Goal: Transaction & Acquisition: Purchase product/service

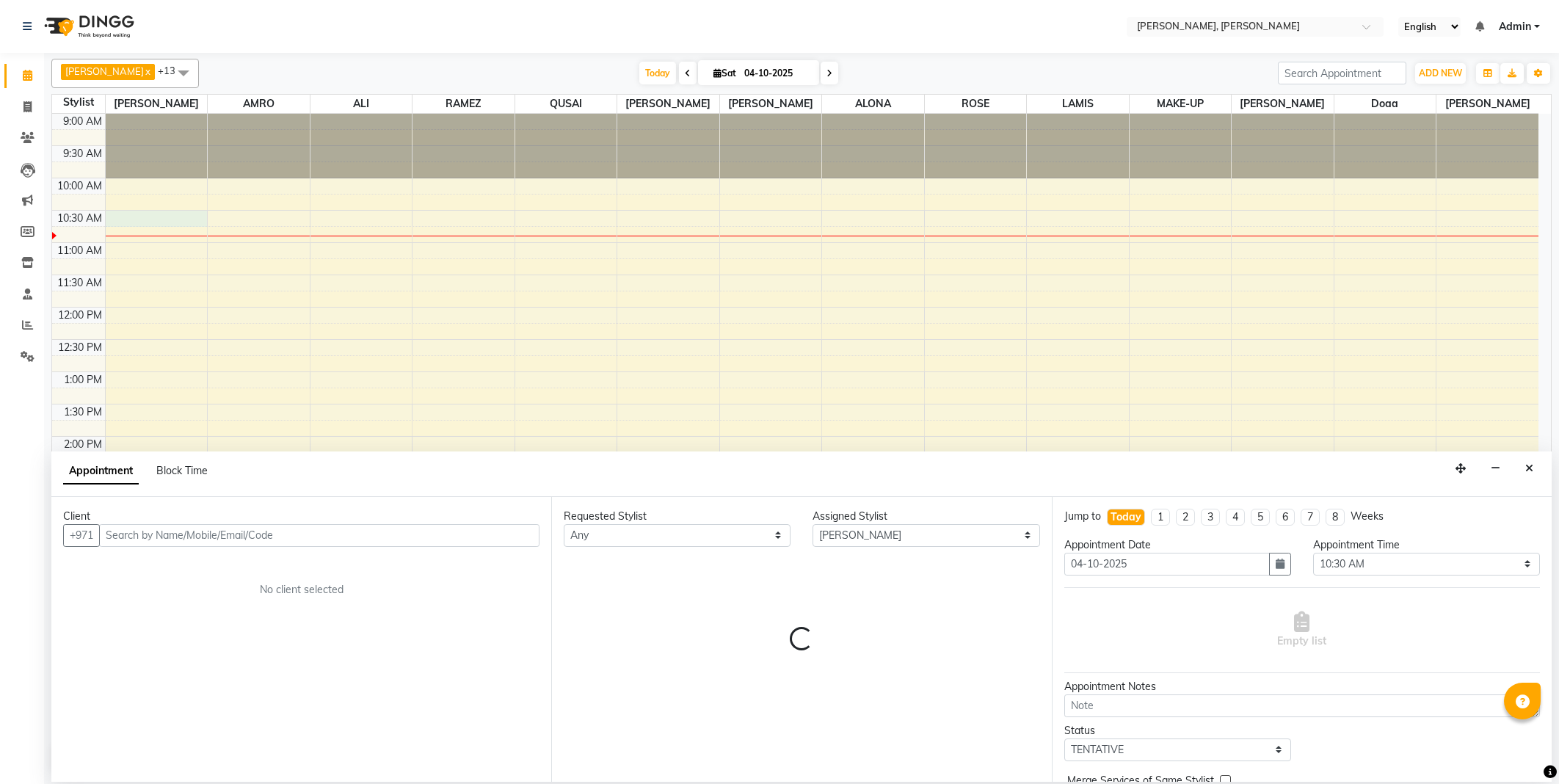
select select "59729"
select select "630"
select select "tentative"
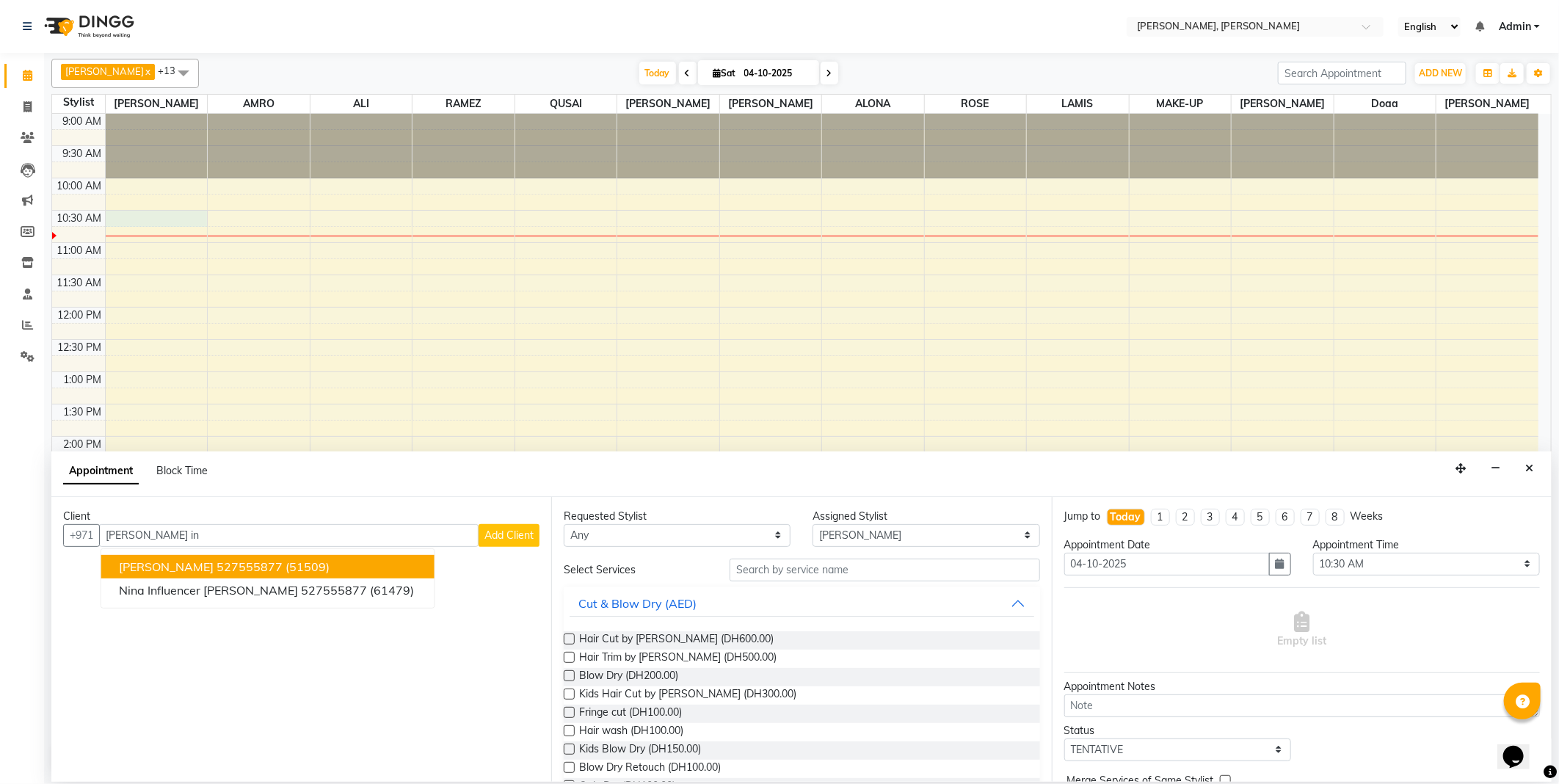
click at [247, 563] on ngb-highlight "527555877" at bounding box center [249, 566] width 66 height 14
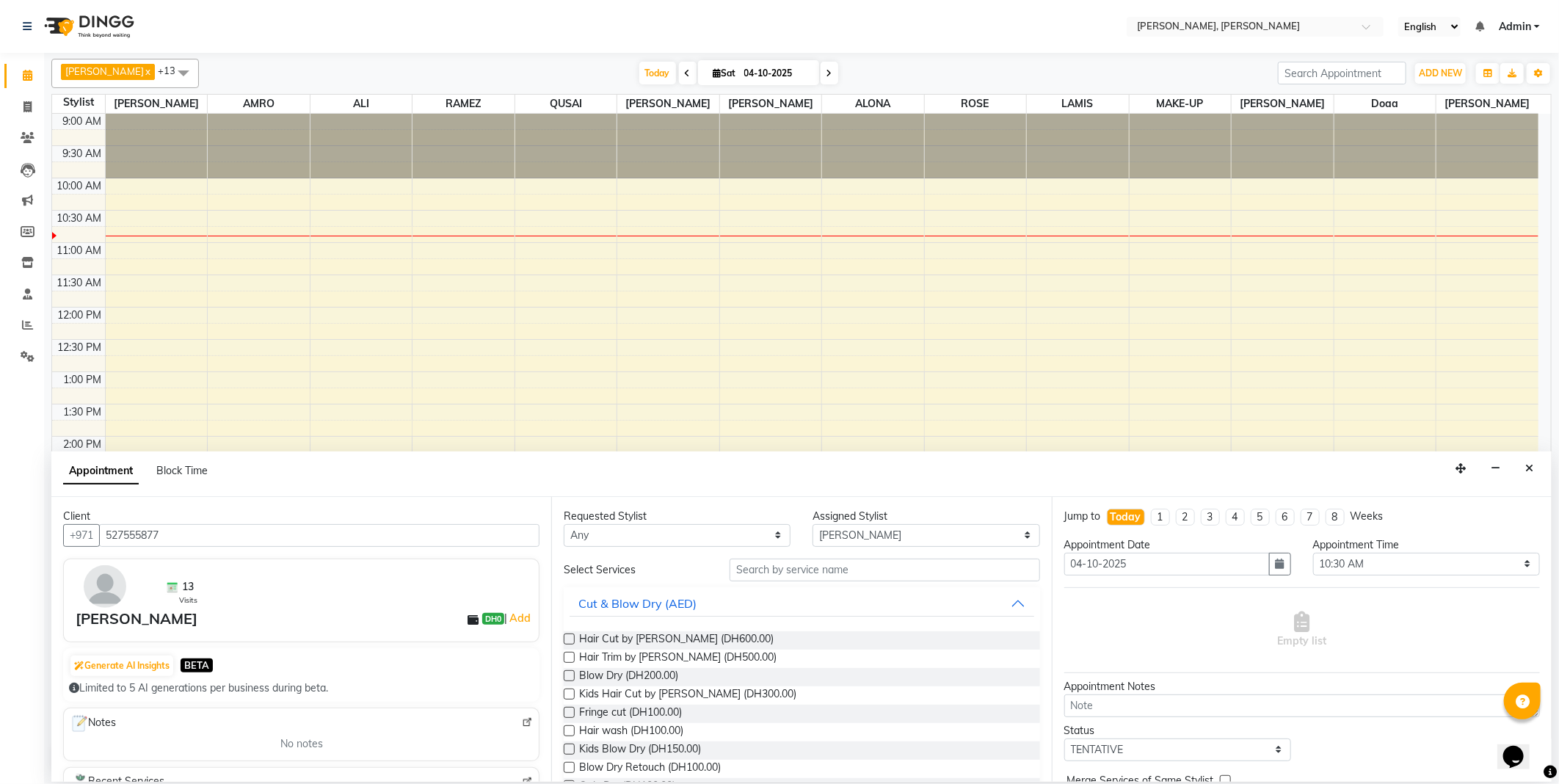
type input "527555877"
click at [652, 533] on select "Any [PERSON_NAME] [PERSON_NAME] ALYA [PERSON_NAME] AMRO [PERSON_NAME] [PERSON_N…" at bounding box center [676, 535] width 227 height 23
select select "59729"
click at [563, 524] on select "Any [PERSON_NAME] [PERSON_NAME] ALYA [PERSON_NAME] AMRO [PERSON_NAME] [PERSON_N…" at bounding box center [676, 535] width 227 height 23
click at [780, 562] on input "text" at bounding box center [885, 570] width 310 height 23
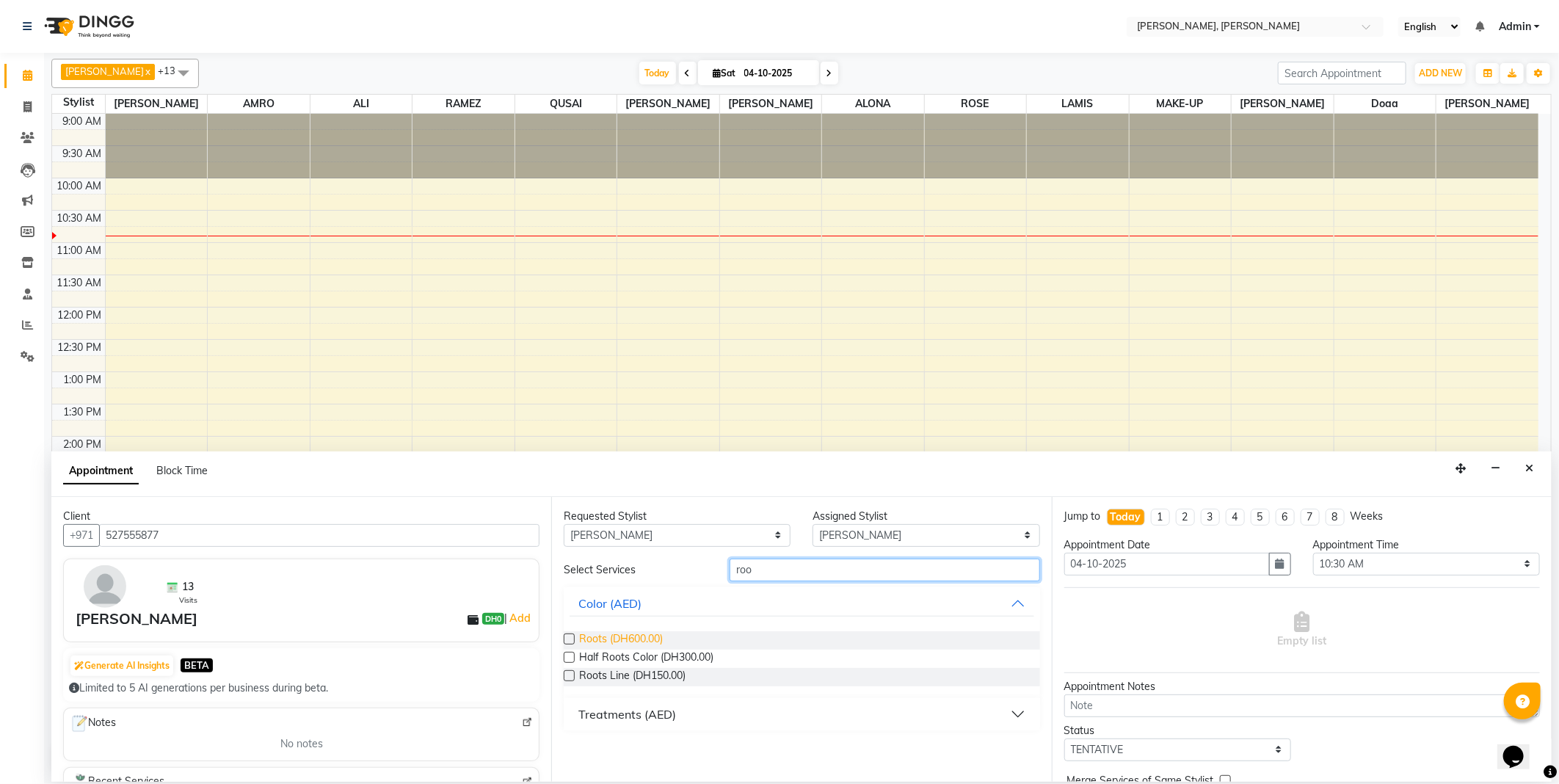
type input "roo"
click at [609, 635] on span "Roots (DH600.00)" at bounding box center [622, 640] width 84 height 18
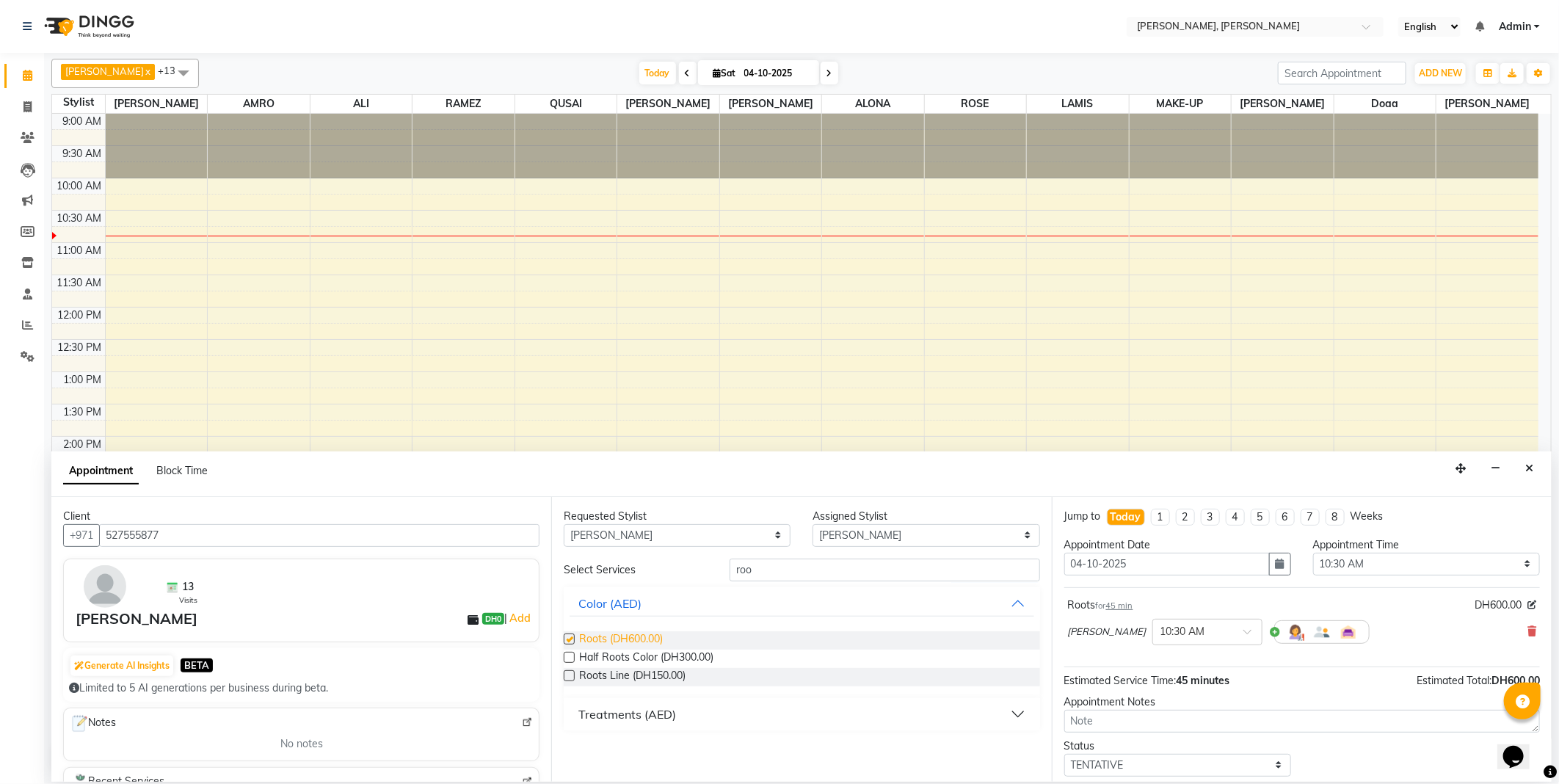
checkbox input "false"
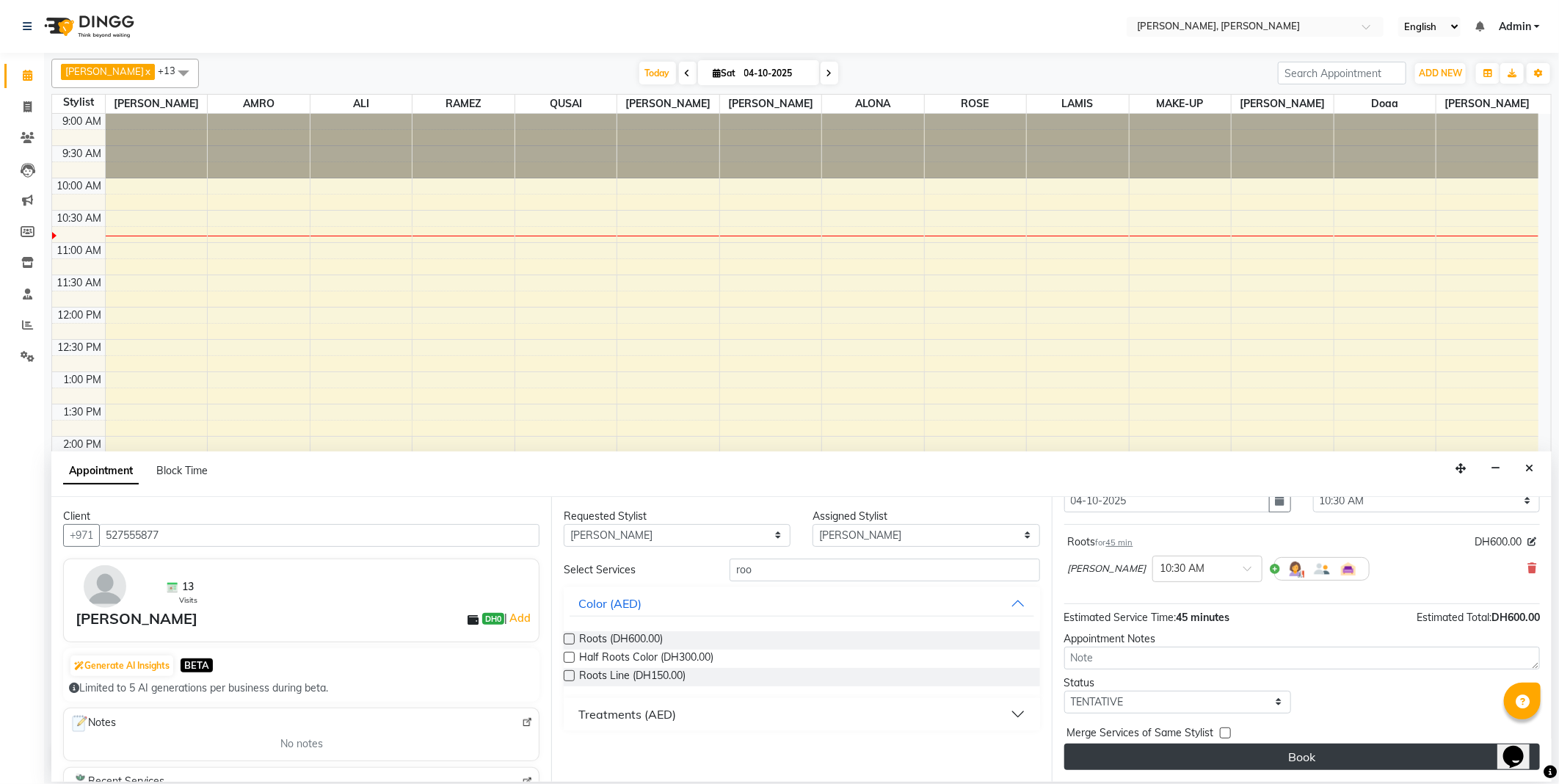
click at [1290, 753] on button "Book" at bounding box center [1302, 757] width 475 height 27
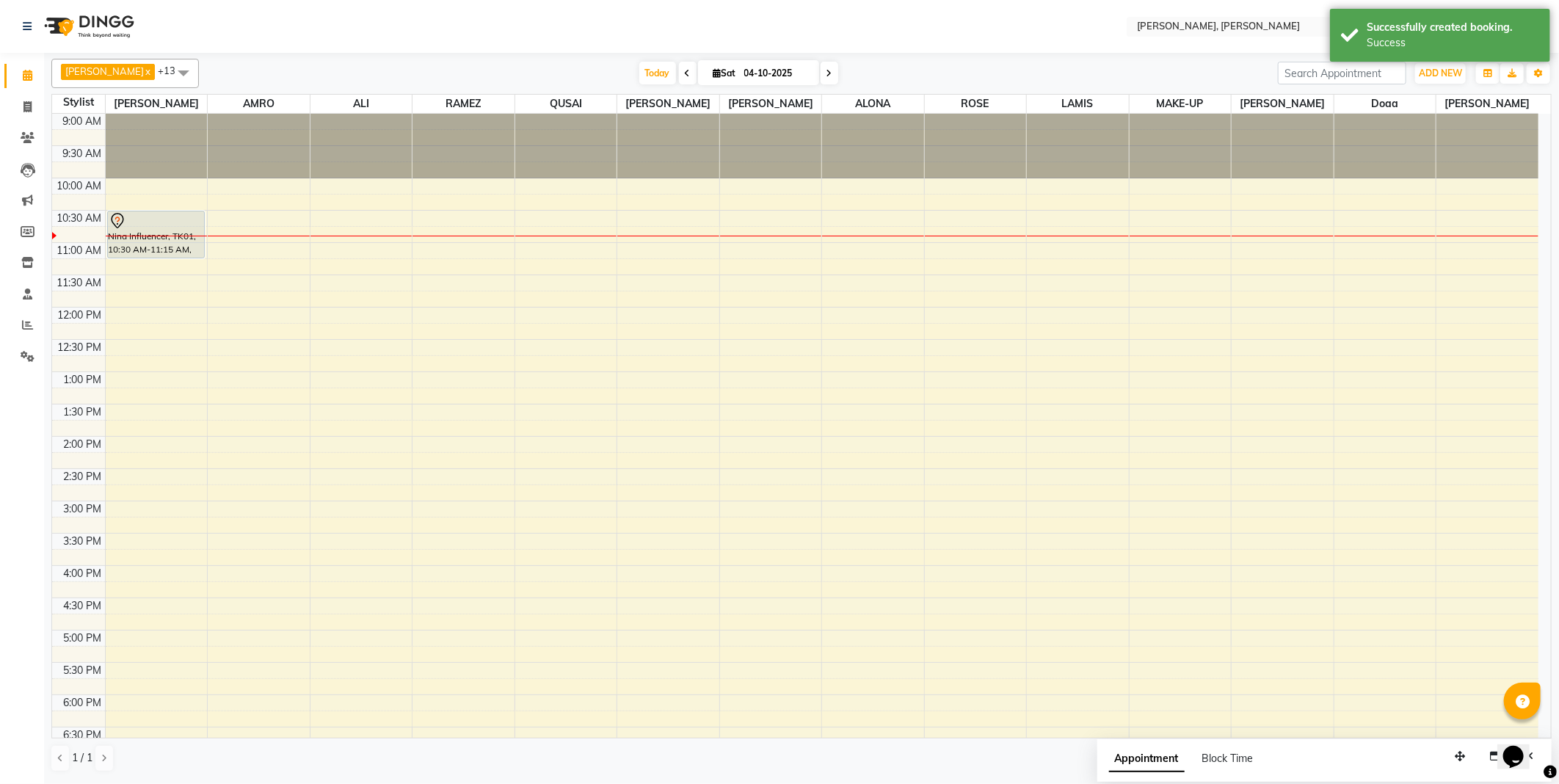
select select "59731"
select select "tentative"
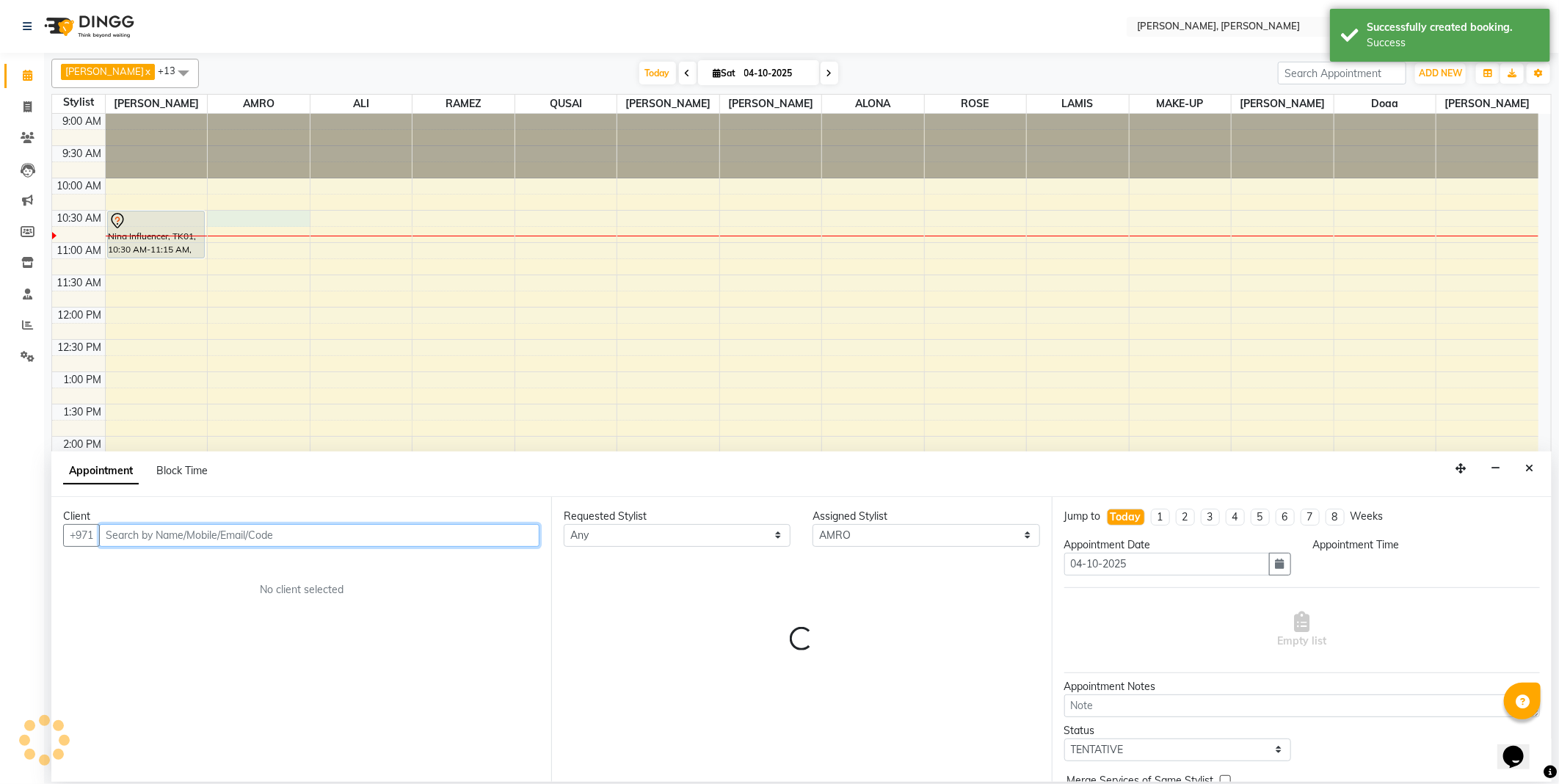
select select "630"
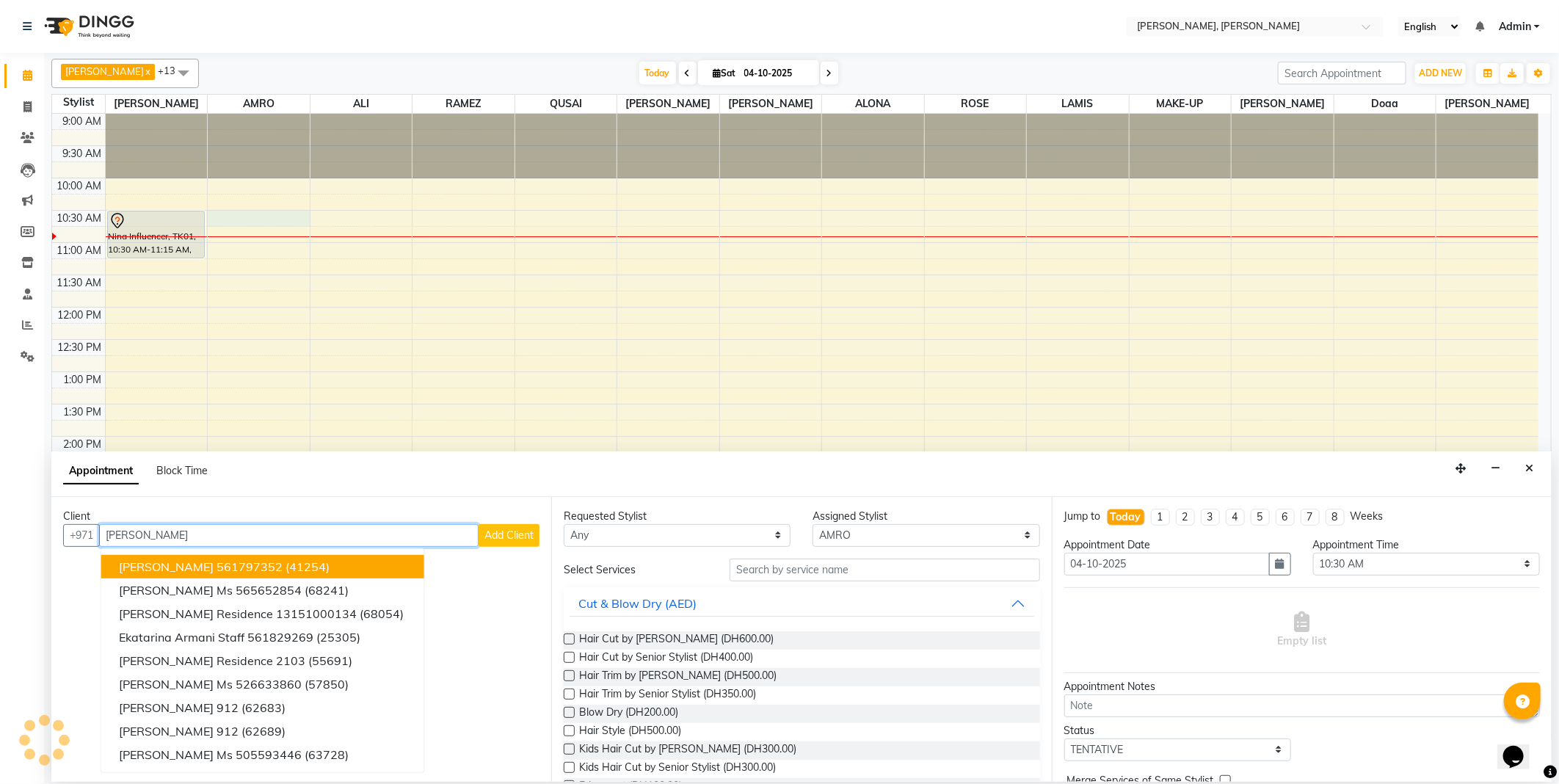
click at [301, 559] on span "(41254)" at bounding box center [308, 566] width 44 height 14
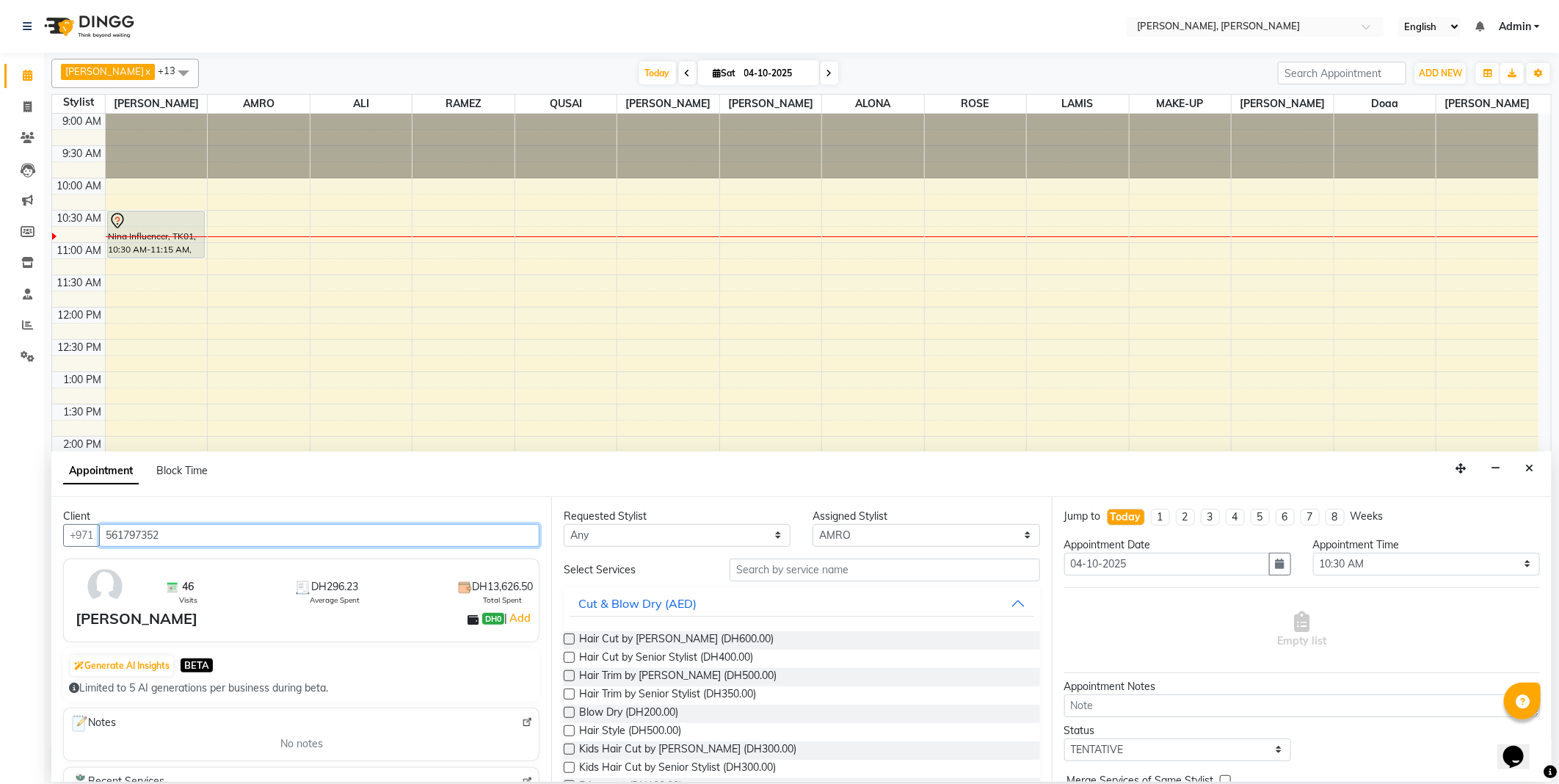
type input "561797352"
click at [659, 531] on select "Any [PERSON_NAME] [PERSON_NAME] ALYA [PERSON_NAME] AMRO [PERSON_NAME] [PERSON_N…" at bounding box center [676, 535] width 227 height 23
select select "59731"
click at [563, 524] on select "Any [PERSON_NAME] [PERSON_NAME] ALYA [PERSON_NAME] AMRO [PERSON_NAME] [PERSON_N…" at bounding box center [676, 535] width 227 height 23
click at [759, 567] on input "text" at bounding box center [885, 570] width 310 height 23
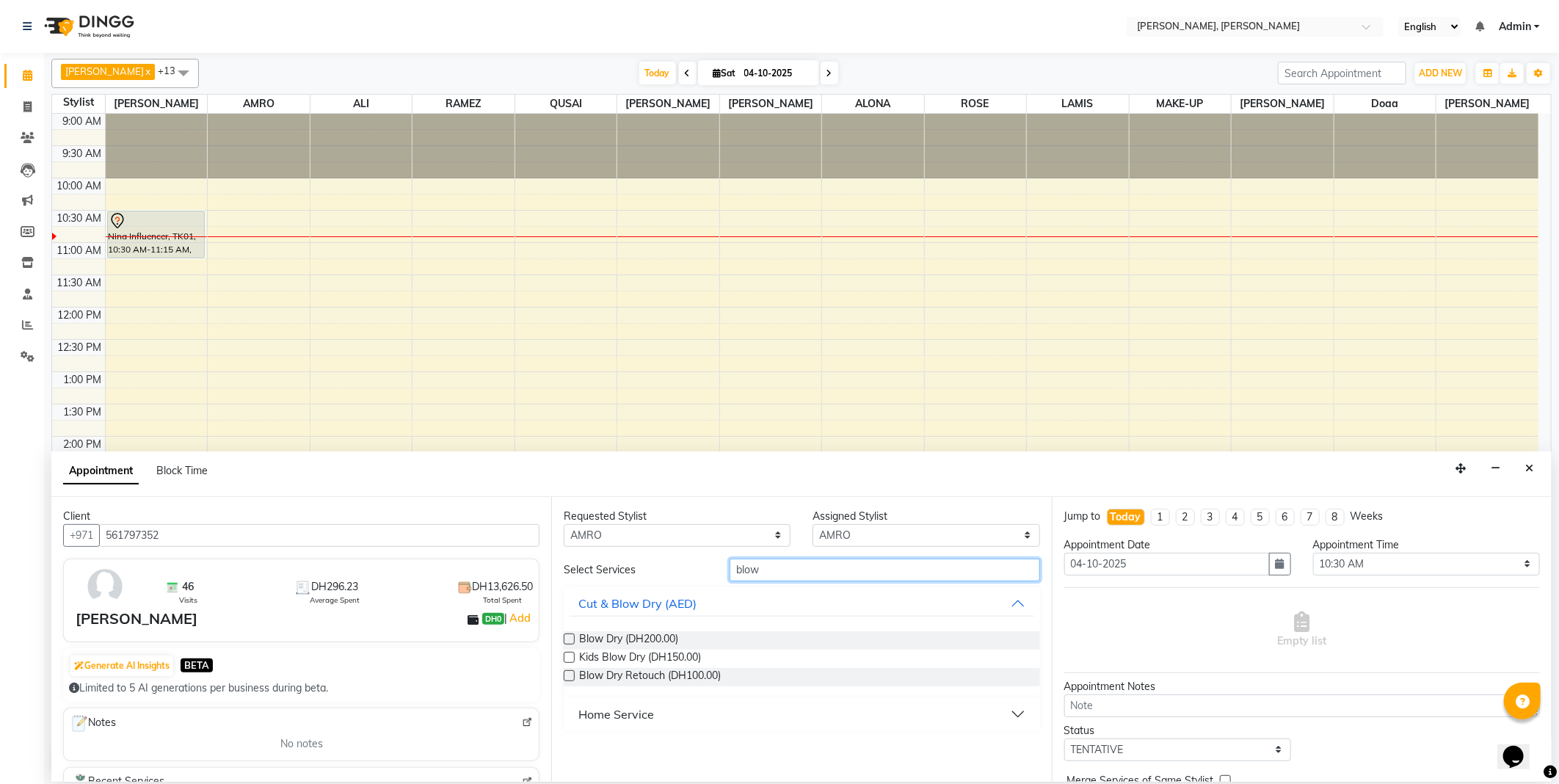
type input "blow"
click at [570, 676] on label at bounding box center [569, 676] width 11 height 11
click at [570, 676] on input "checkbox" at bounding box center [568, 677] width 10 height 10
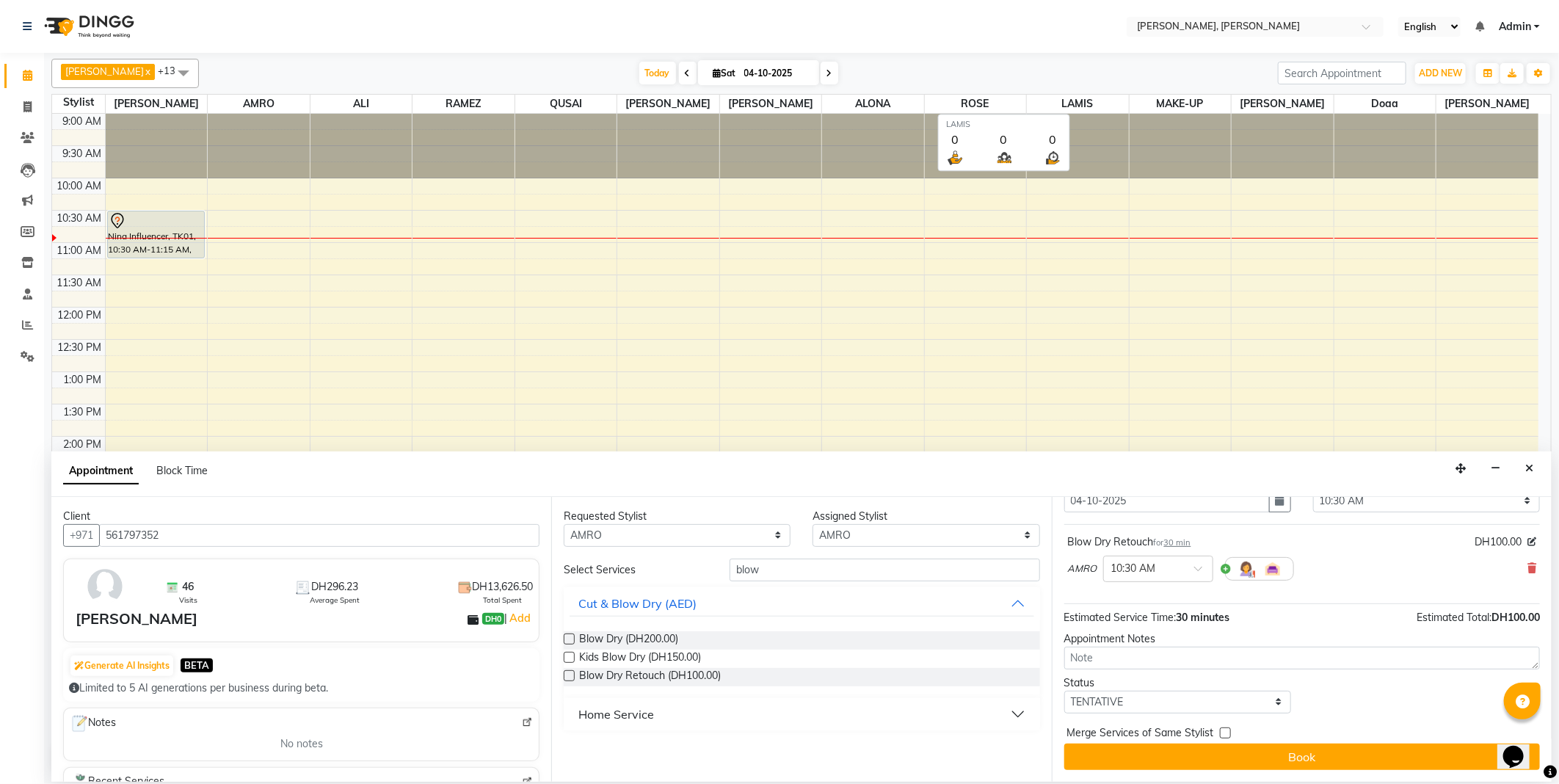
click at [575, 673] on label at bounding box center [569, 676] width 11 height 11
click at [573, 673] on input "checkbox" at bounding box center [568, 677] width 10 height 10
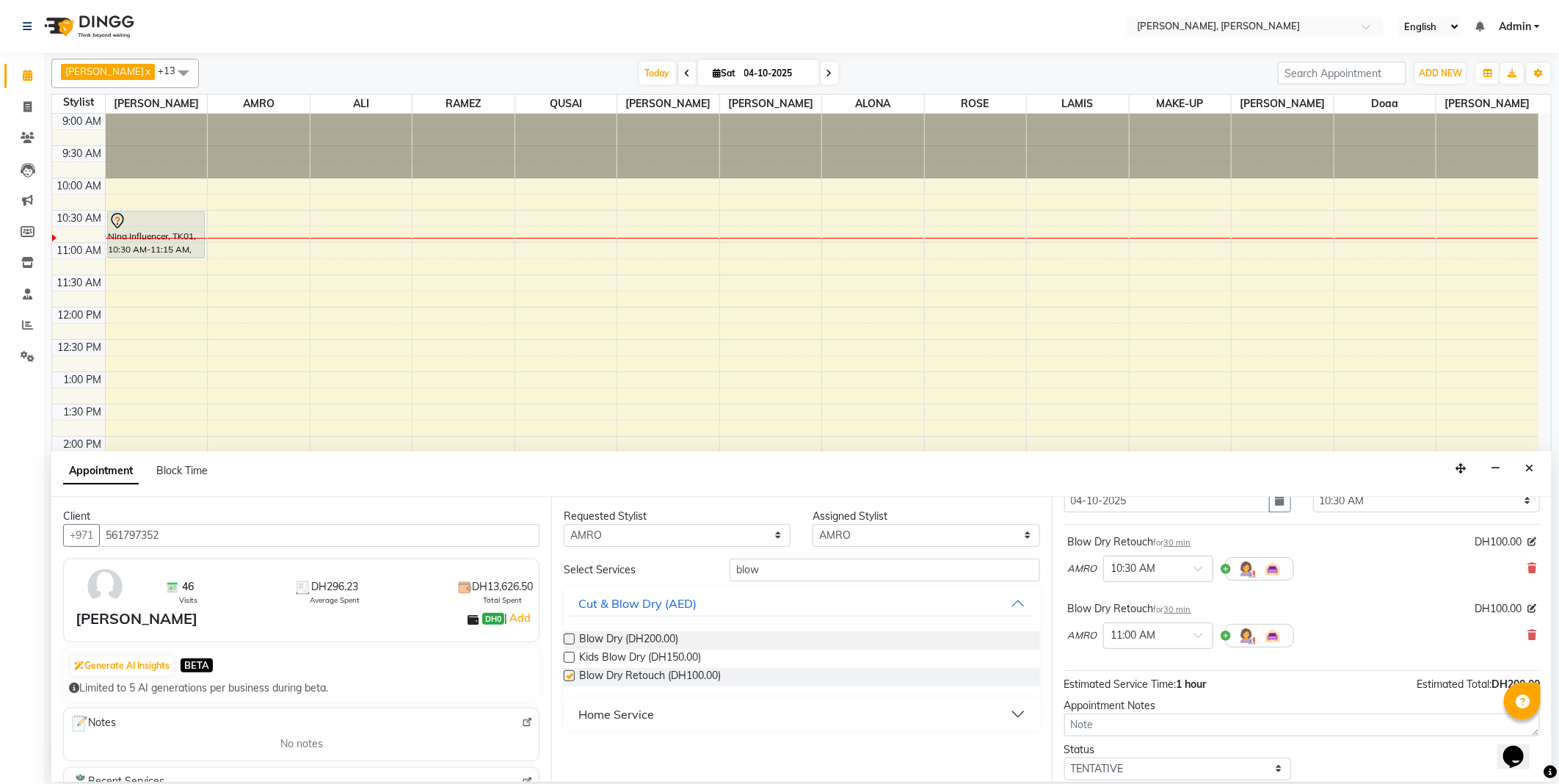
checkbox input "false"
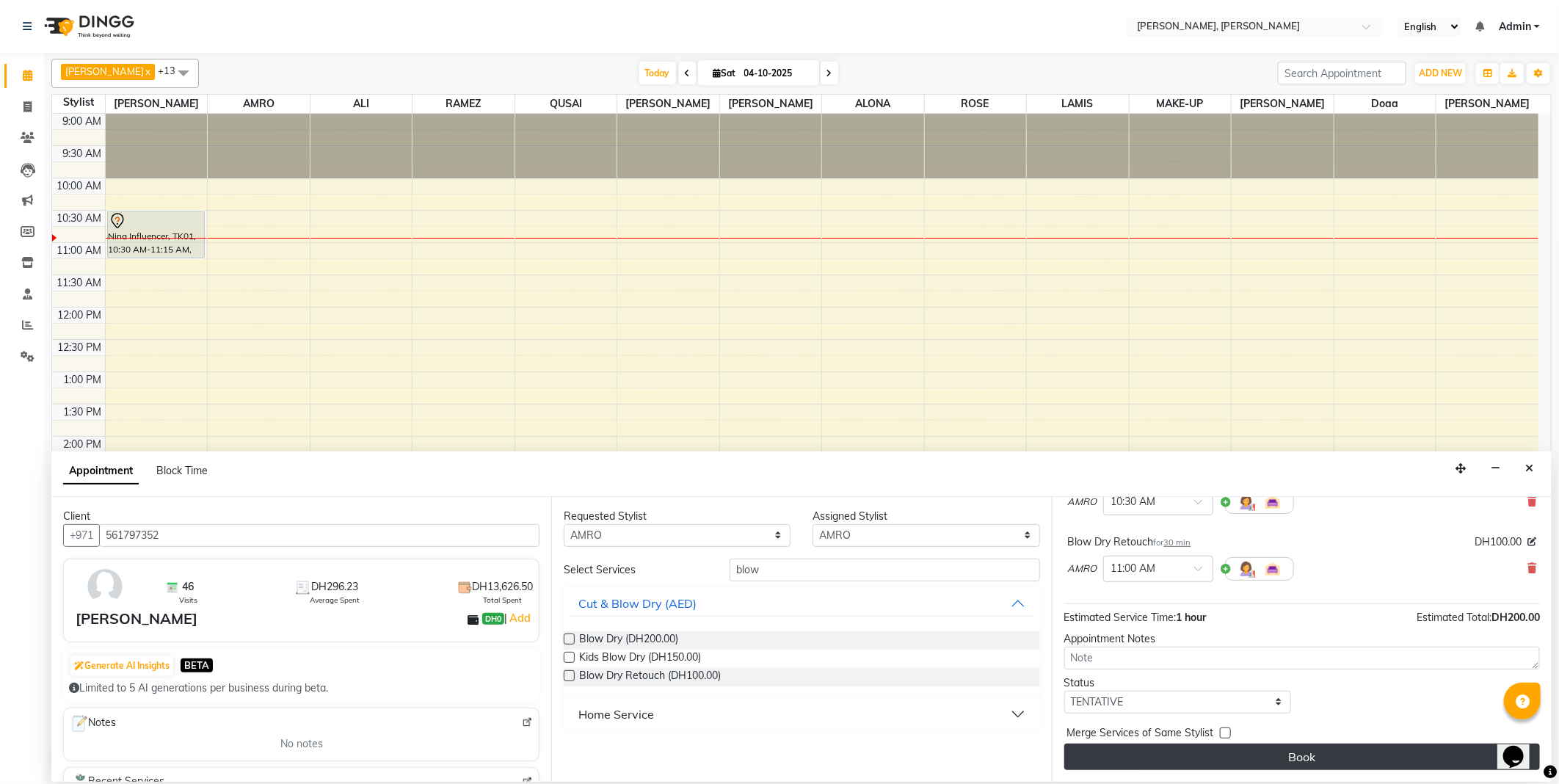
click at [1164, 753] on button "Book" at bounding box center [1302, 757] width 475 height 27
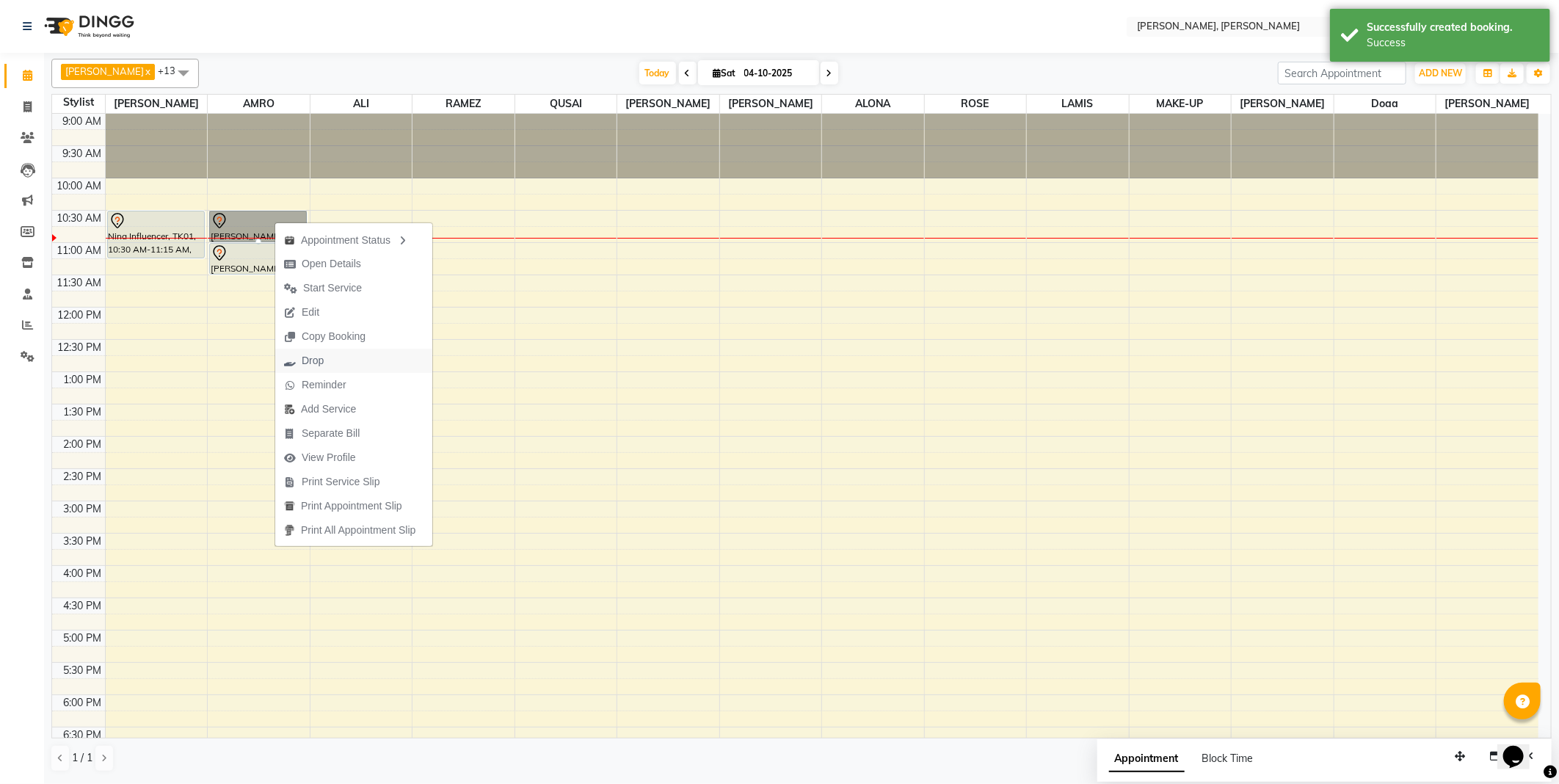
click at [330, 361] on span "Drop" at bounding box center [304, 360] width 57 height 24
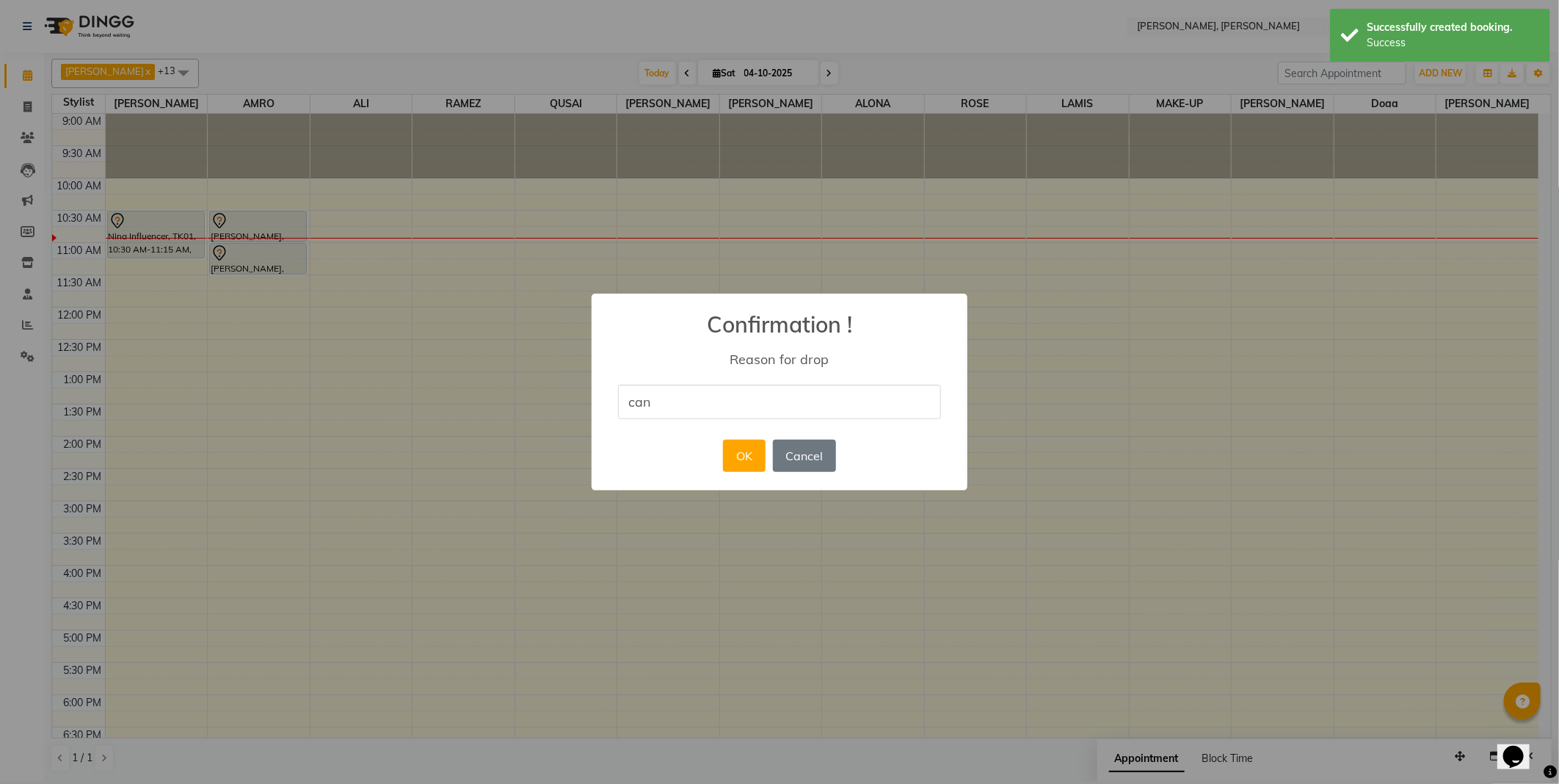
type input "cancelled"
click at [739, 450] on button "OK" at bounding box center [744, 456] width 42 height 33
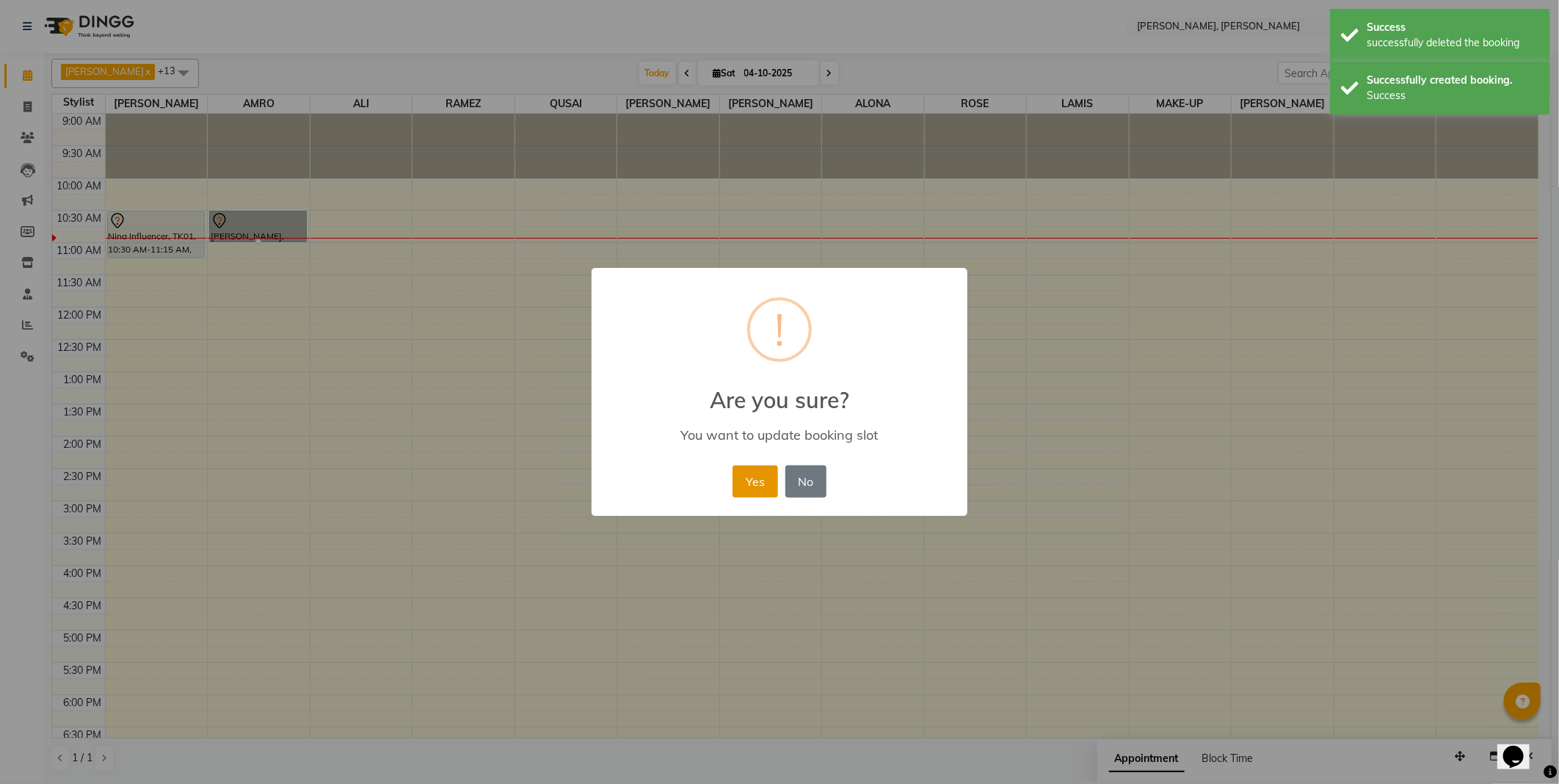
click at [753, 482] on button "Yes" at bounding box center [755, 482] width 45 height 33
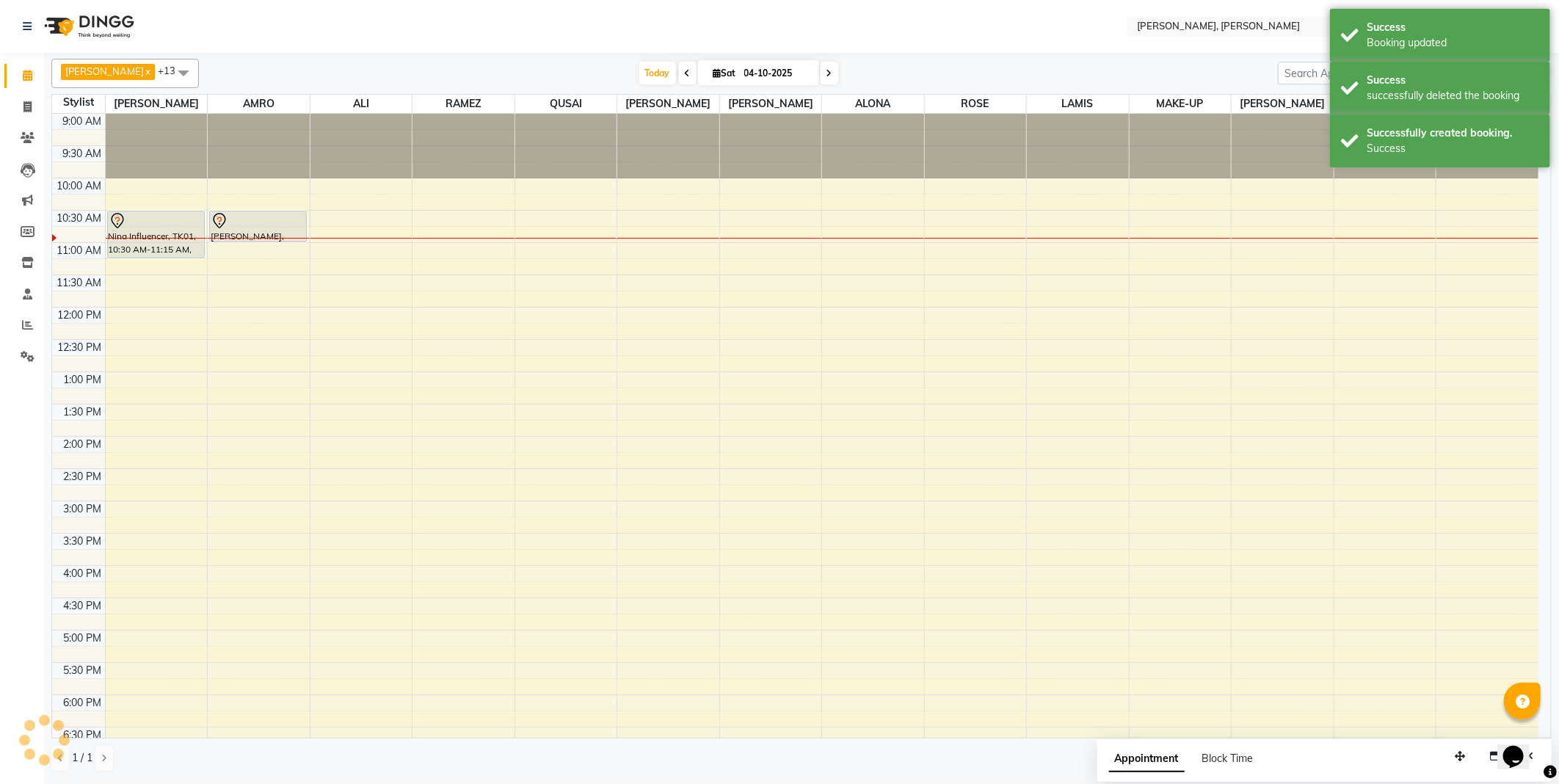
click at [253, 223] on div at bounding box center [257, 221] width 95 height 17
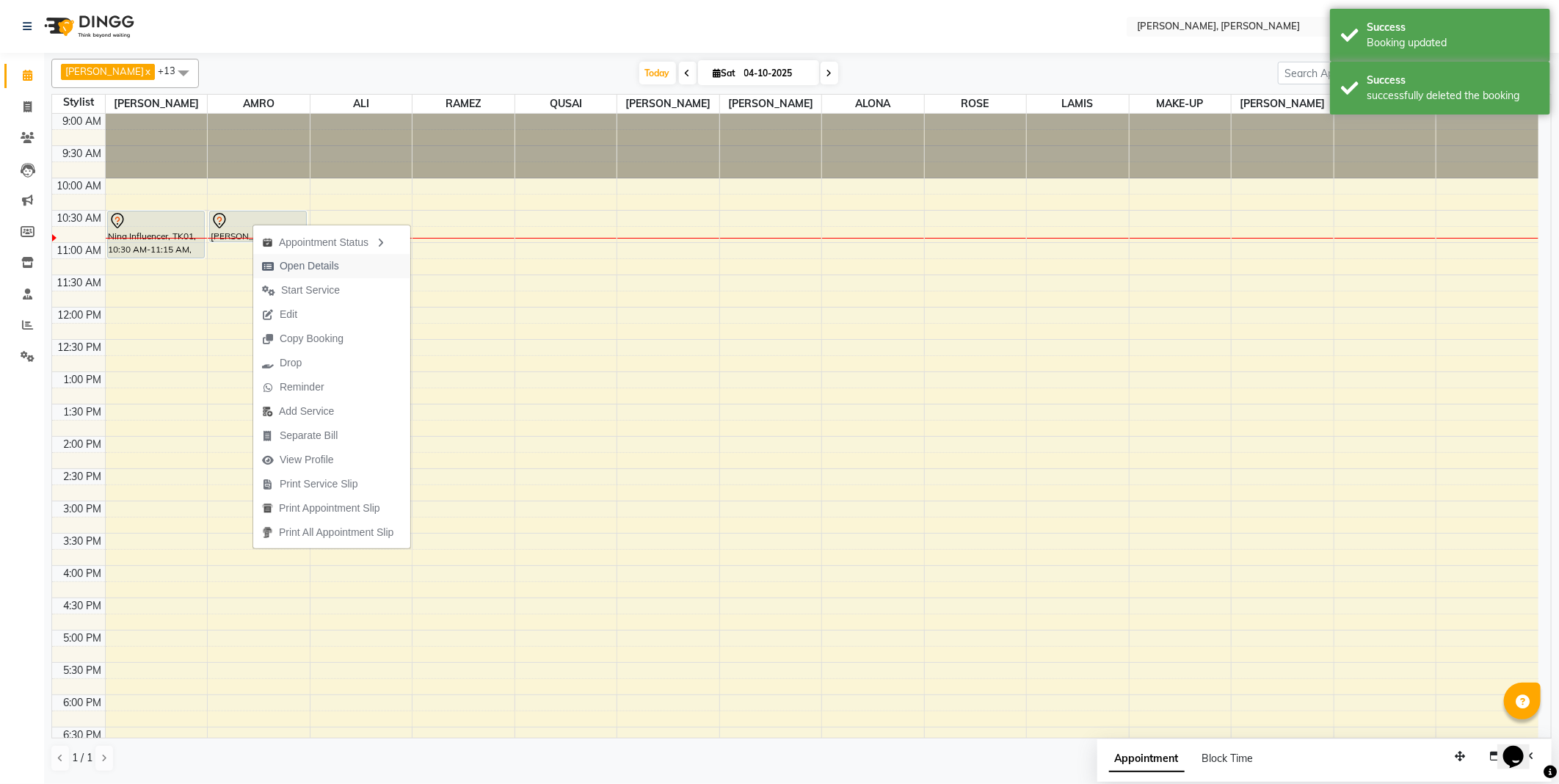
click at [312, 270] on span "Open Details" at bounding box center [309, 266] width 59 height 15
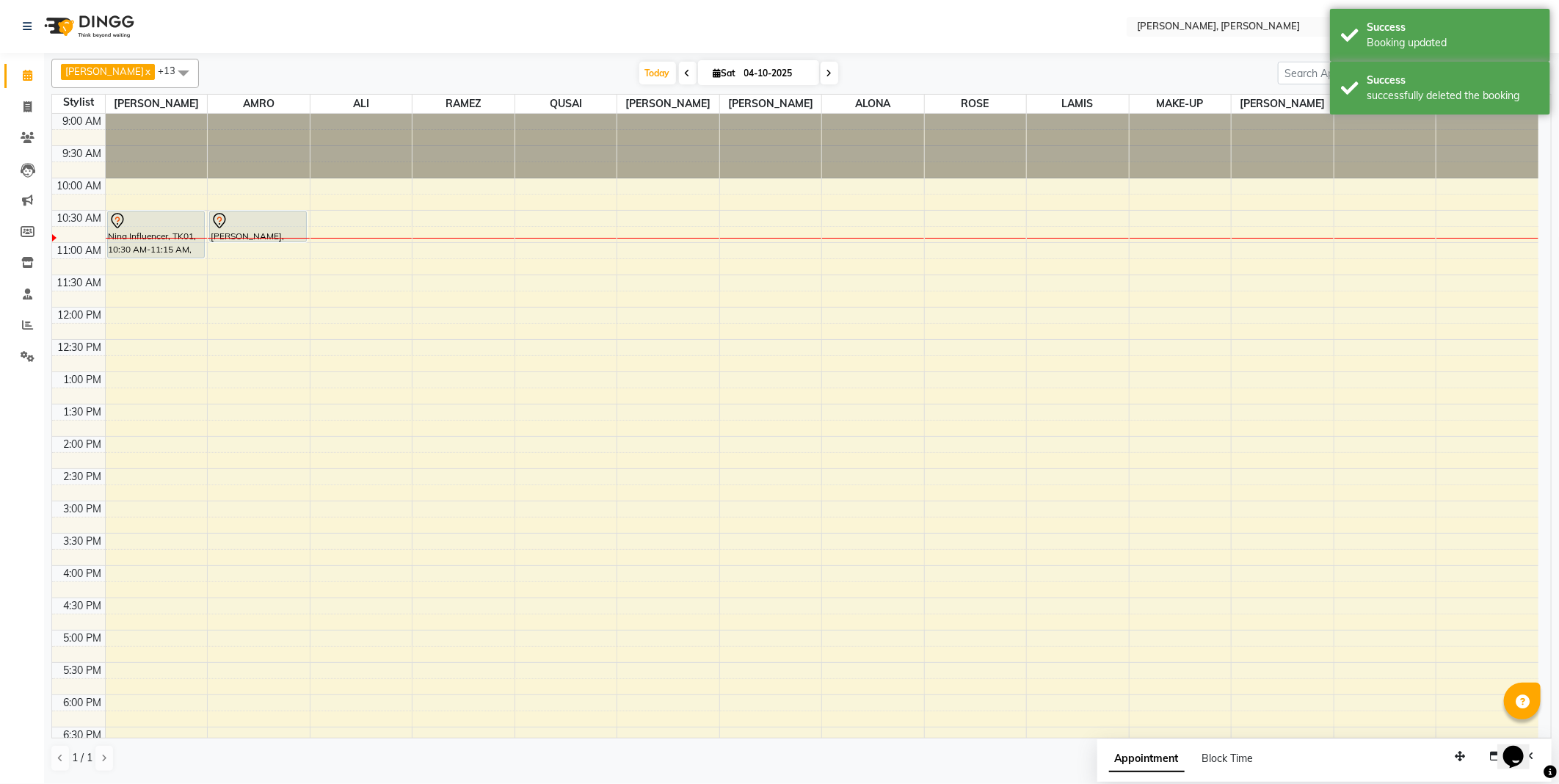
click at [270, 223] on div at bounding box center [257, 221] width 95 height 17
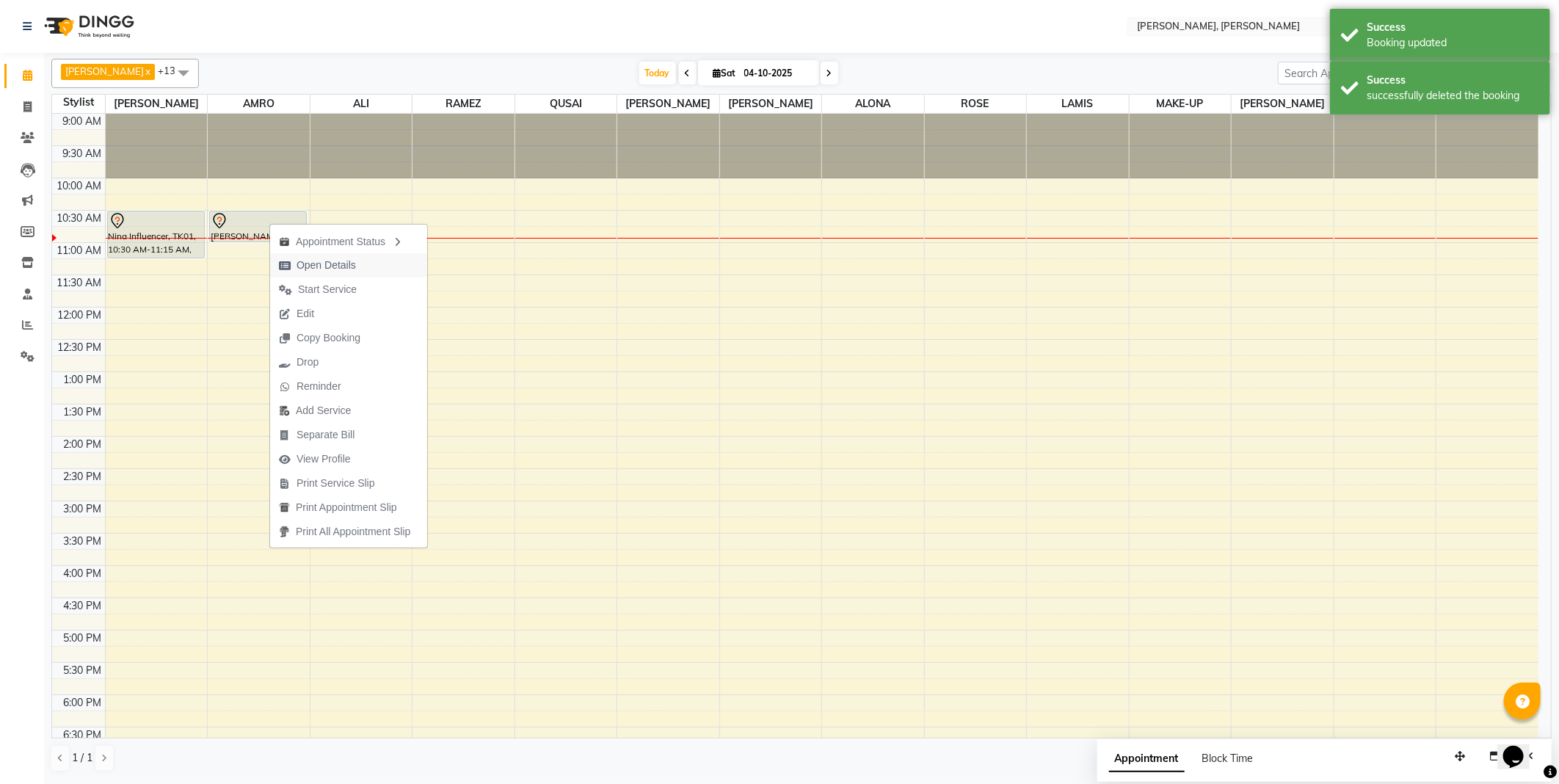
click at [327, 262] on span "Open Details" at bounding box center [326, 265] width 59 height 15
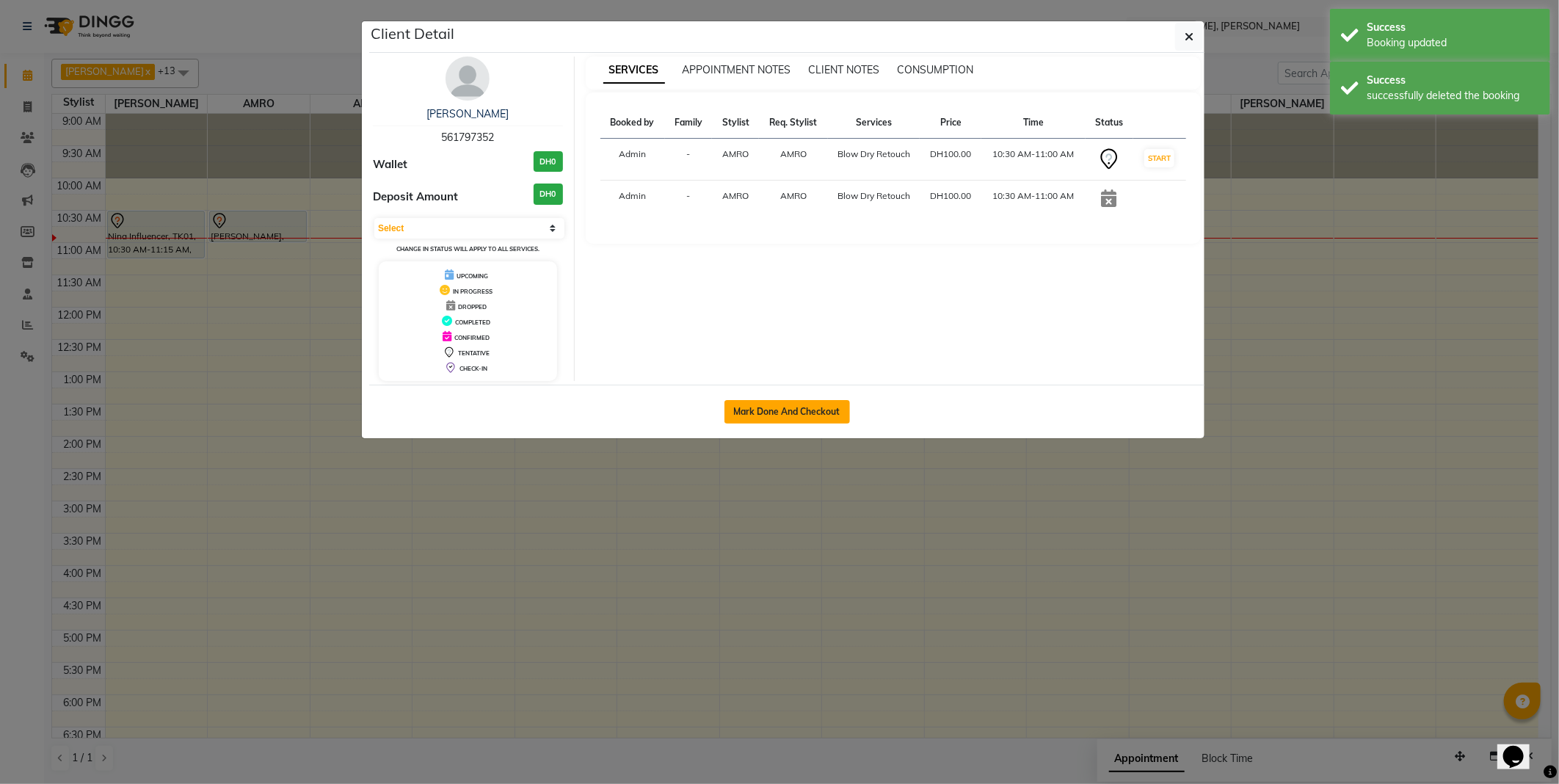
click at [790, 423] on button "Mark Done And Checkout" at bounding box center [787, 411] width 125 height 24
select select "7142"
select select "service"
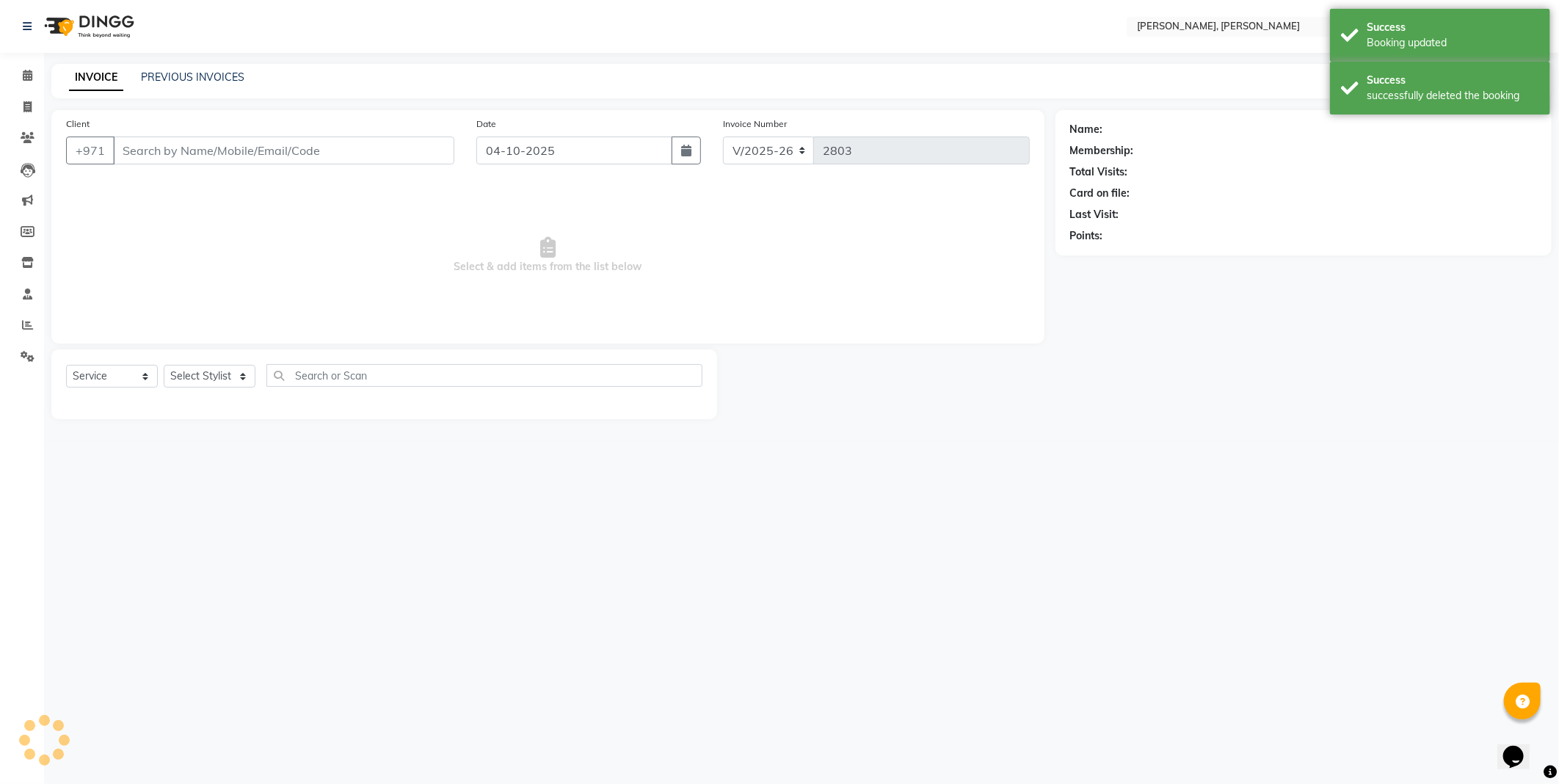
select select "3"
type input "561797352"
select select "59731"
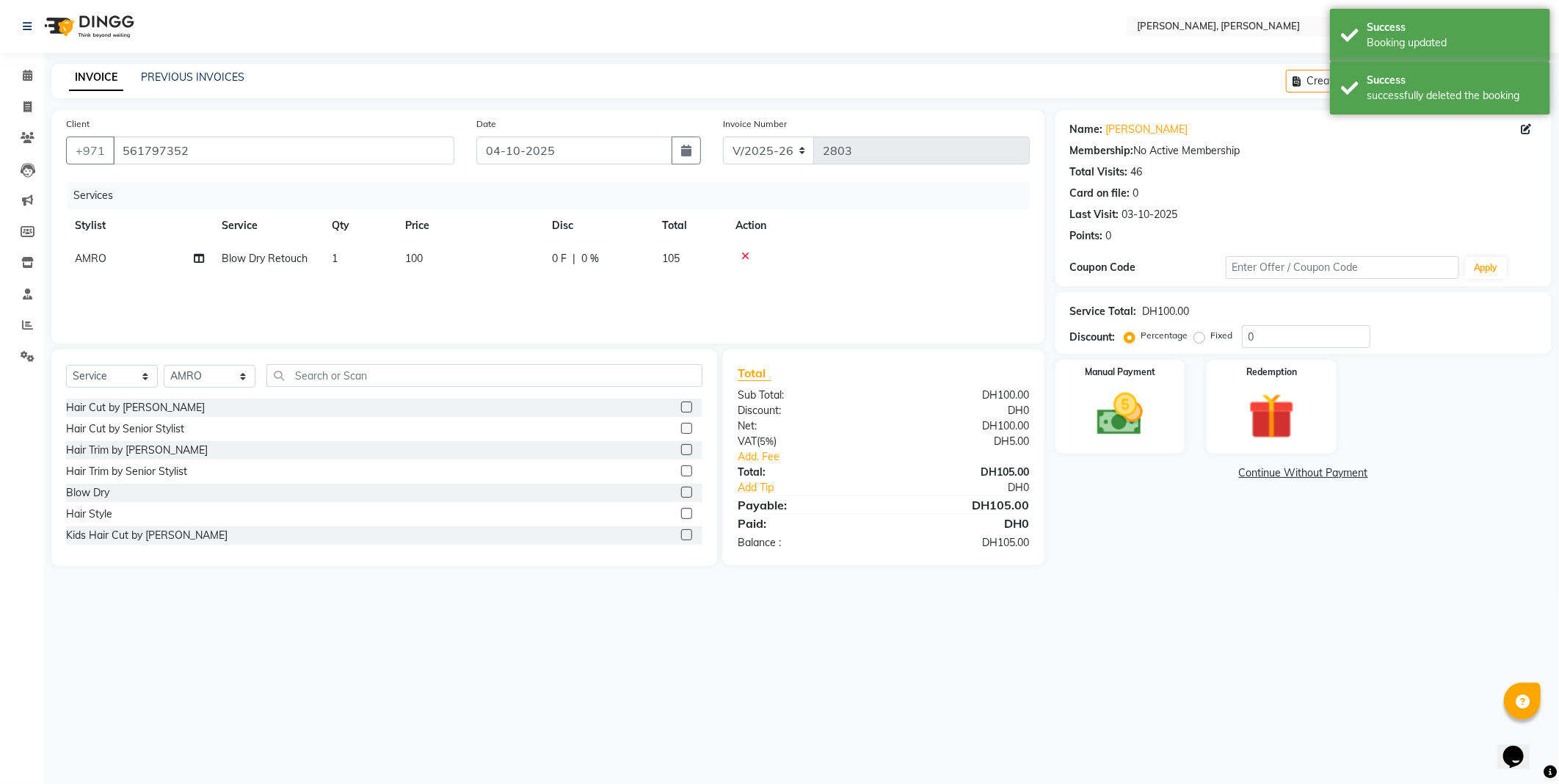
click at [461, 266] on td "100" at bounding box center [470, 258] width 147 height 33
select select "59731"
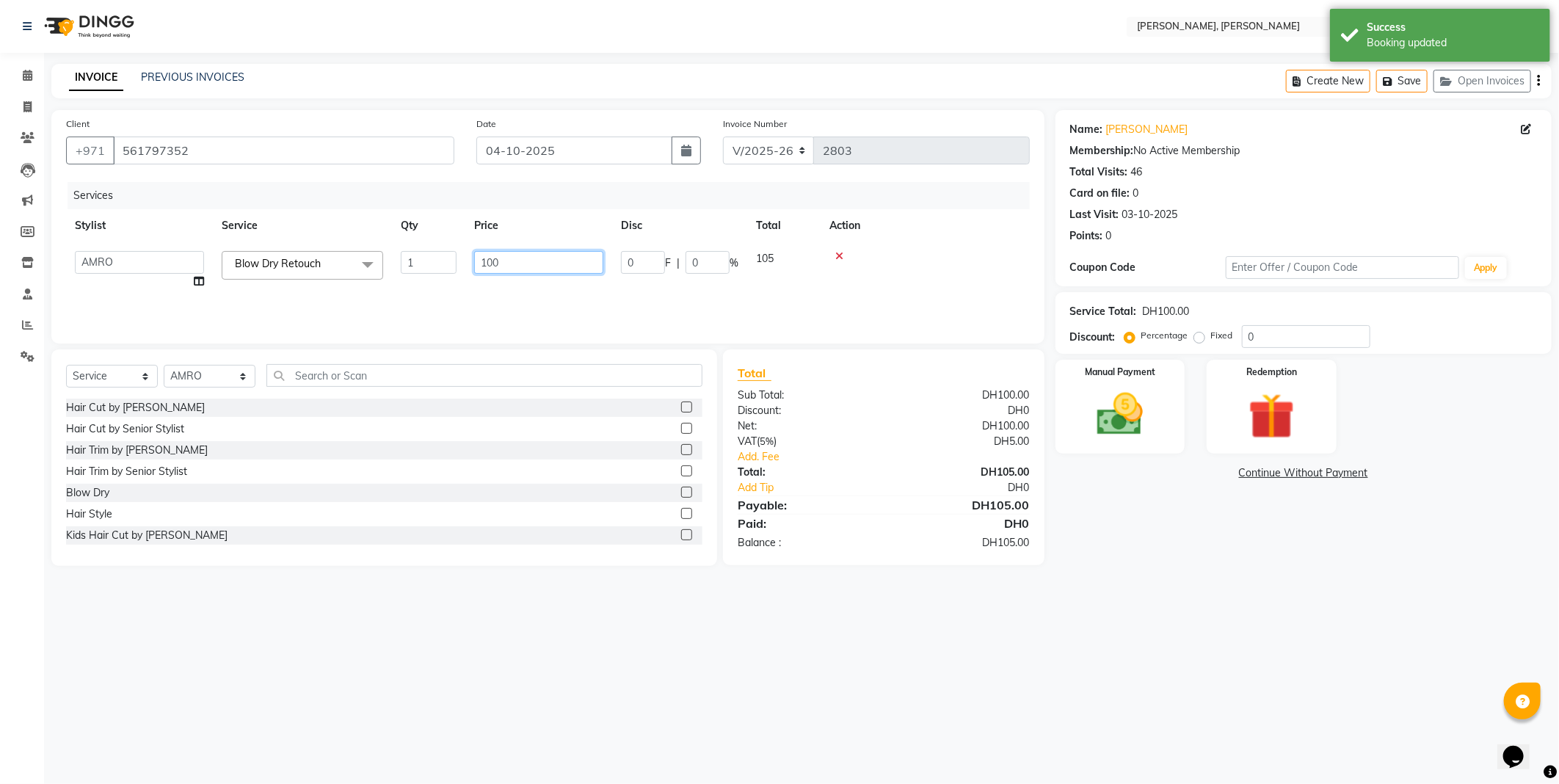
click at [549, 264] on input "100" at bounding box center [538, 263] width 129 height 23
type input "1"
type input "0"
click at [529, 292] on div "Services Stylist Service Qty Price Disc Total Action [PERSON_NAME] [PERSON_NAME…" at bounding box center [548, 255] width 964 height 147
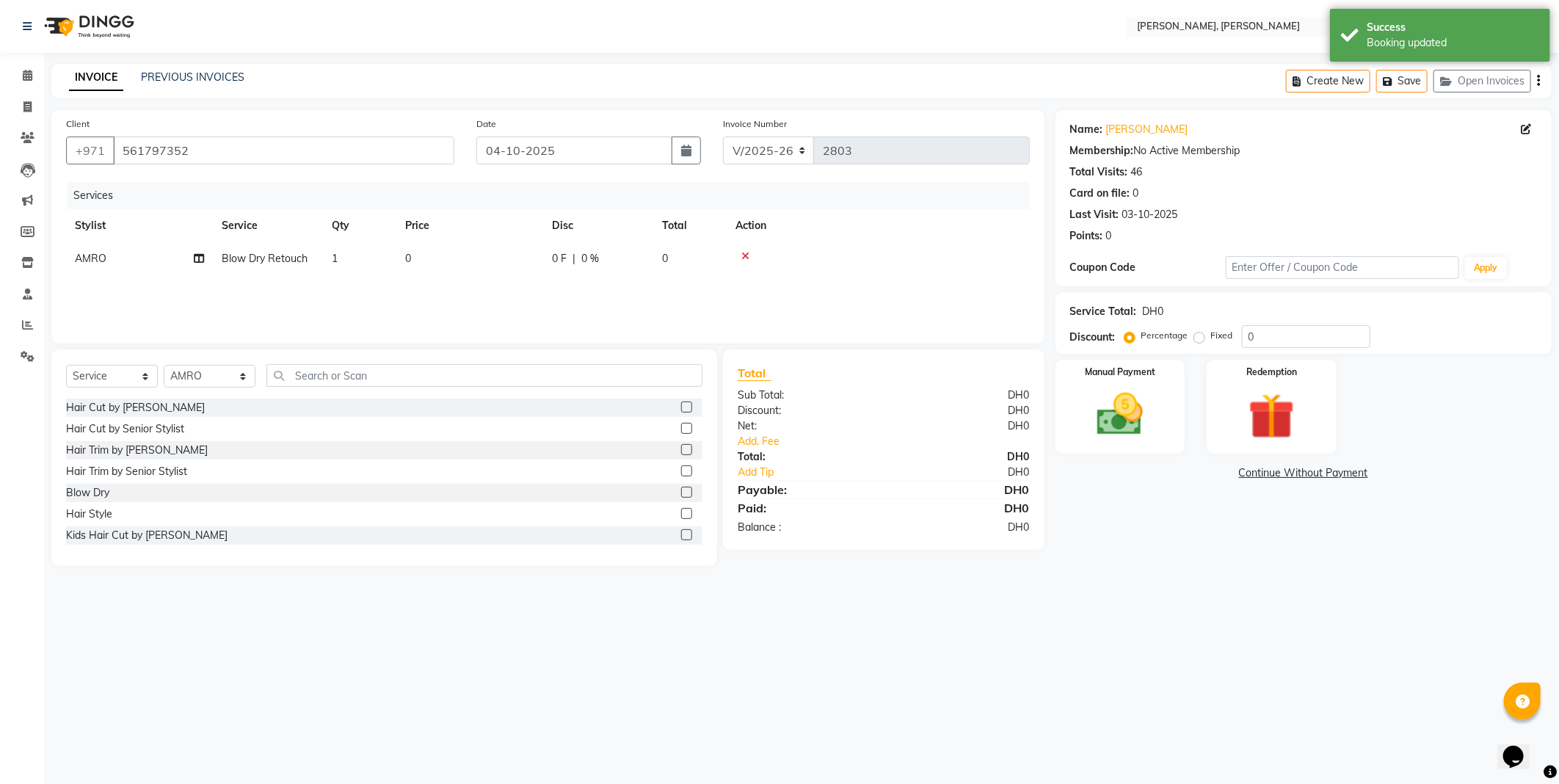
click at [1120, 431] on img at bounding box center [1120, 414] width 75 height 54
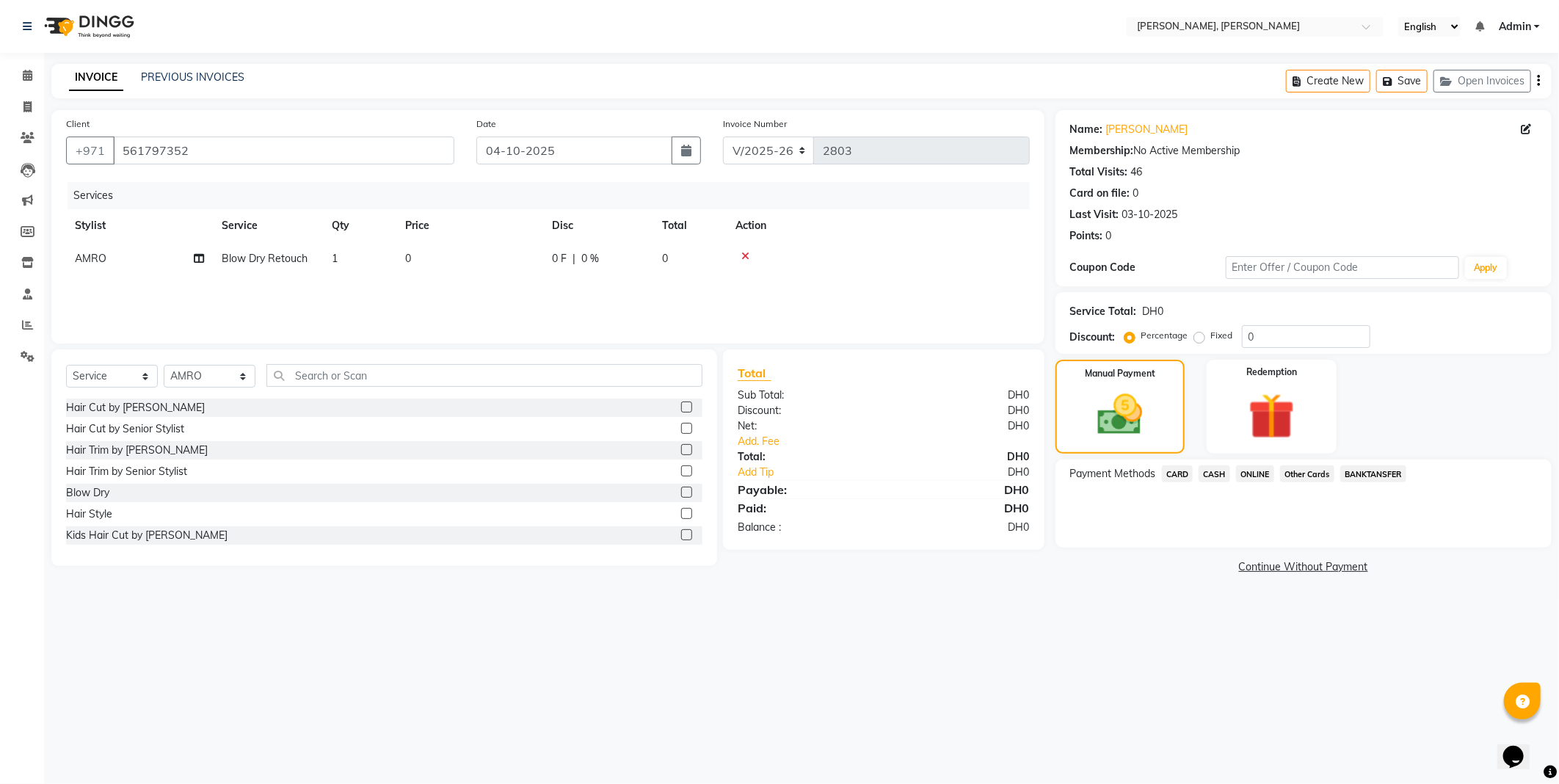
click at [1309, 475] on span "Other Cards" at bounding box center [1307, 474] width 55 height 17
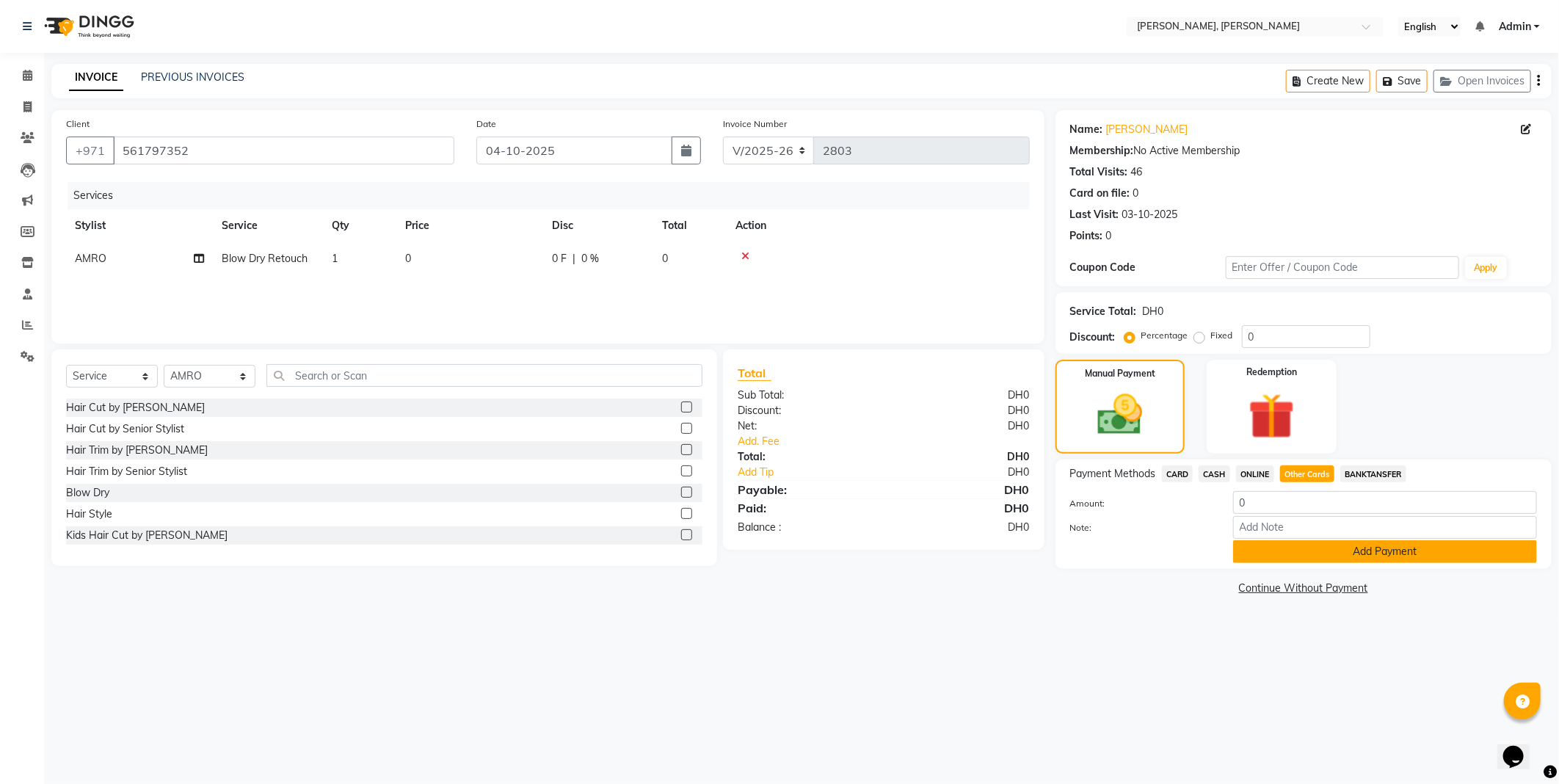
click at [1324, 551] on button "Add Payment" at bounding box center [1385, 552] width 304 height 23
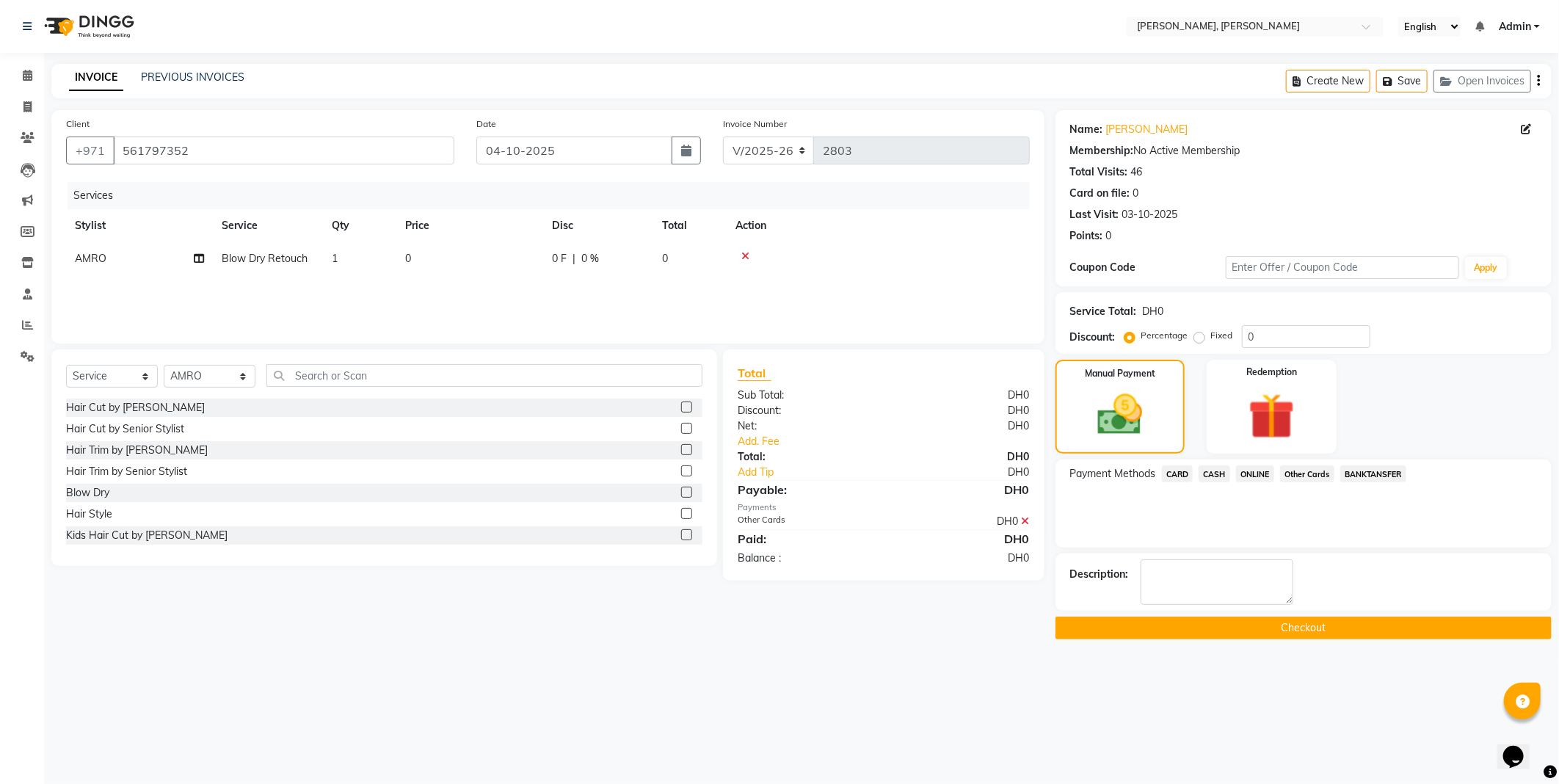
click at [1218, 640] on button "Checkout" at bounding box center [1304, 628] width 496 height 23
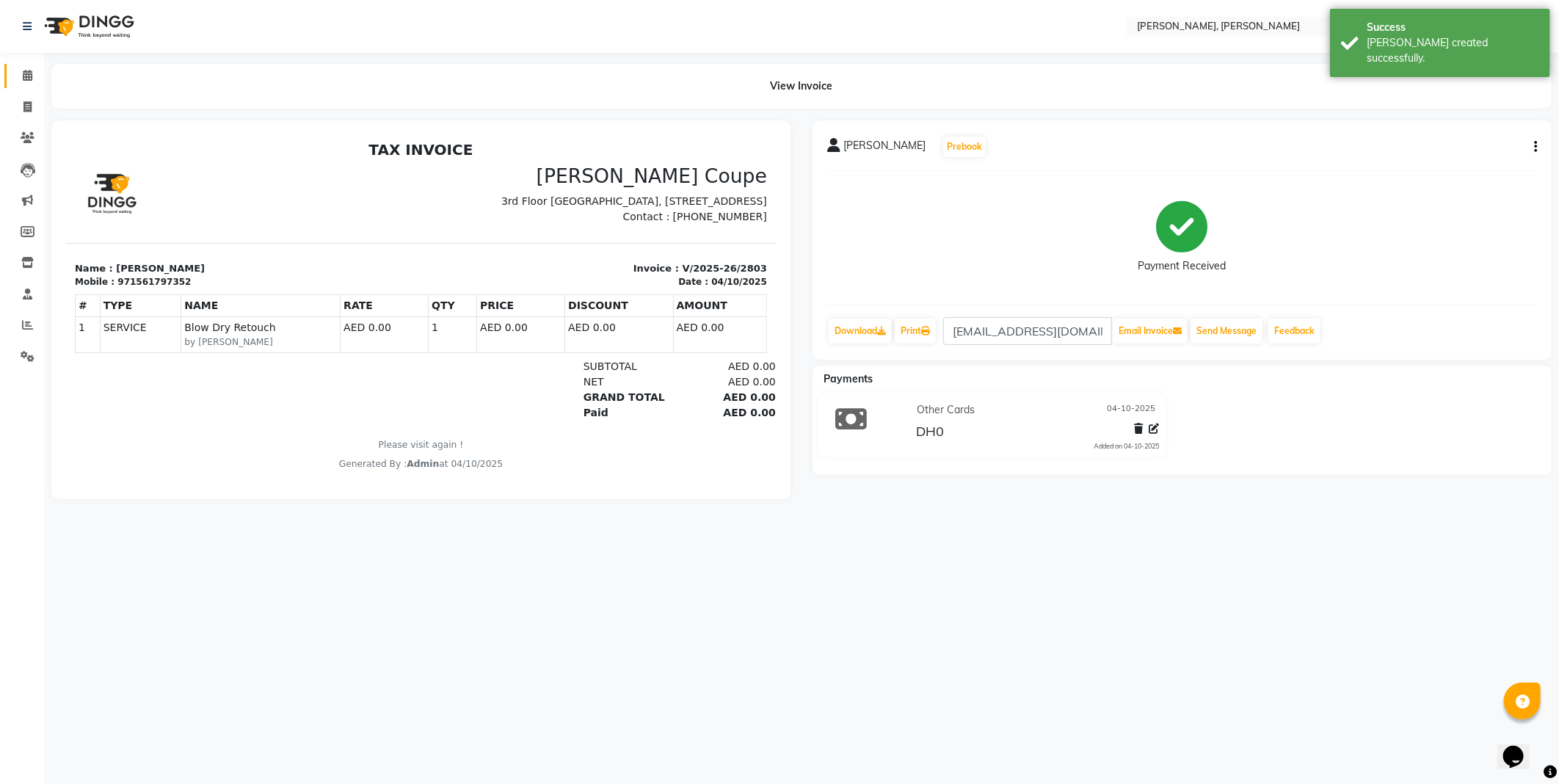
click at [27, 76] on icon at bounding box center [28, 76] width 10 height 11
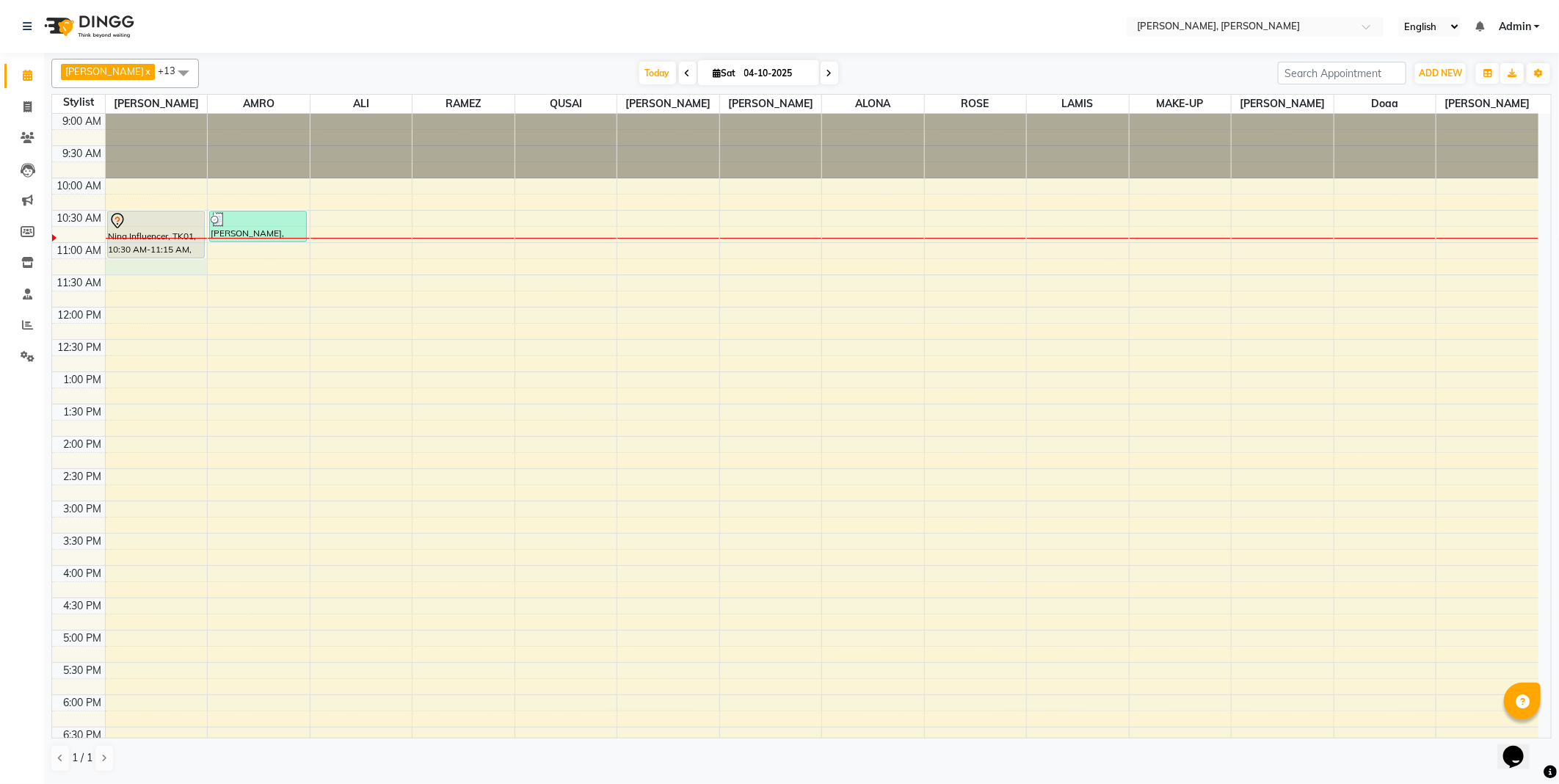
click at [126, 262] on div at bounding box center [157, 267] width 102 height 16
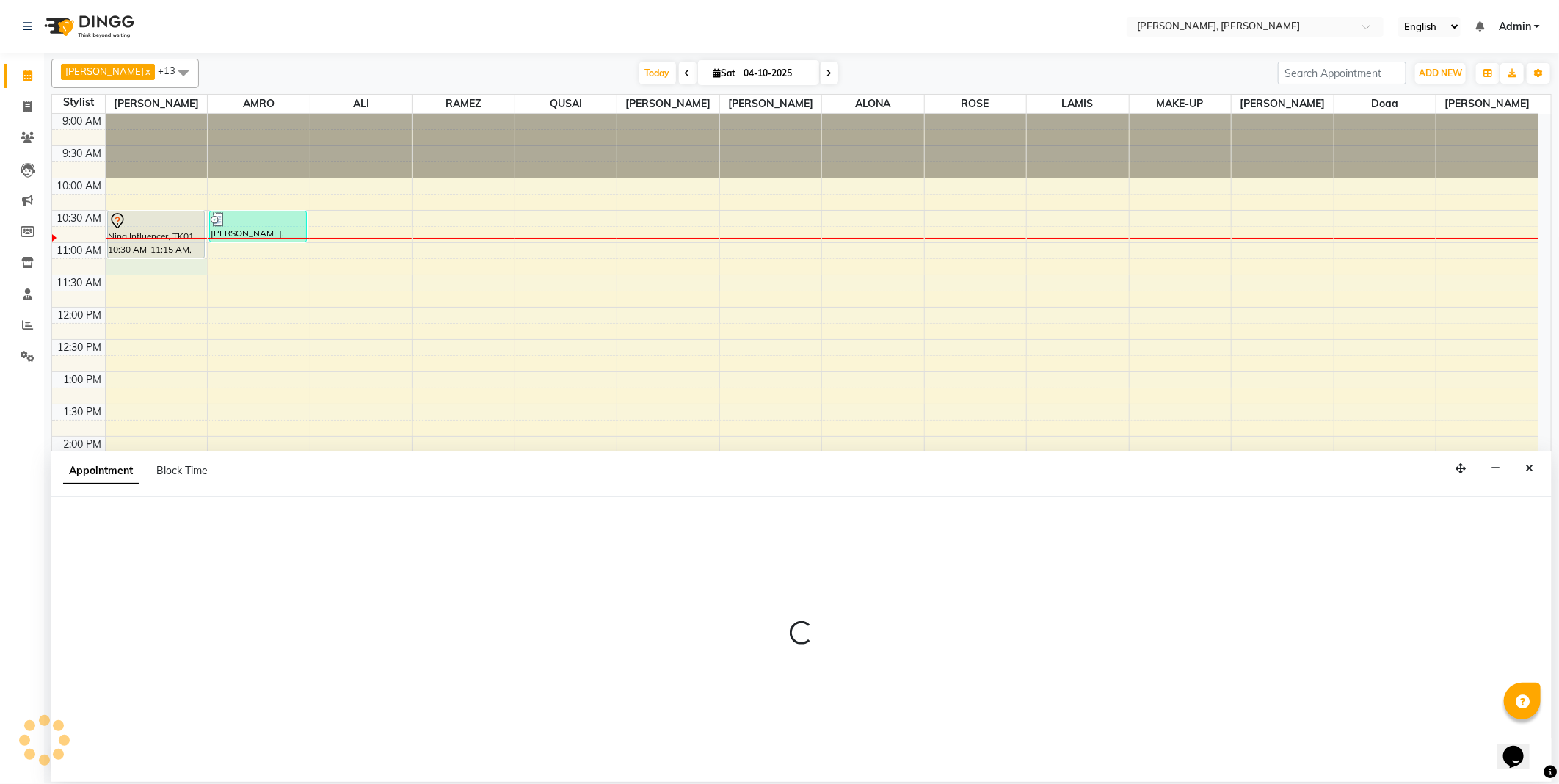
select select "59729"
select select "tentative"
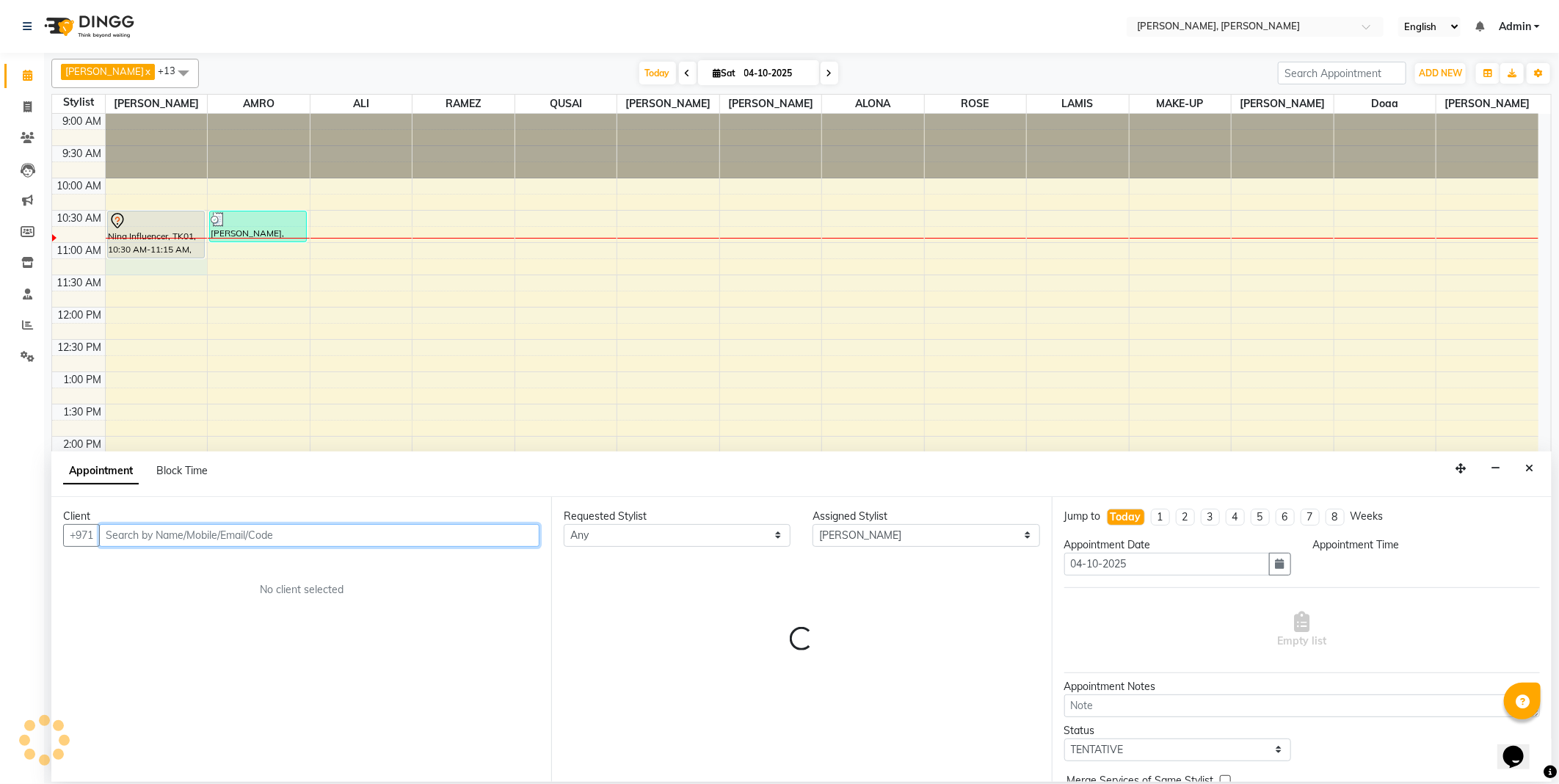
select select "675"
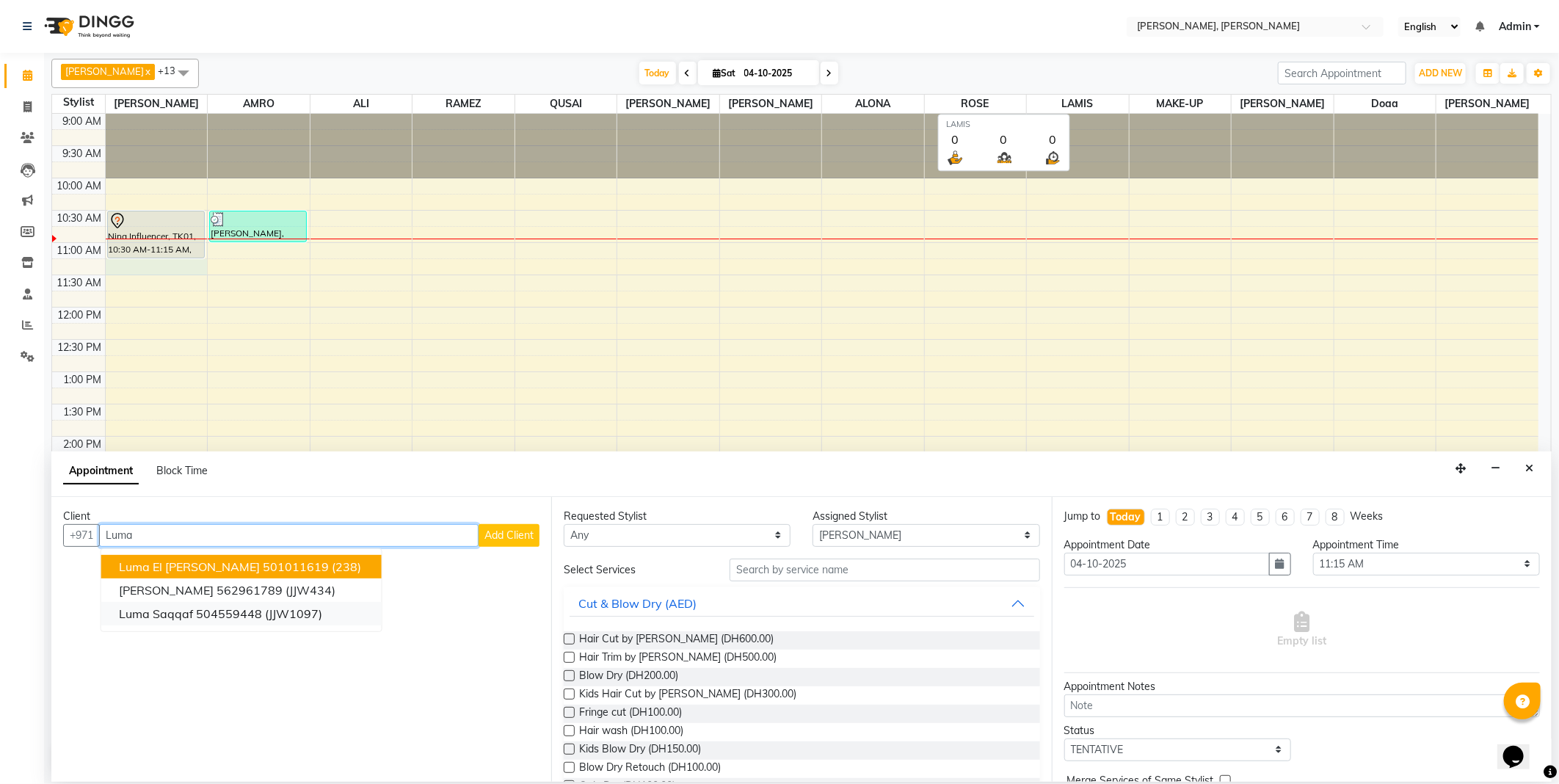
click at [208, 619] on ngb-highlight "504559448" at bounding box center [229, 613] width 66 height 14
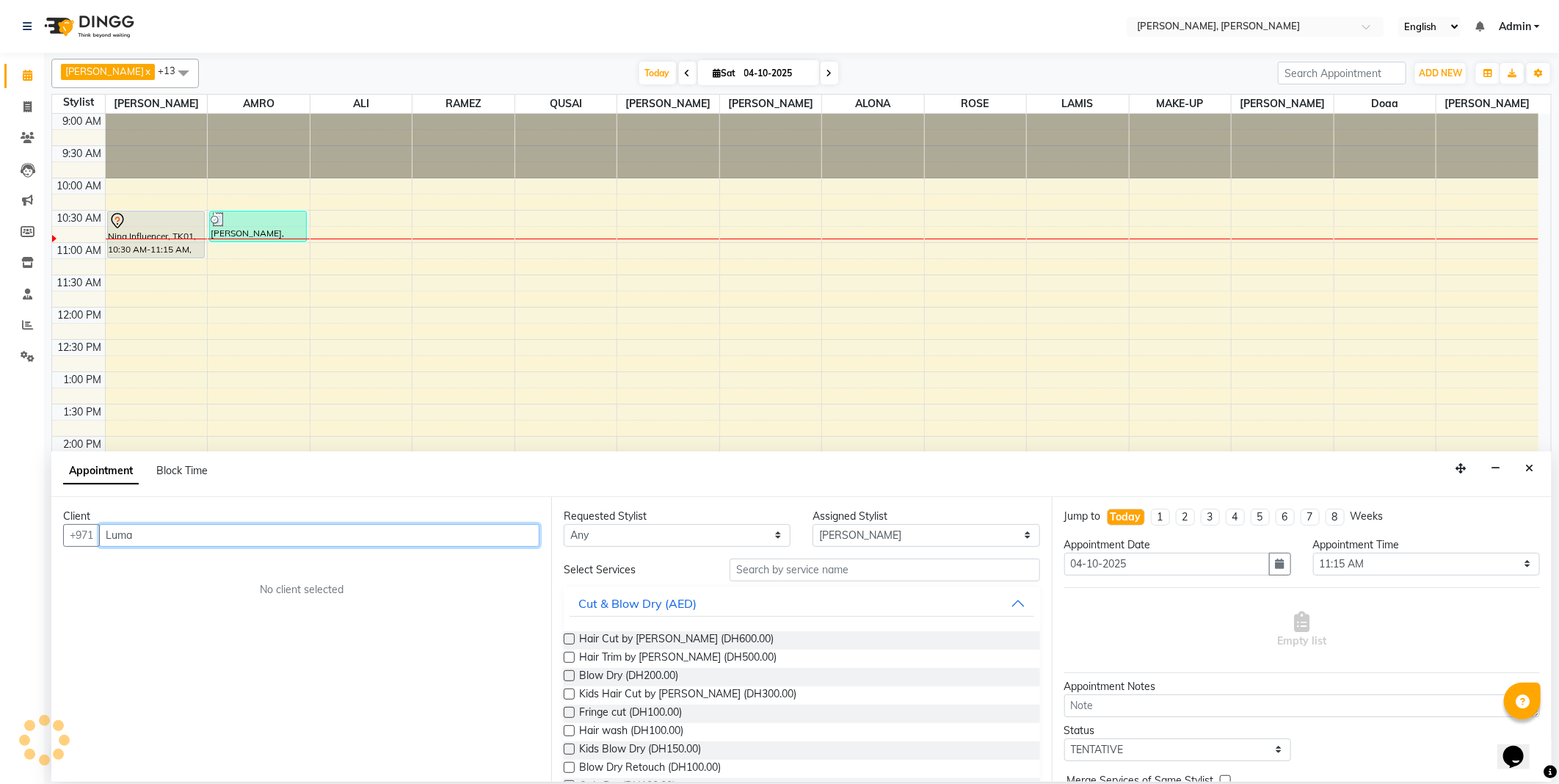
type input "504559448"
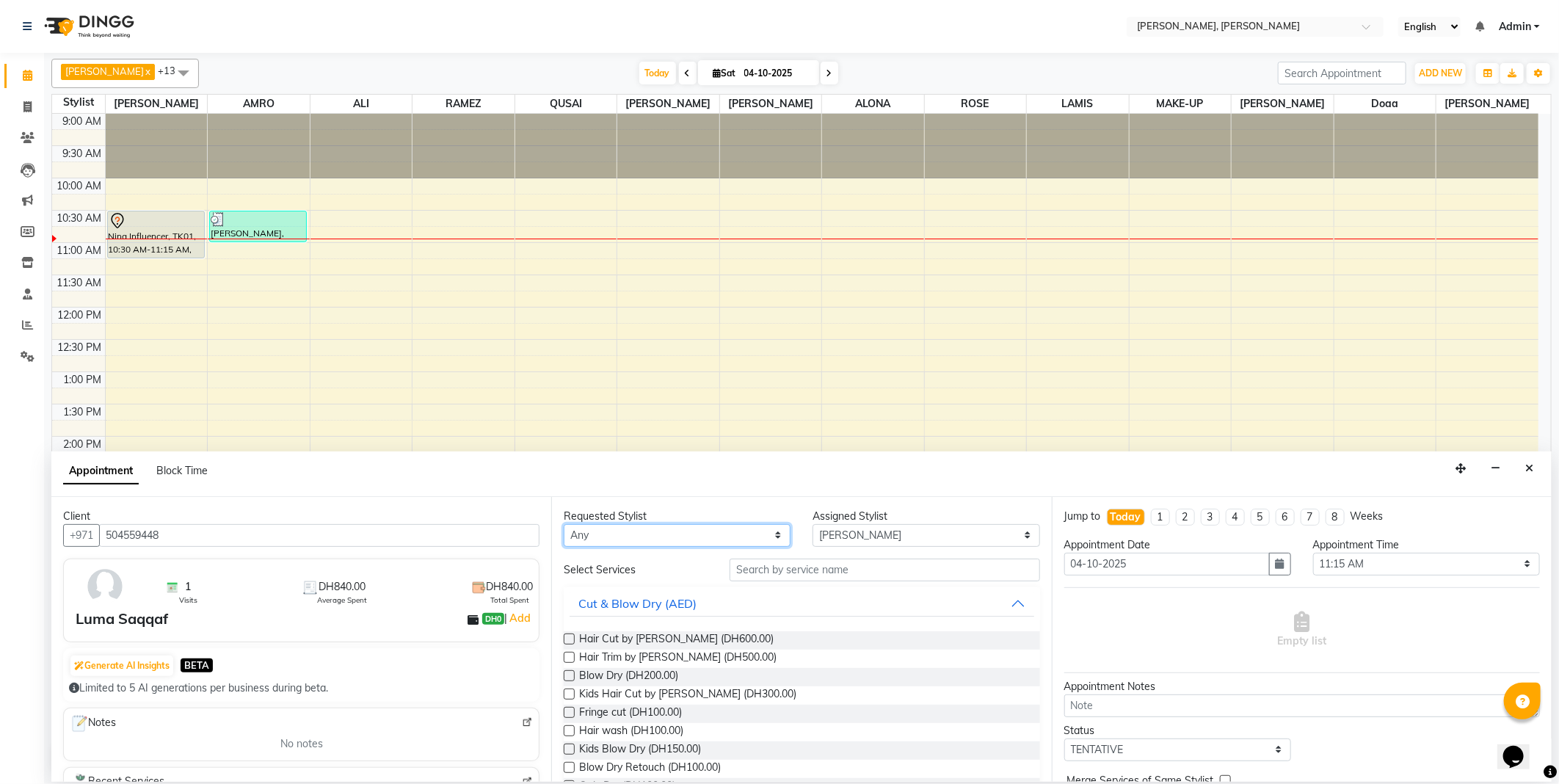
click at [653, 535] on select "Any [PERSON_NAME] [PERSON_NAME] ALYA [PERSON_NAME] AMRO [PERSON_NAME] [PERSON_N…" at bounding box center [676, 535] width 227 height 23
select select "59729"
click at [563, 524] on select "Any [PERSON_NAME] [PERSON_NAME] ALYA [PERSON_NAME] AMRO [PERSON_NAME] [PERSON_N…" at bounding box center [676, 535] width 227 height 23
click at [750, 570] on input "text" at bounding box center [885, 570] width 310 height 23
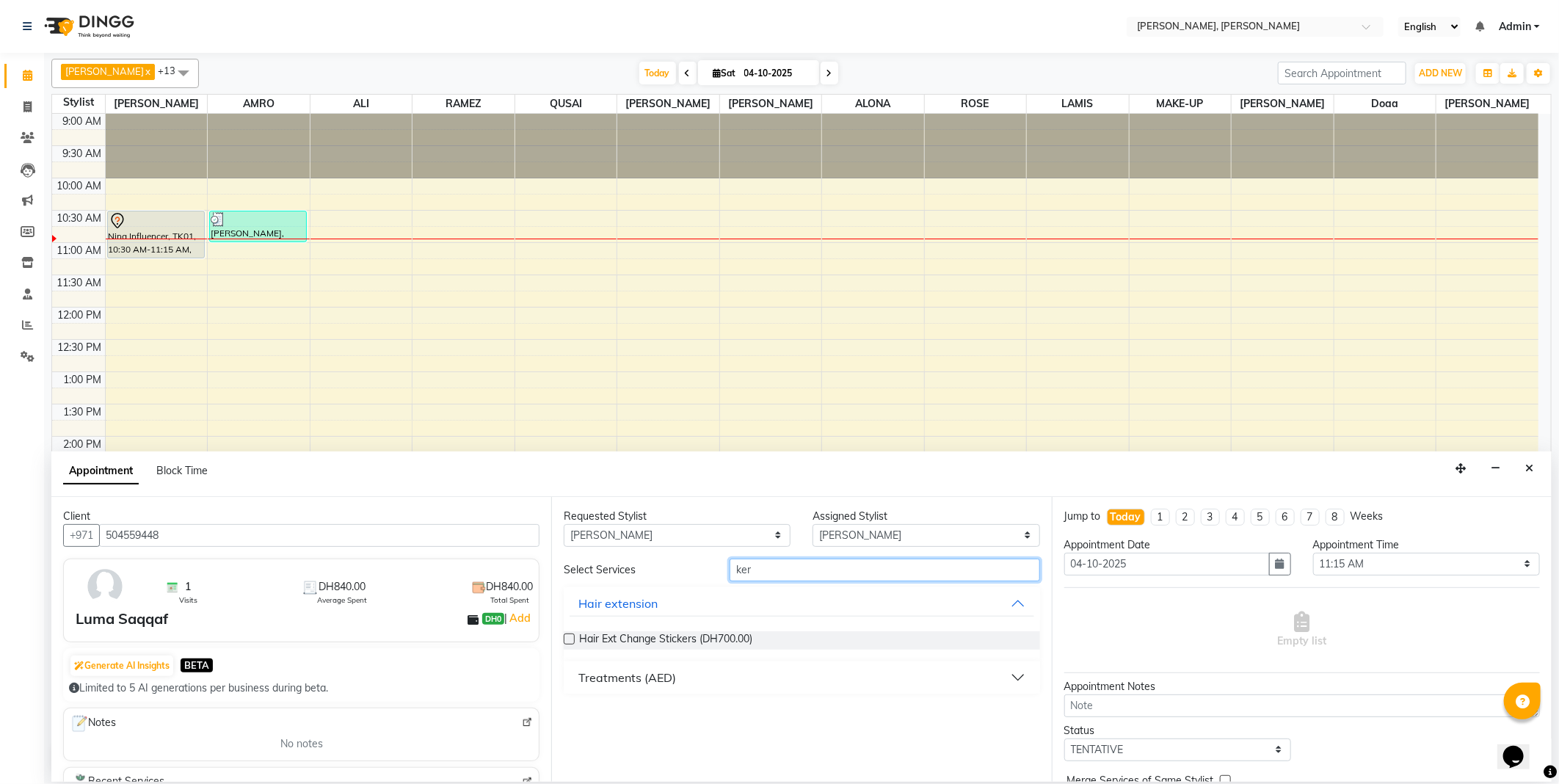
type input "ker"
click at [623, 676] on div "Treatments (AED)" at bounding box center [627, 677] width 98 height 17
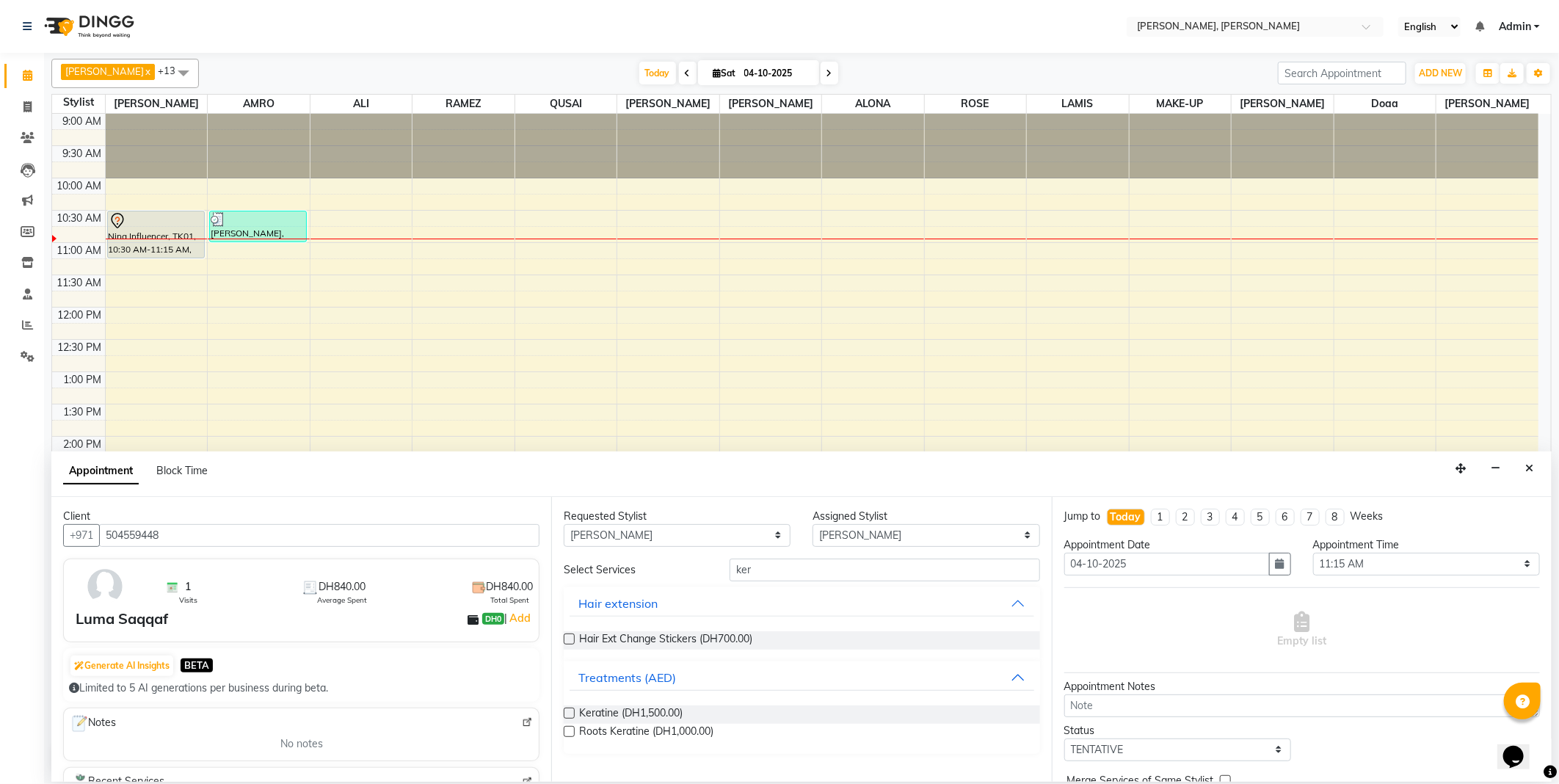
click at [569, 712] on label at bounding box center [569, 713] width 11 height 11
click at [569, 712] on input "checkbox" at bounding box center [568, 714] width 10 height 10
checkbox input "false"
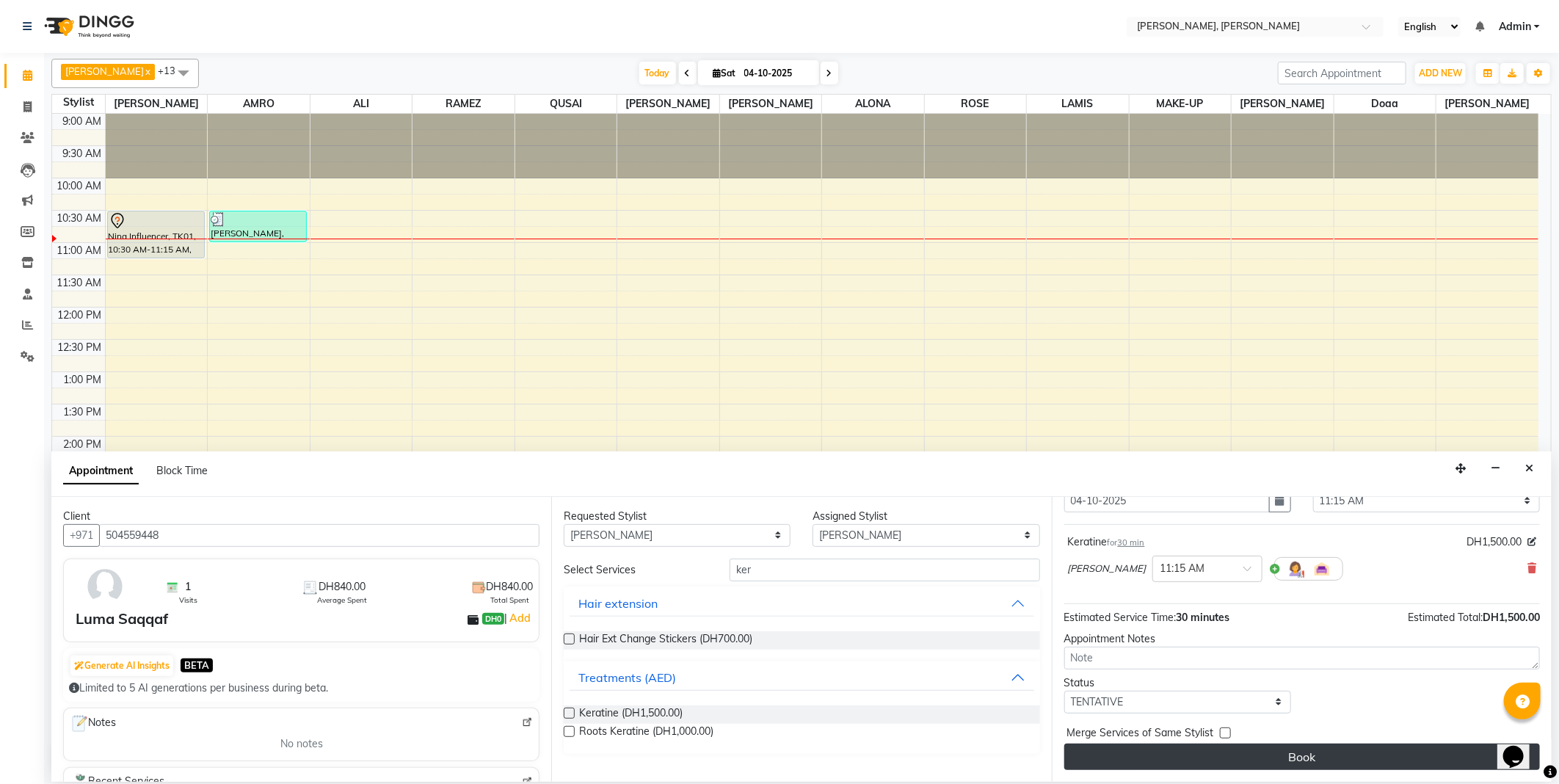
click at [1186, 744] on button "Book" at bounding box center [1302, 757] width 475 height 27
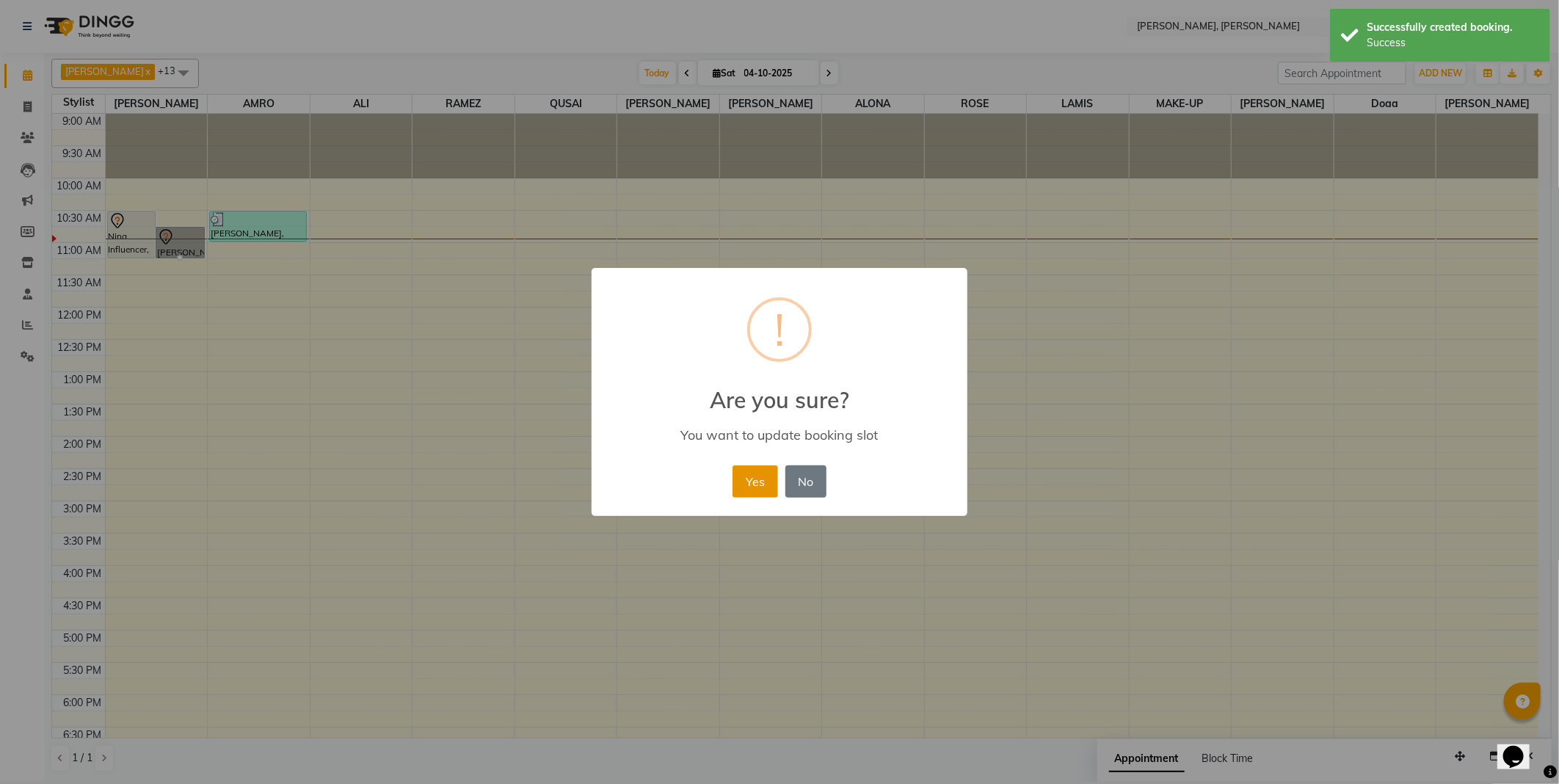
click at [762, 478] on button "Yes" at bounding box center [755, 482] width 45 height 33
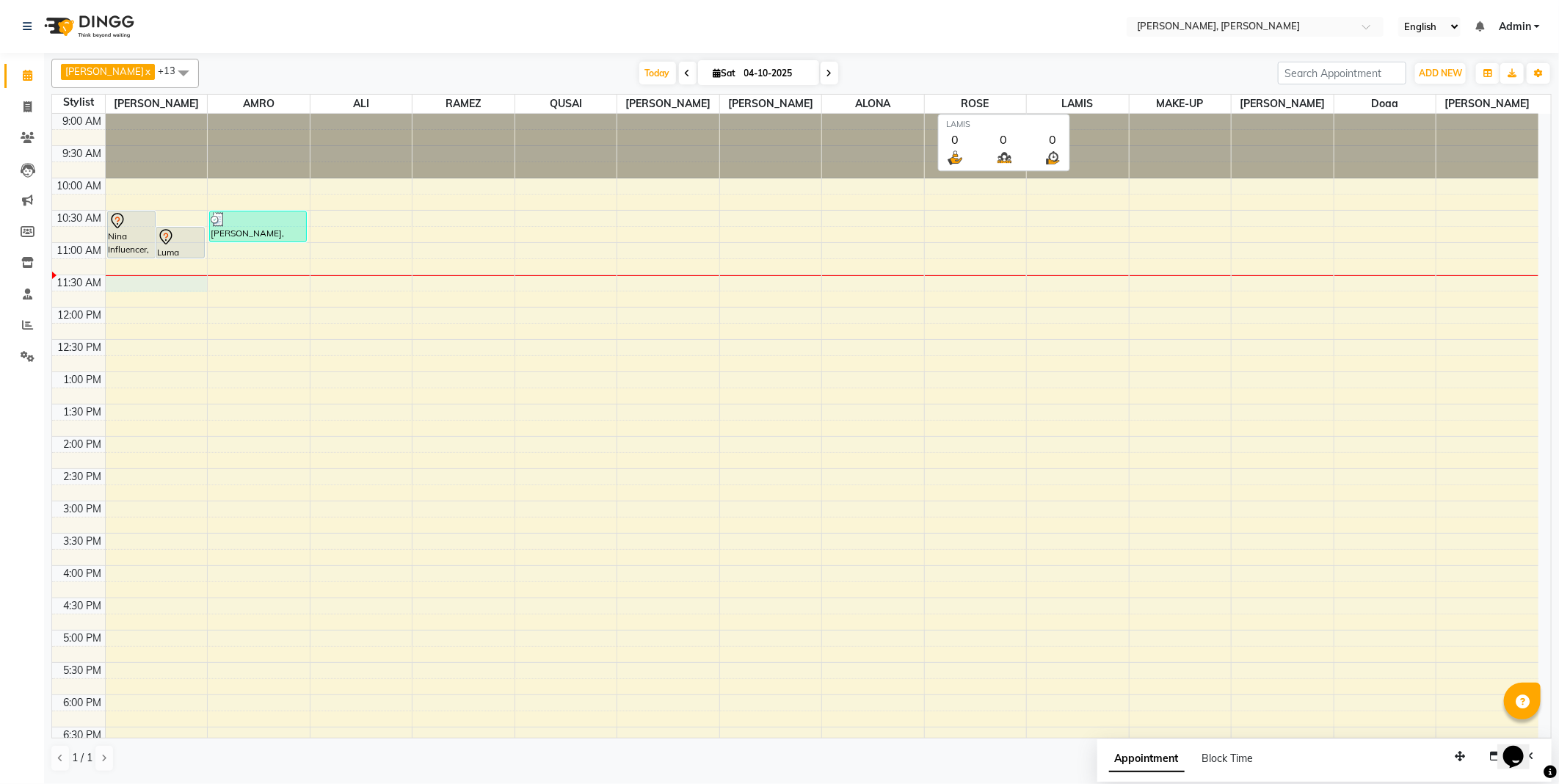
click at [153, 281] on div at bounding box center [157, 284] width 102 height 17
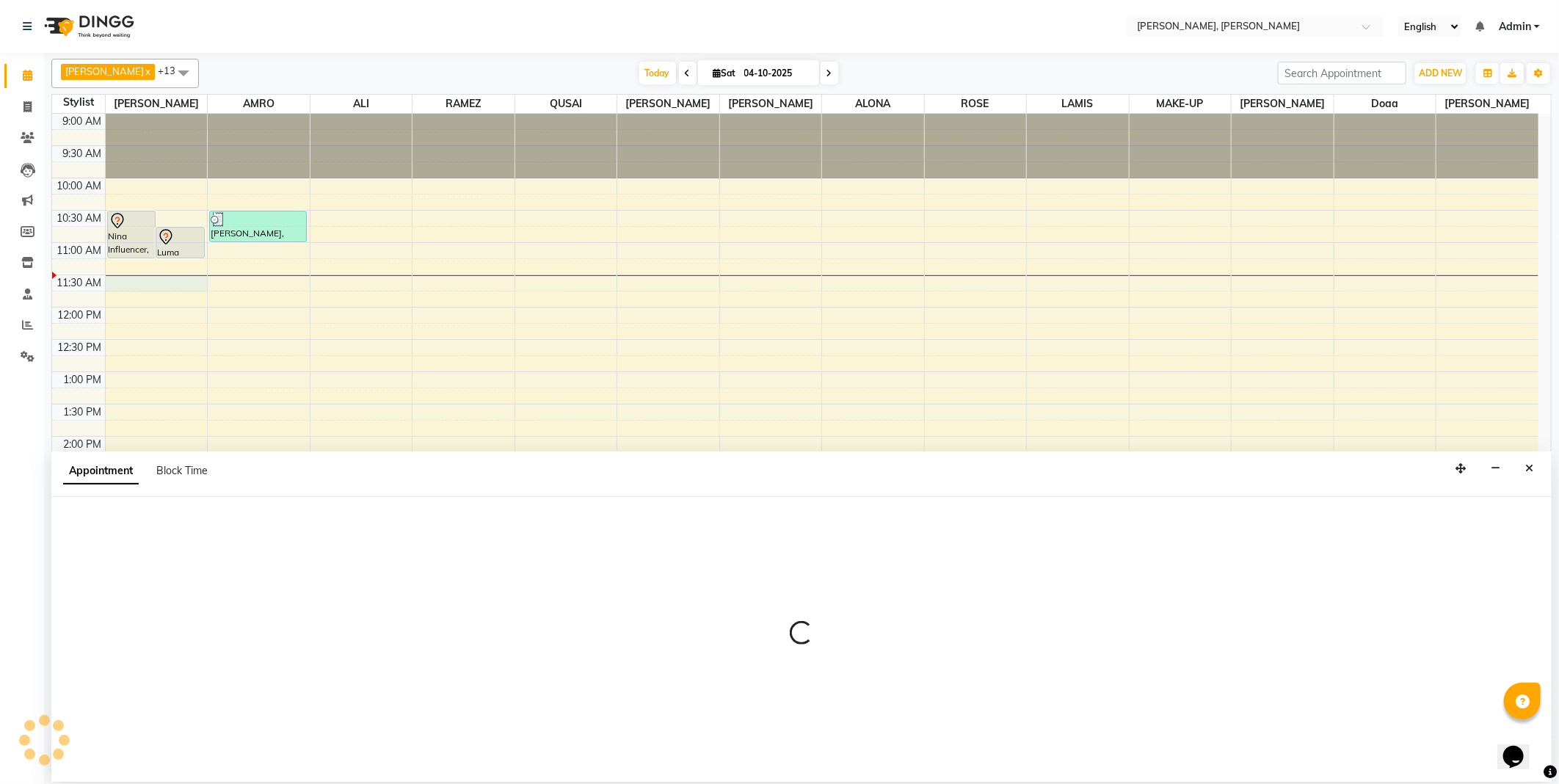
select select "59729"
select select "tentative"
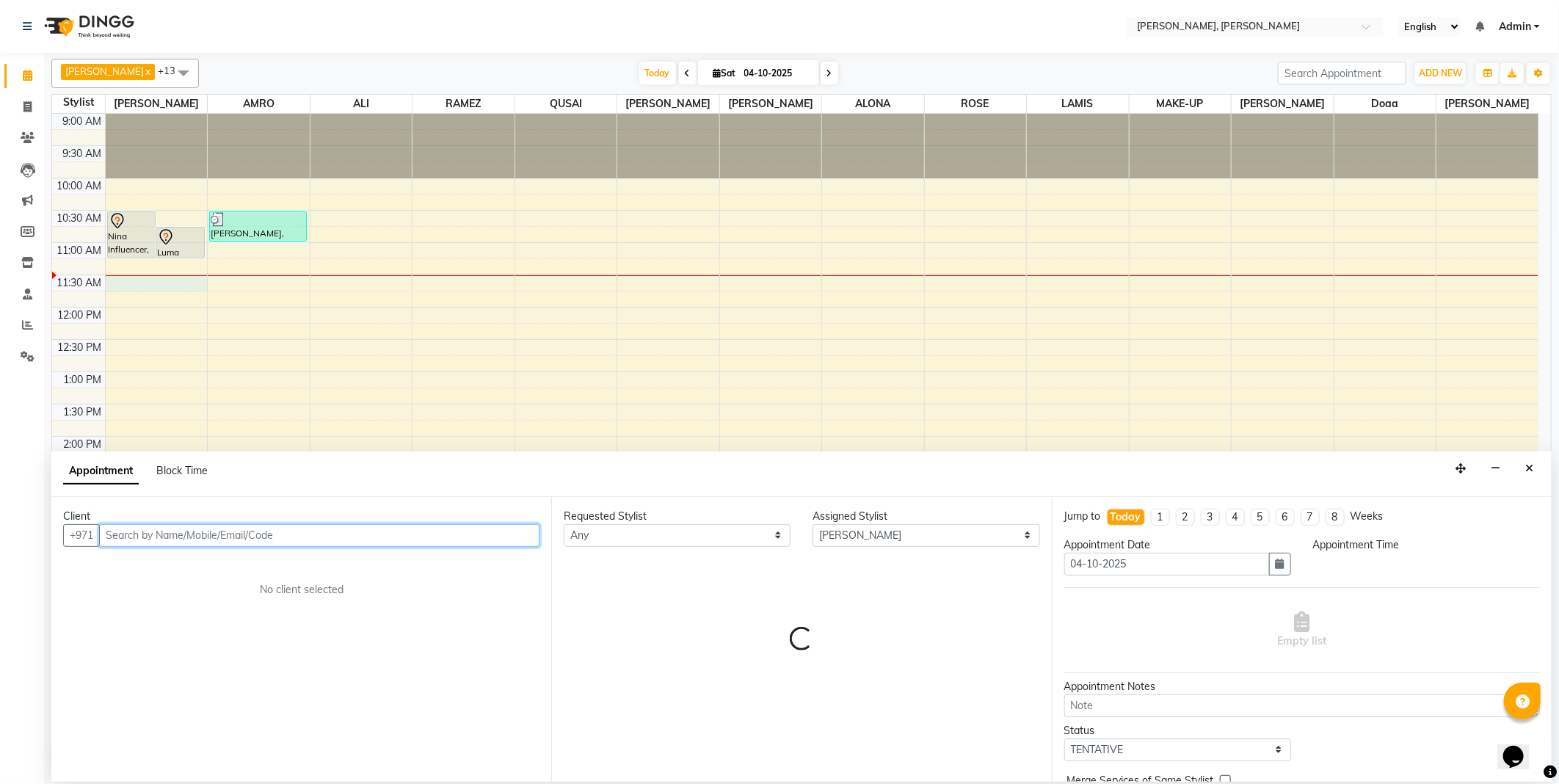
select select "690"
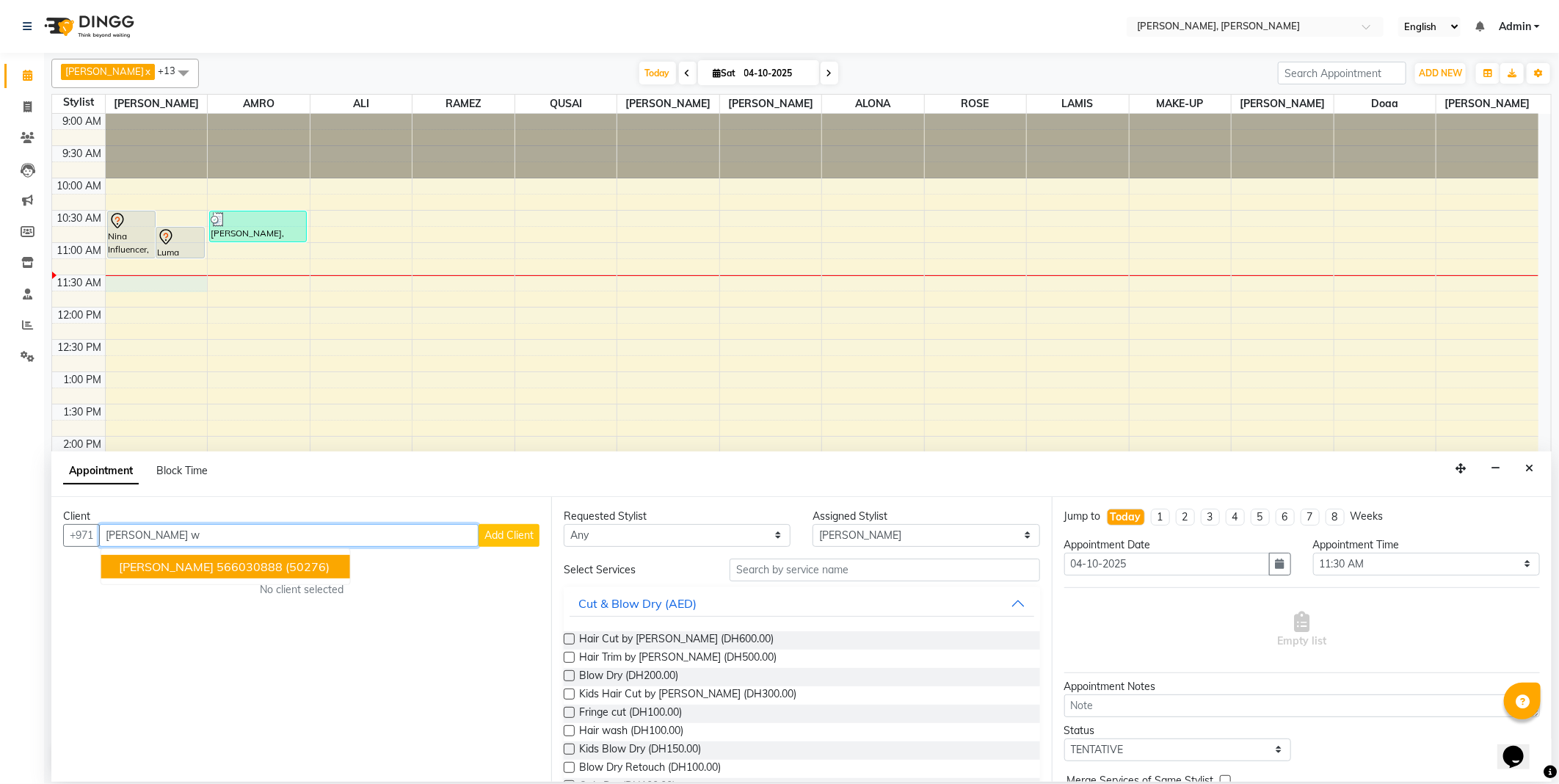
click at [232, 567] on ngb-highlight "566030888" at bounding box center [249, 566] width 66 height 14
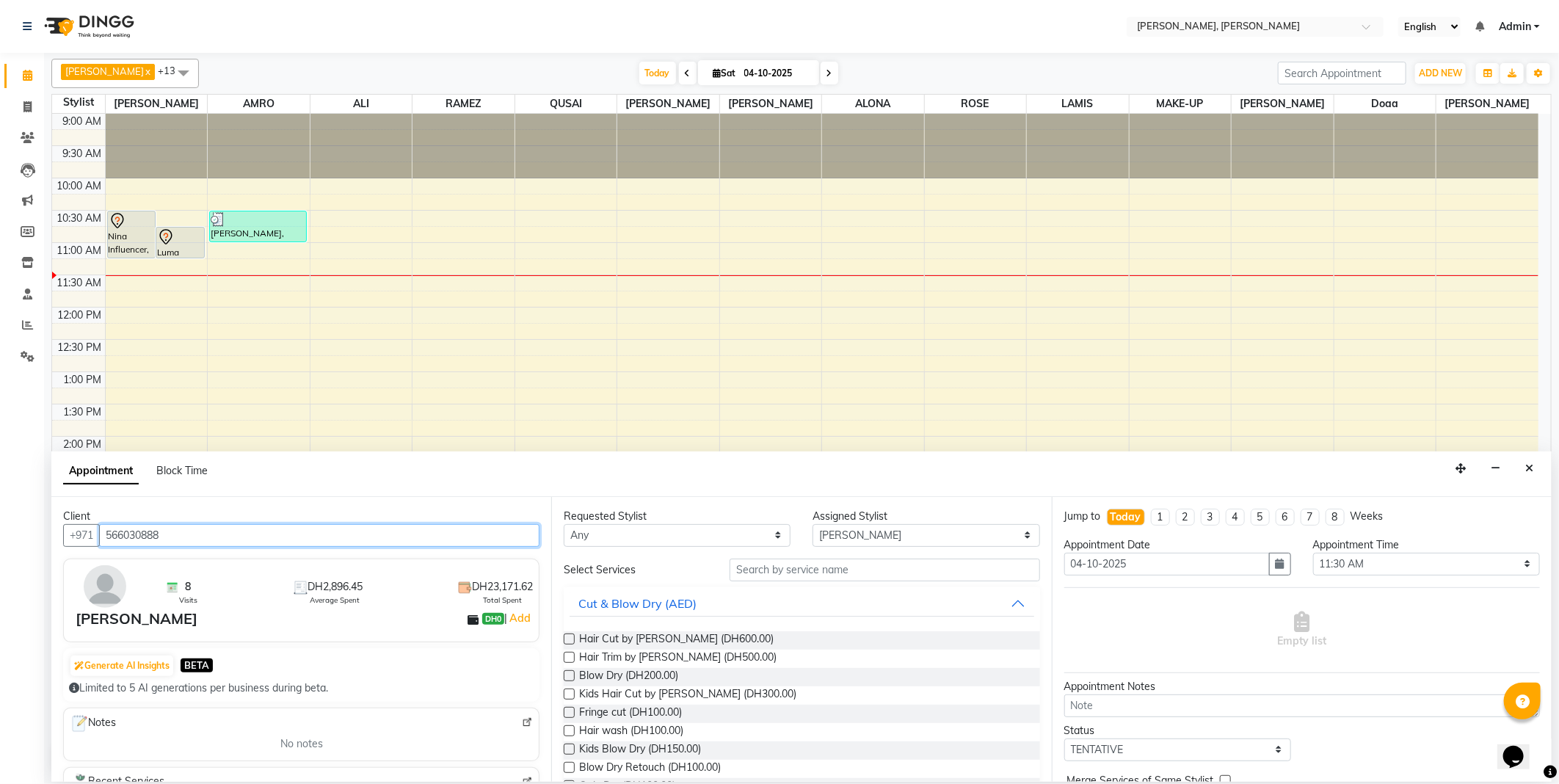
type input "566030888"
click at [640, 531] on select "Any [PERSON_NAME] [PERSON_NAME] ALYA [PERSON_NAME] AMRO [PERSON_NAME] [PERSON_N…" at bounding box center [676, 535] width 227 height 23
select select "59729"
click at [563, 524] on select "Any [PERSON_NAME] [PERSON_NAME] ALYA [PERSON_NAME] AMRO [PERSON_NAME] [PERSON_N…" at bounding box center [676, 535] width 227 height 23
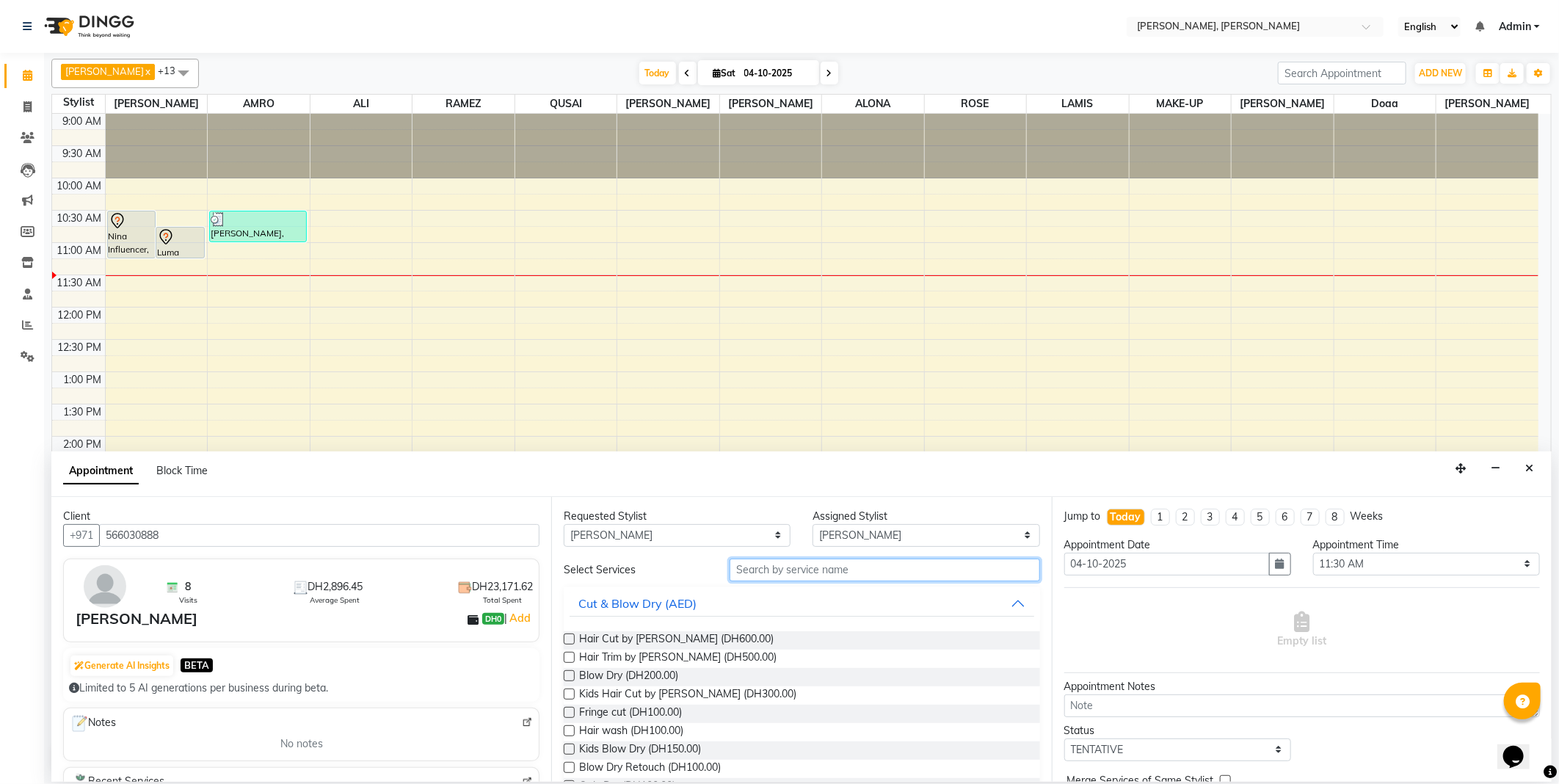
click at [765, 568] on input "text" at bounding box center [885, 570] width 310 height 23
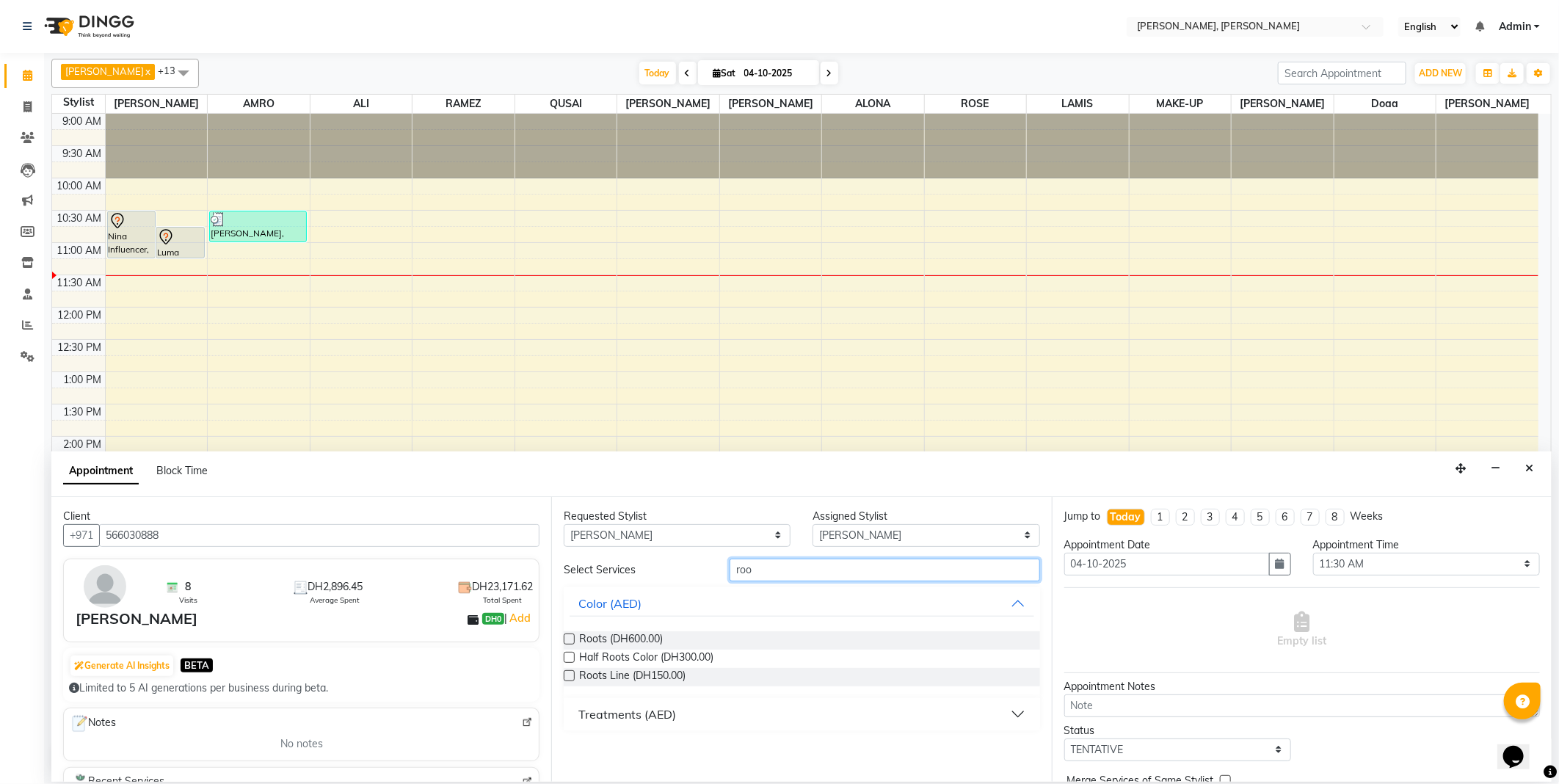
type input "roo"
click at [595, 635] on span "Roots (DH600.00)" at bounding box center [622, 640] width 84 height 18
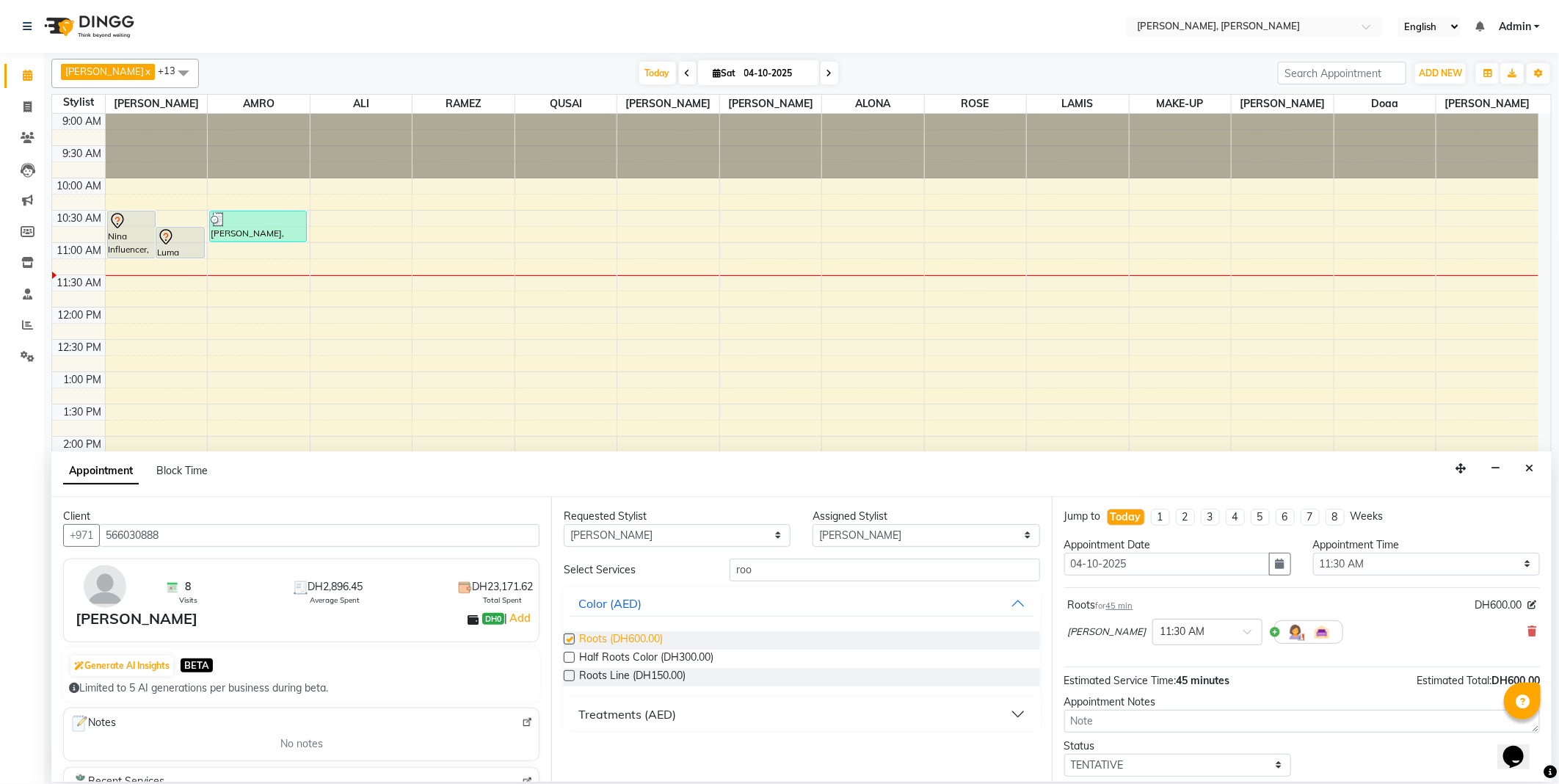
checkbox input "false"
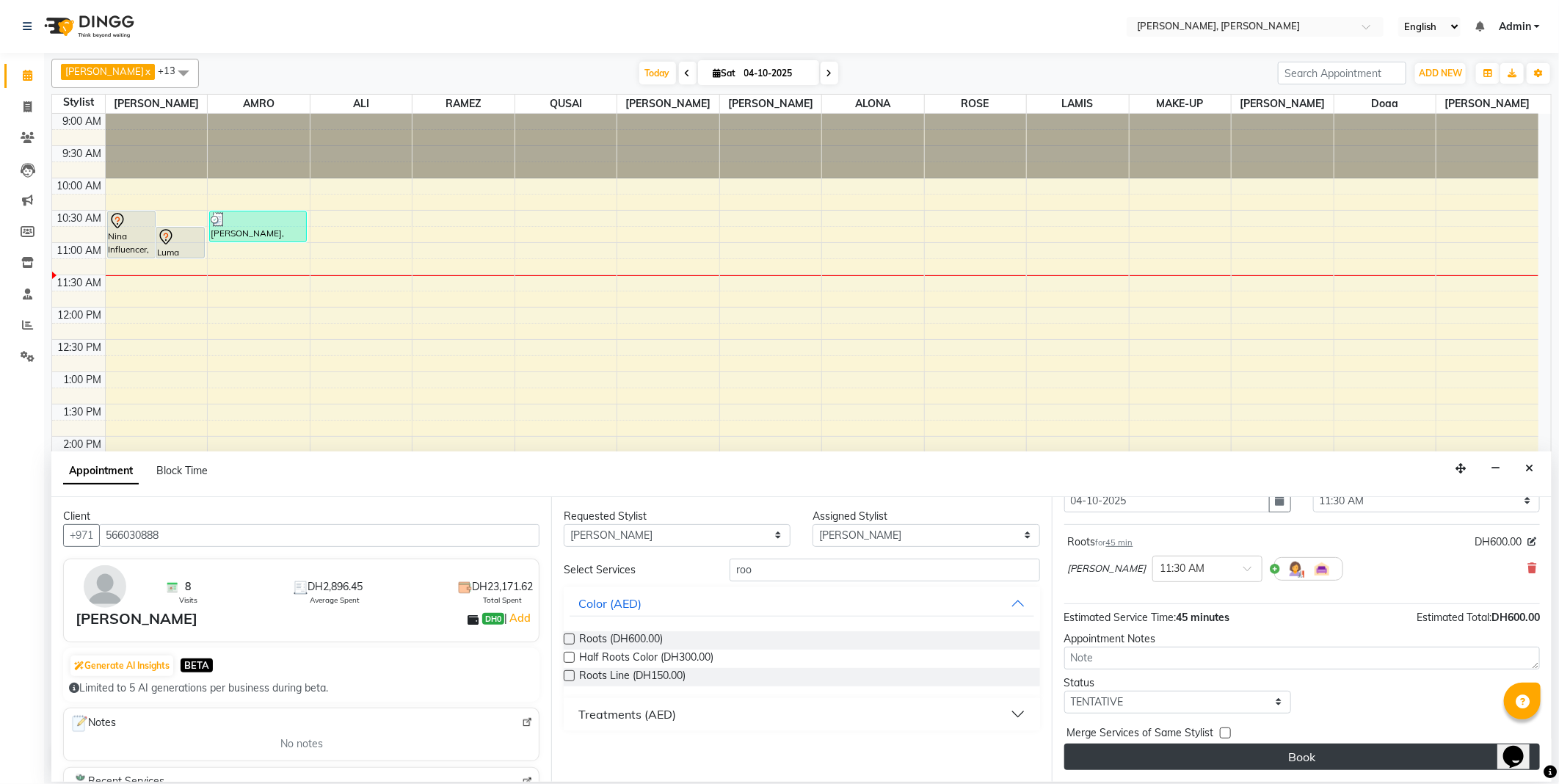
click at [1242, 766] on button "Book" at bounding box center [1302, 757] width 475 height 27
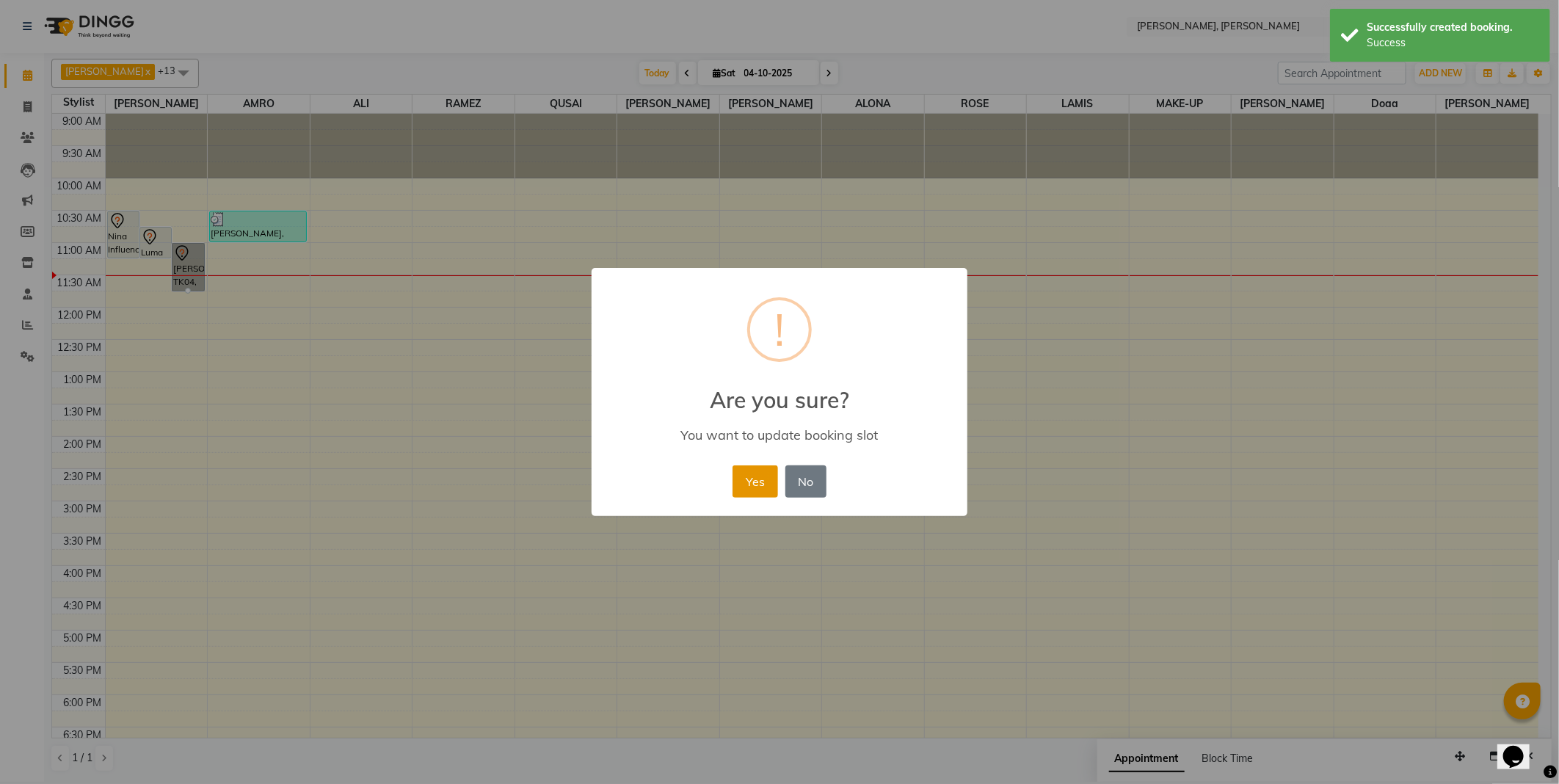
click at [745, 478] on button "Yes" at bounding box center [755, 482] width 45 height 33
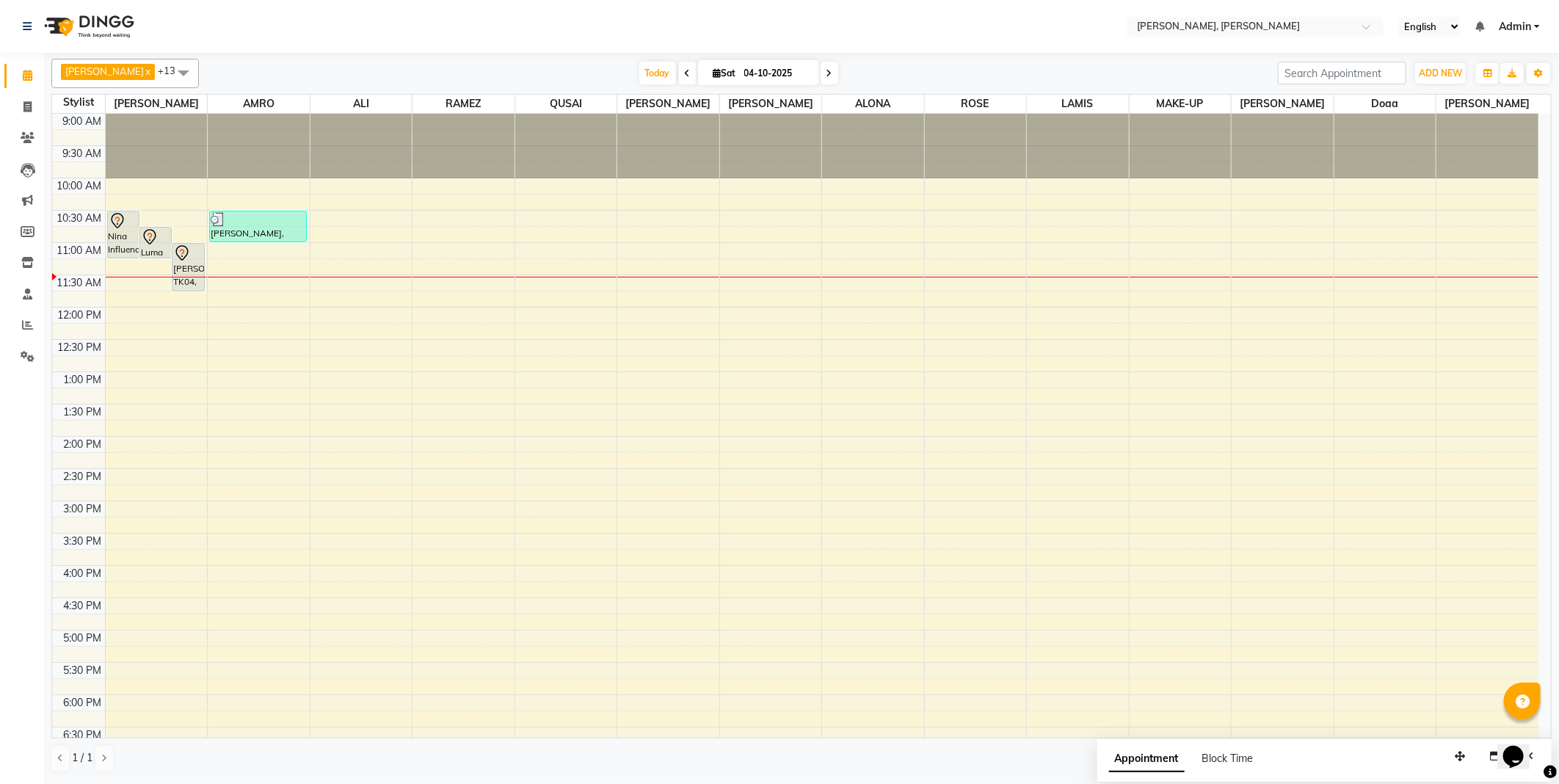
select select "59731"
select select "tentative"
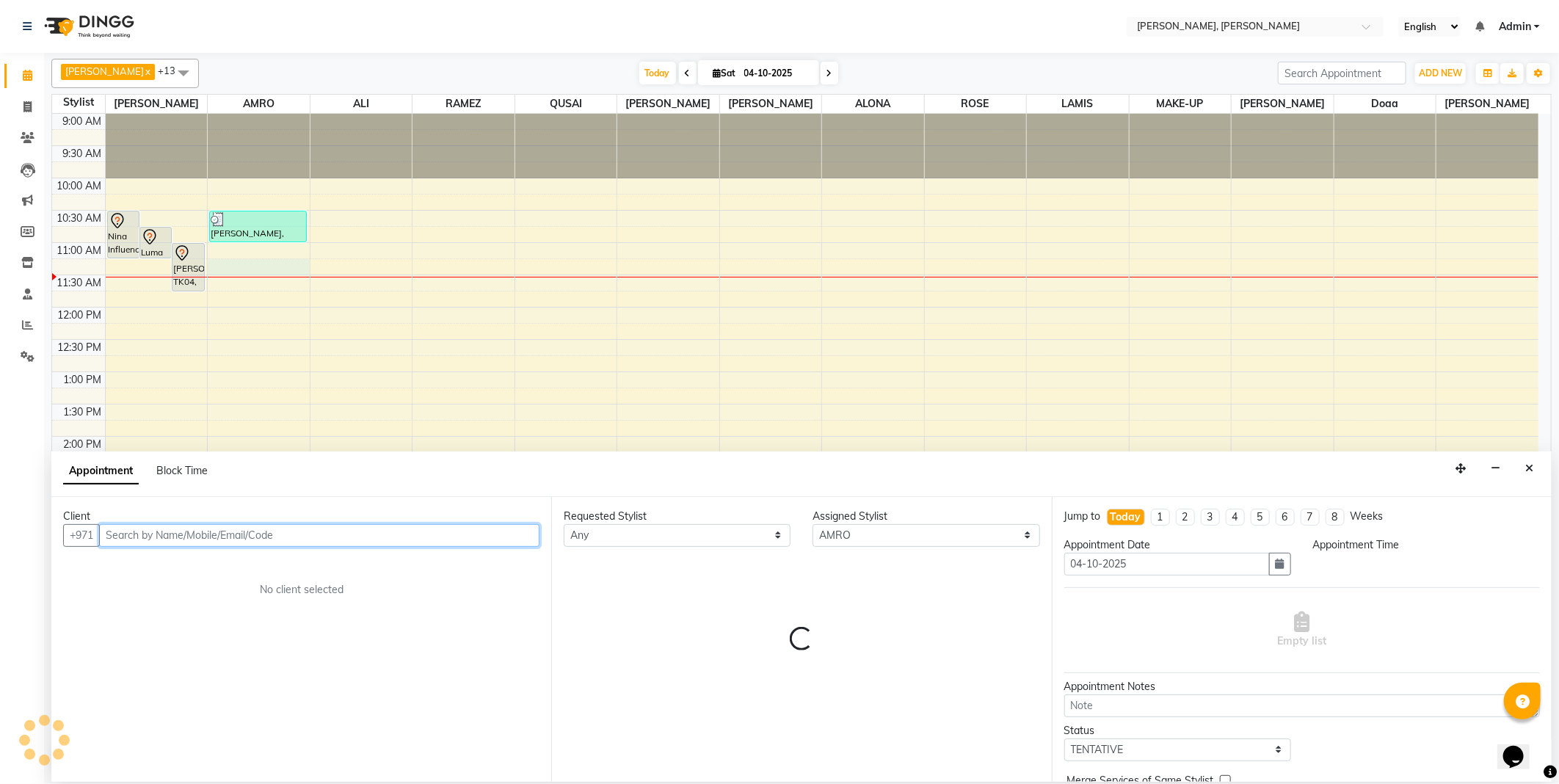
select select "675"
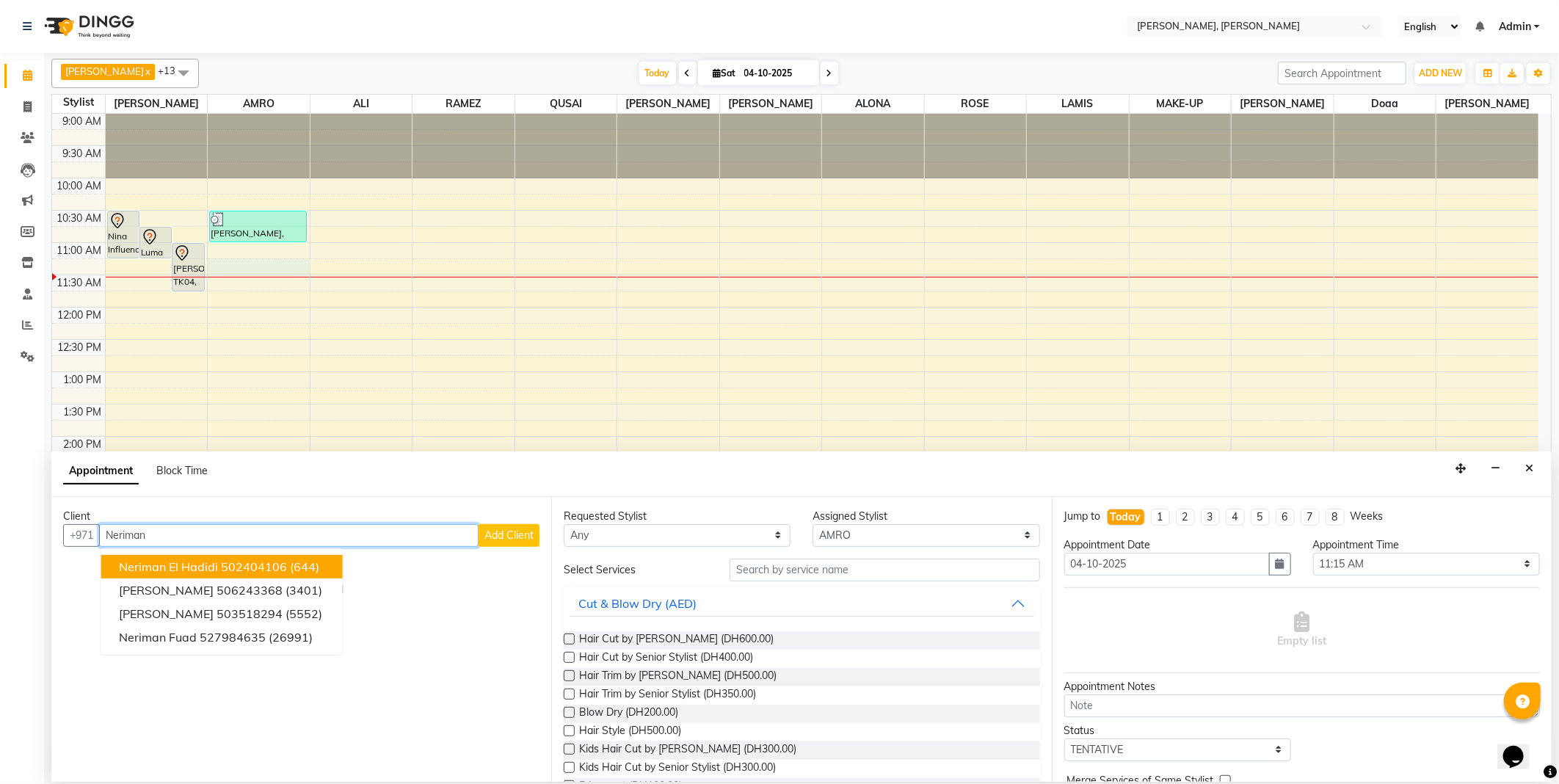
click at [269, 559] on ngb-highlight "502404106" at bounding box center [253, 566] width 66 height 14
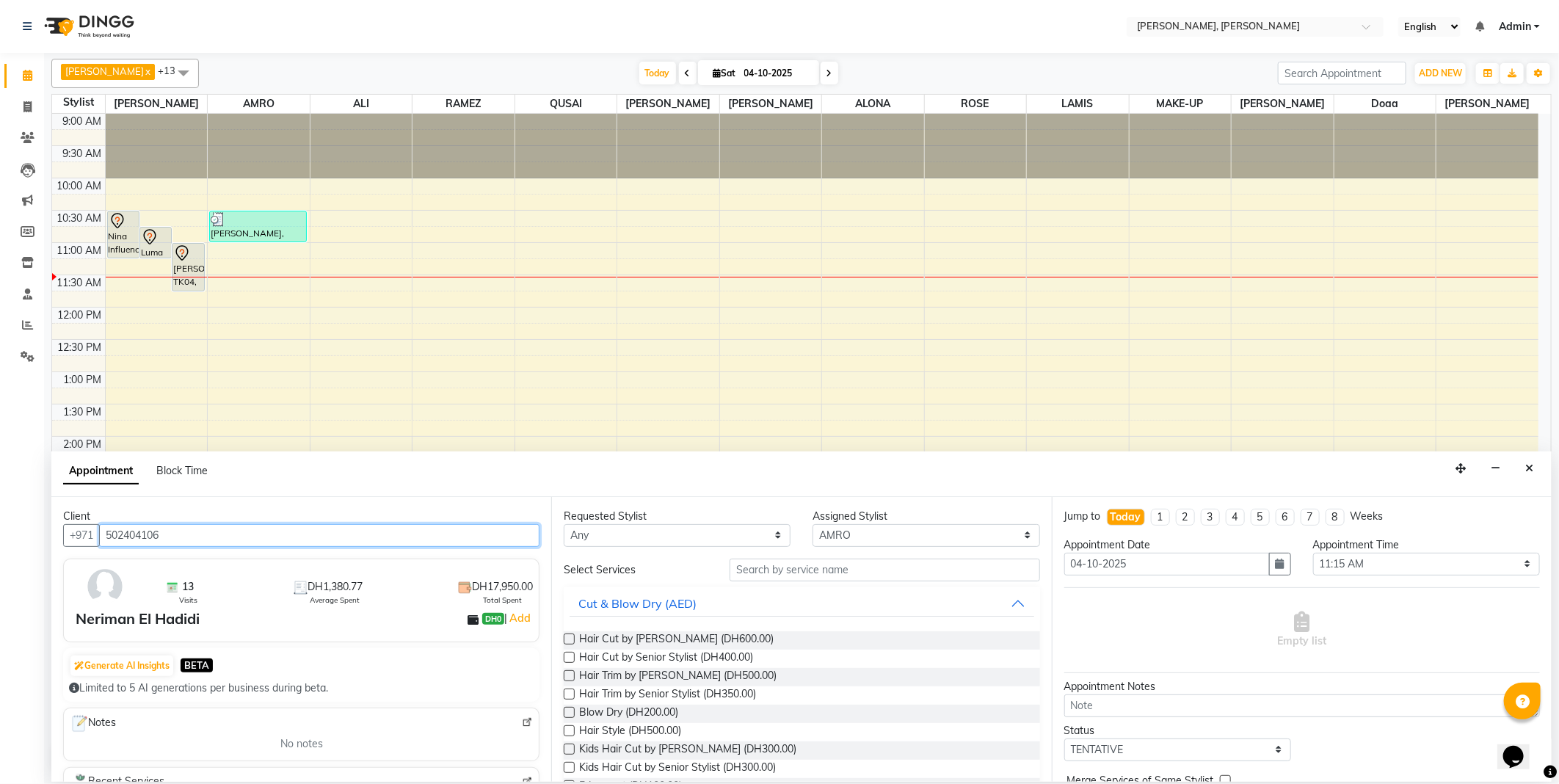
type input "502404106"
click at [652, 539] on select "Any [PERSON_NAME] [PERSON_NAME] ALYA [PERSON_NAME] AMRO [PERSON_NAME] [PERSON_N…" at bounding box center [676, 535] width 227 height 23
select select "59731"
click at [563, 524] on select "Any [PERSON_NAME] [PERSON_NAME] ALYA [PERSON_NAME] AMRO [PERSON_NAME] [PERSON_N…" at bounding box center [676, 535] width 227 height 23
click at [763, 568] on input "text" at bounding box center [885, 570] width 310 height 23
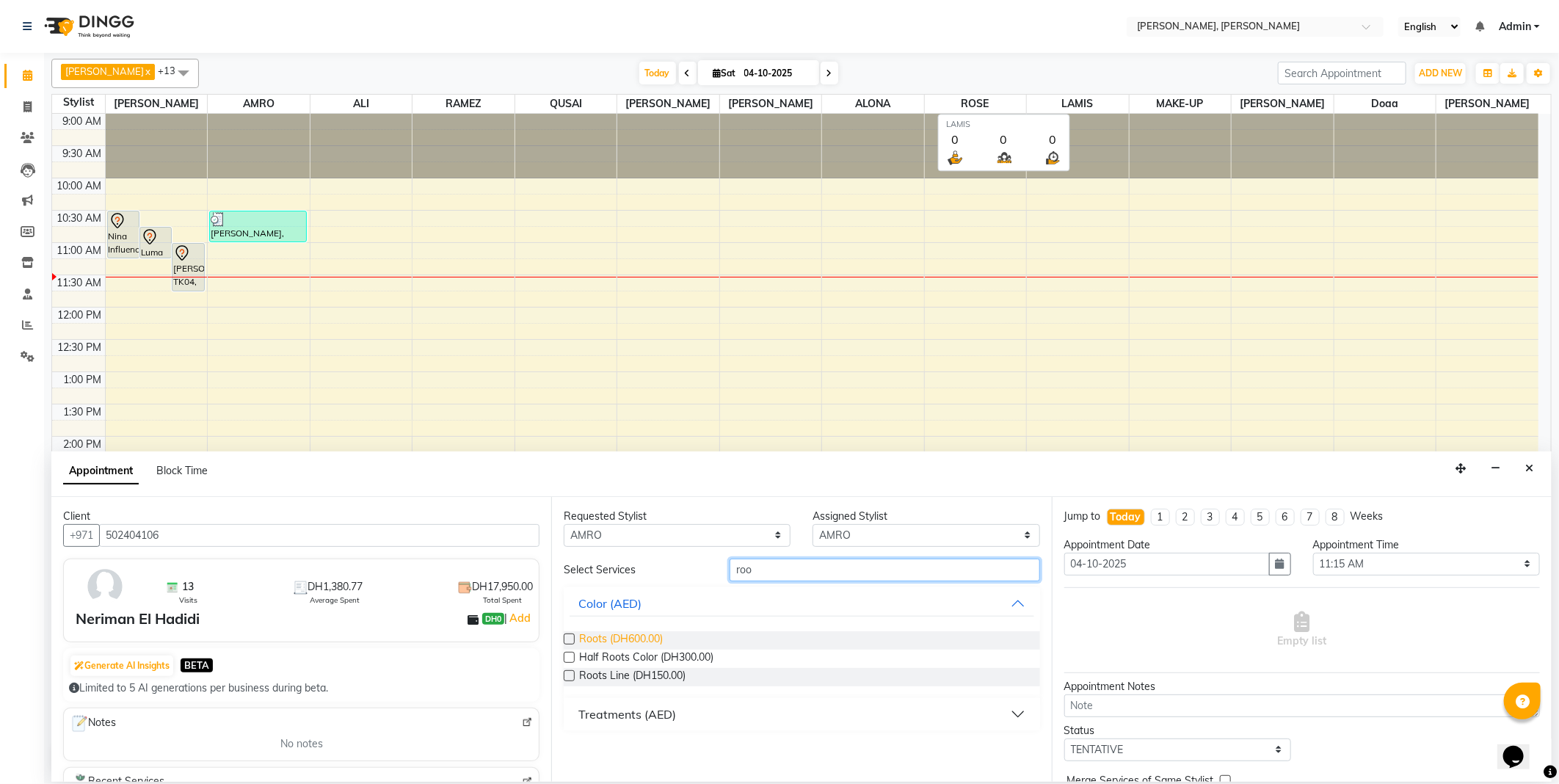
type input "roo"
click at [606, 635] on span "Roots (DH600.00)" at bounding box center [622, 640] width 84 height 18
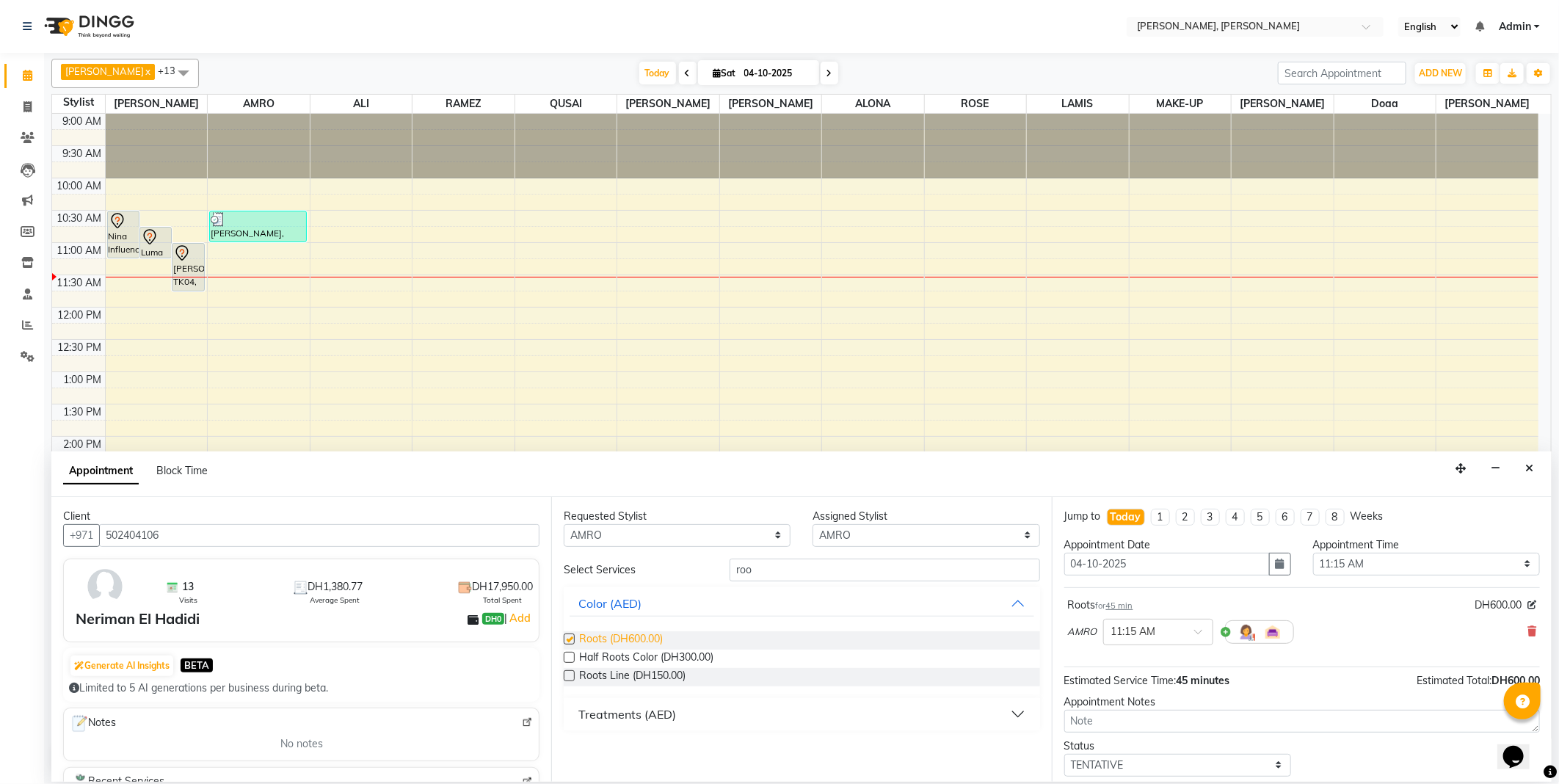
checkbox input "false"
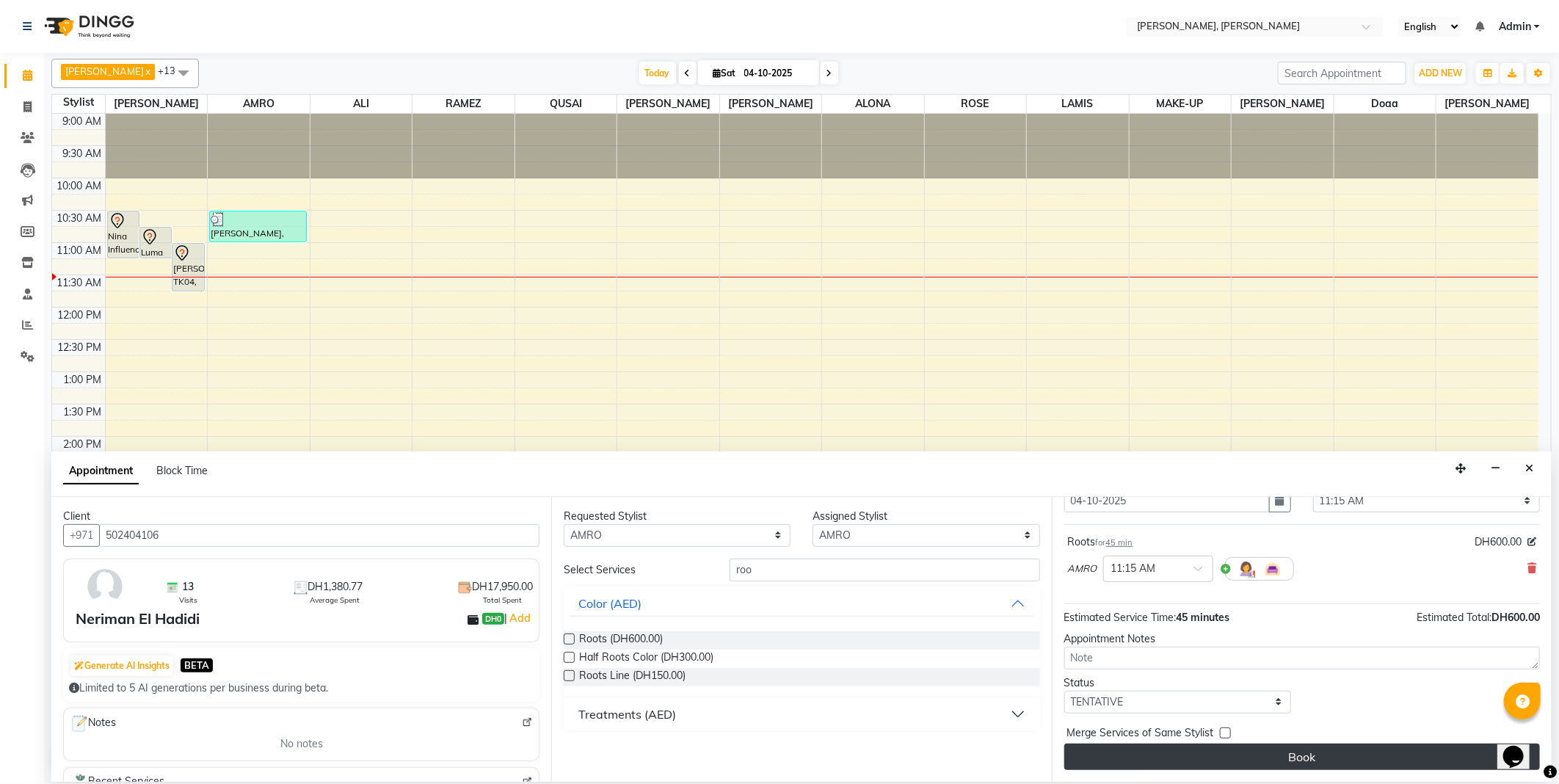
click at [1328, 761] on button "Book" at bounding box center [1302, 757] width 475 height 27
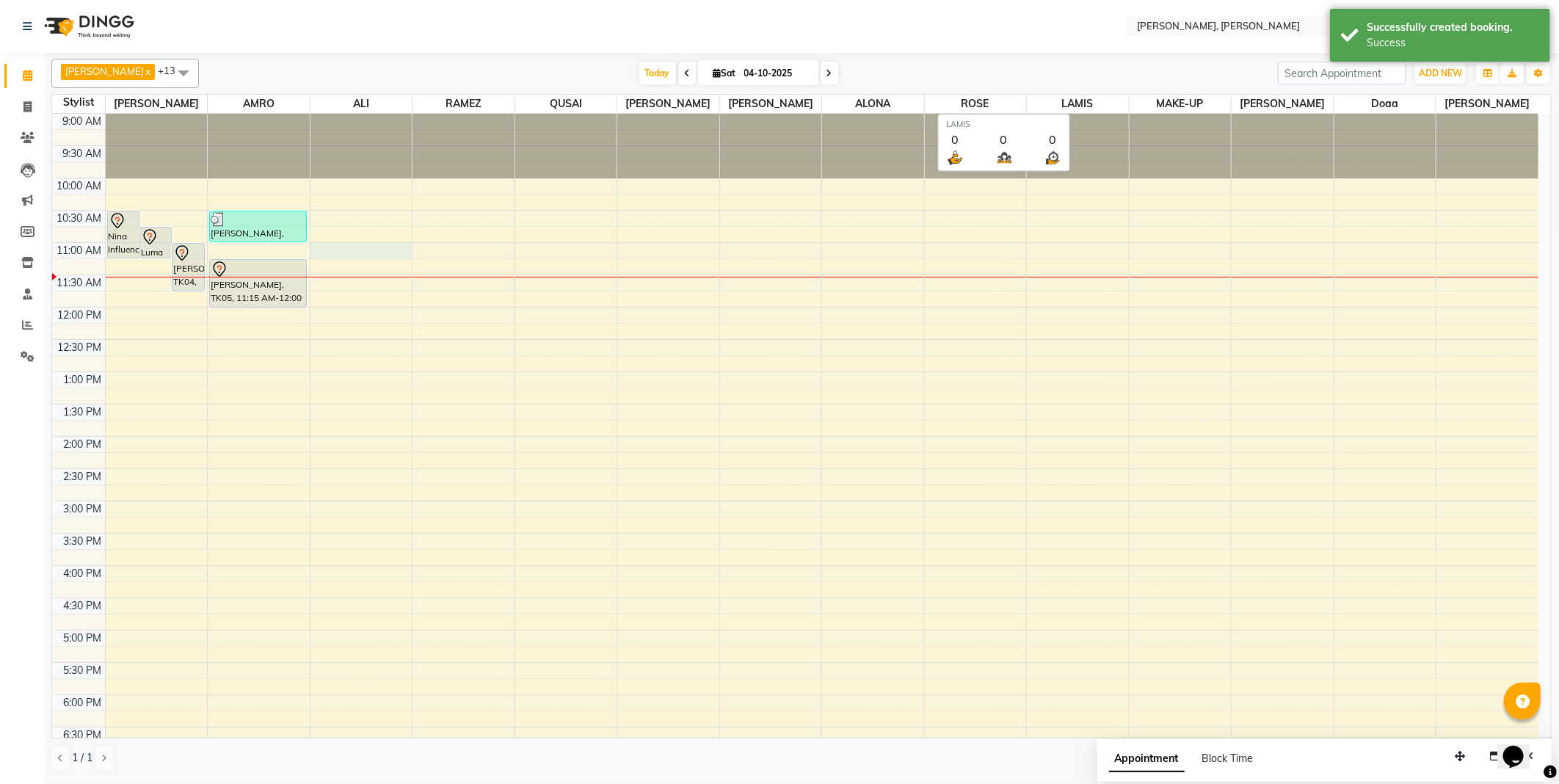
click at [391, 251] on div at bounding box center [362, 250] width 102 height 16
select select "59741"
select select "660"
select select "tentative"
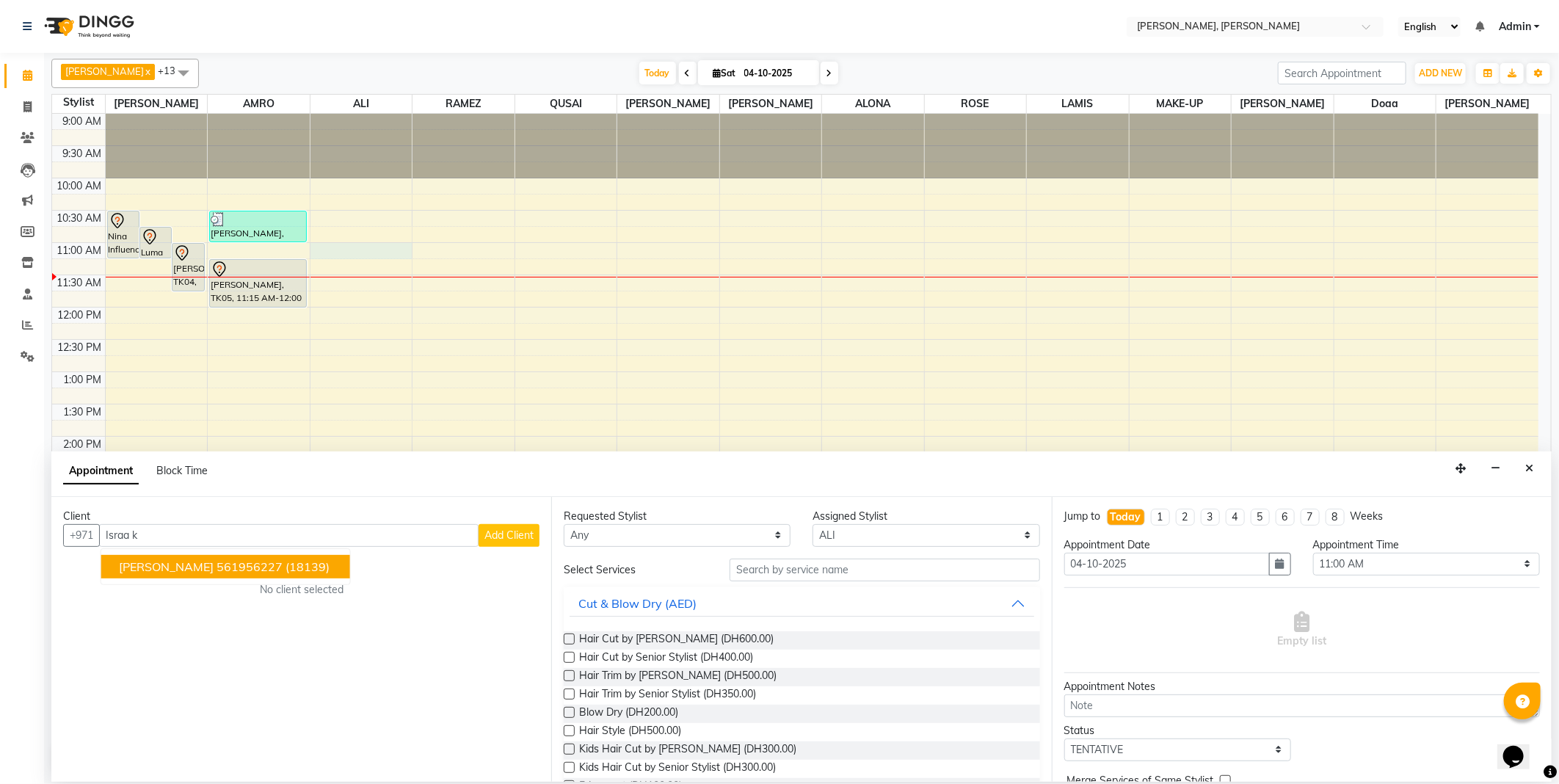
click at [235, 563] on ngb-highlight "561956227" at bounding box center [249, 566] width 66 height 14
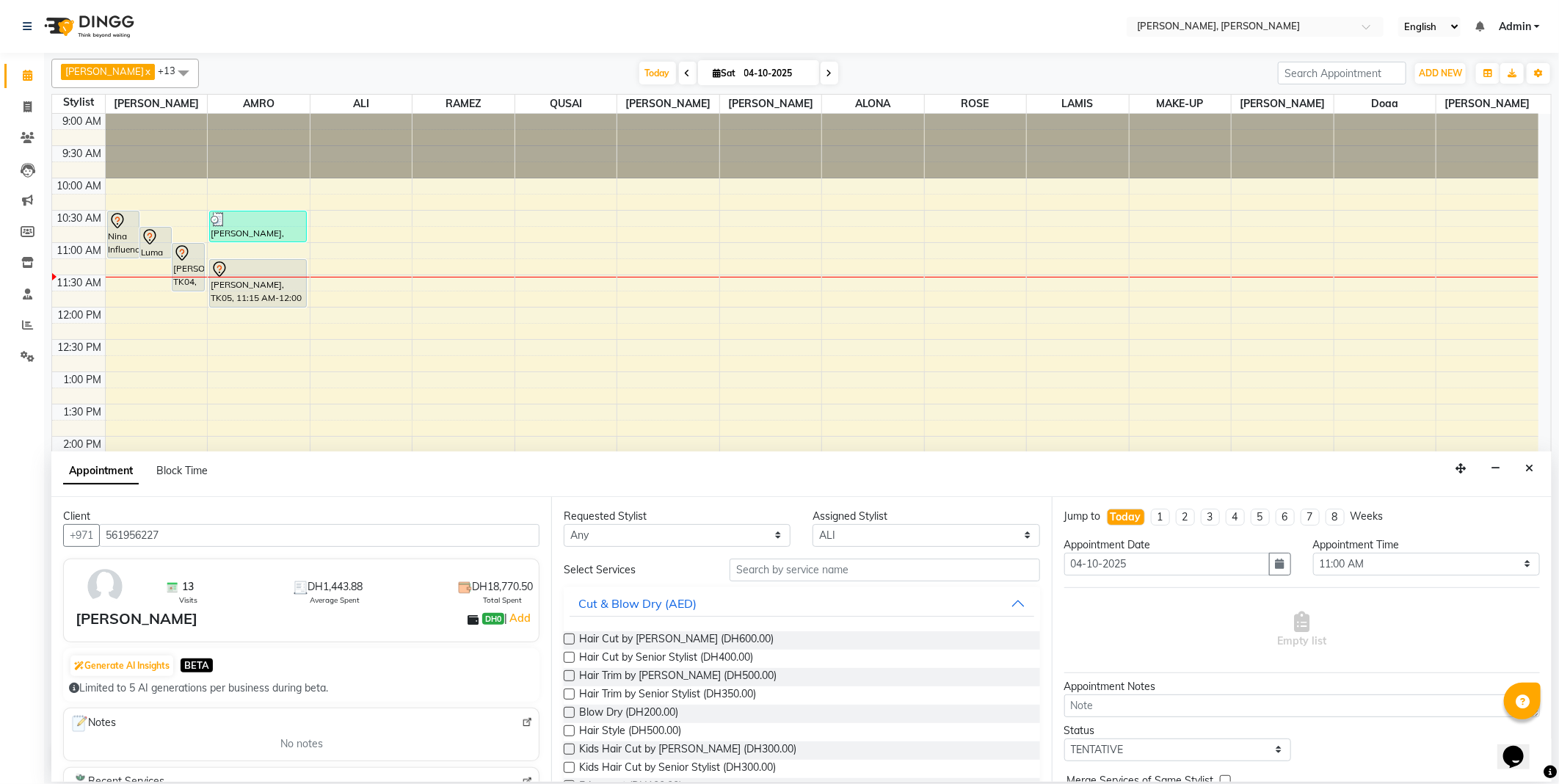
type input "561956227"
click at [662, 529] on select "Any [PERSON_NAME] [PERSON_NAME] ALYA [PERSON_NAME] AMRO [PERSON_NAME] [PERSON_N…" at bounding box center [676, 535] width 227 height 23
select select "59741"
click at [563, 524] on select "Any [PERSON_NAME] [PERSON_NAME] ALYA [PERSON_NAME] AMRO [PERSON_NAME] [PERSON_N…" at bounding box center [676, 535] width 227 height 23
click at [766, 570] on input "text" at bounding box center [885, 570] width 310 height 23
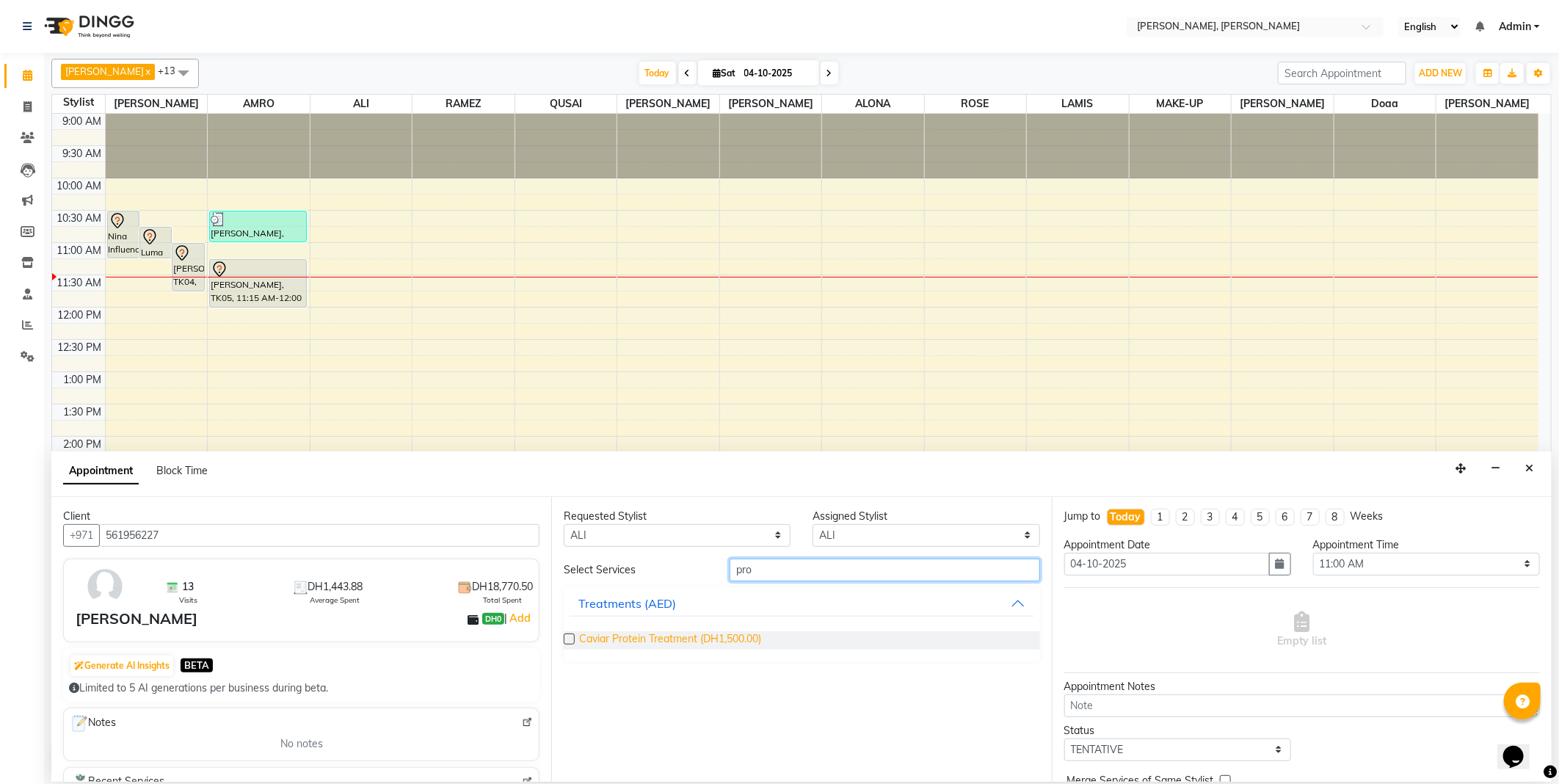
type input "pro"
click at [619, 640] on span "Caviar Protein Treatment (DH1,500.00)" at bounding box center [670, 640] width 182 height 18
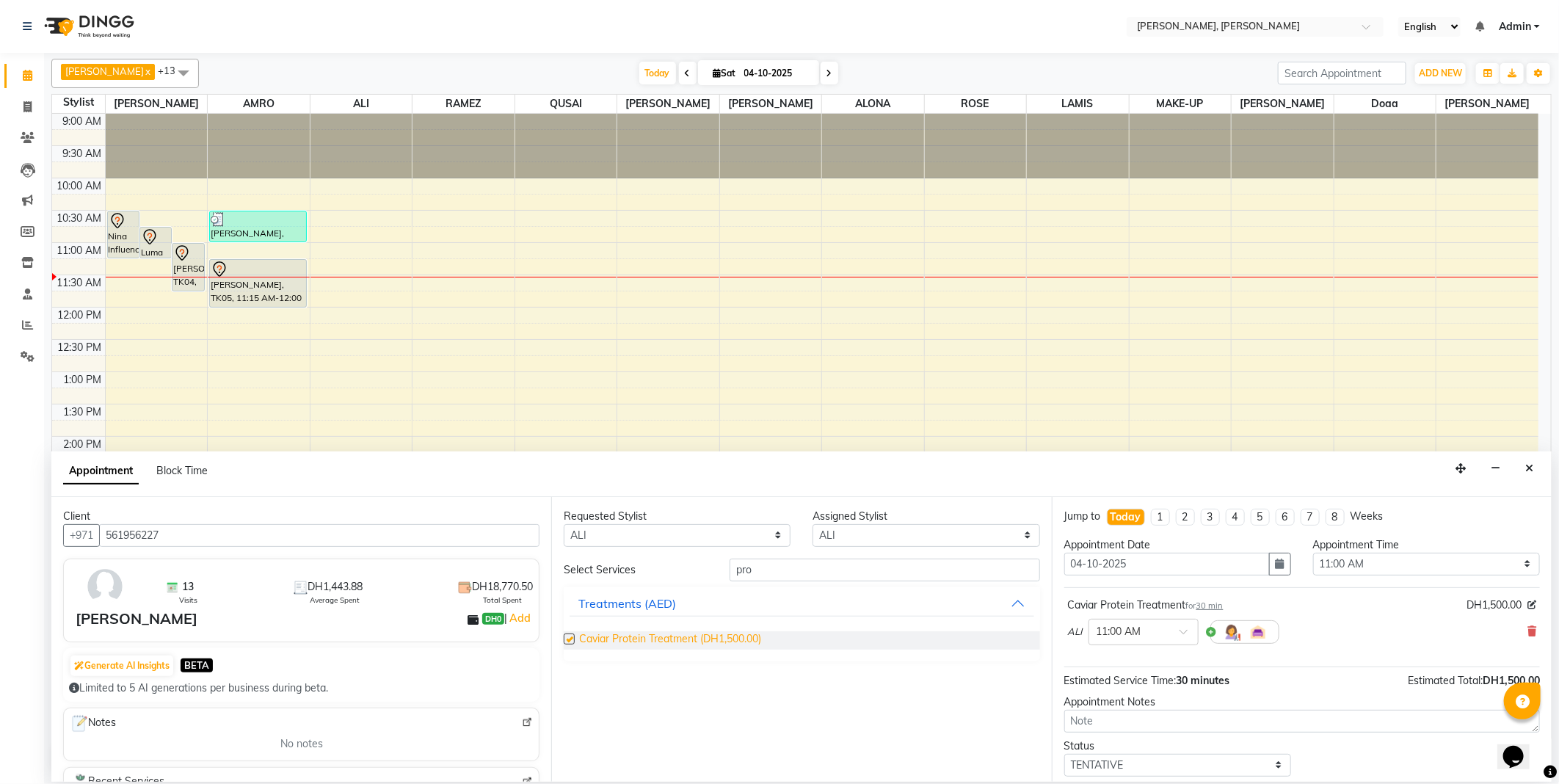
checkbox input "false"
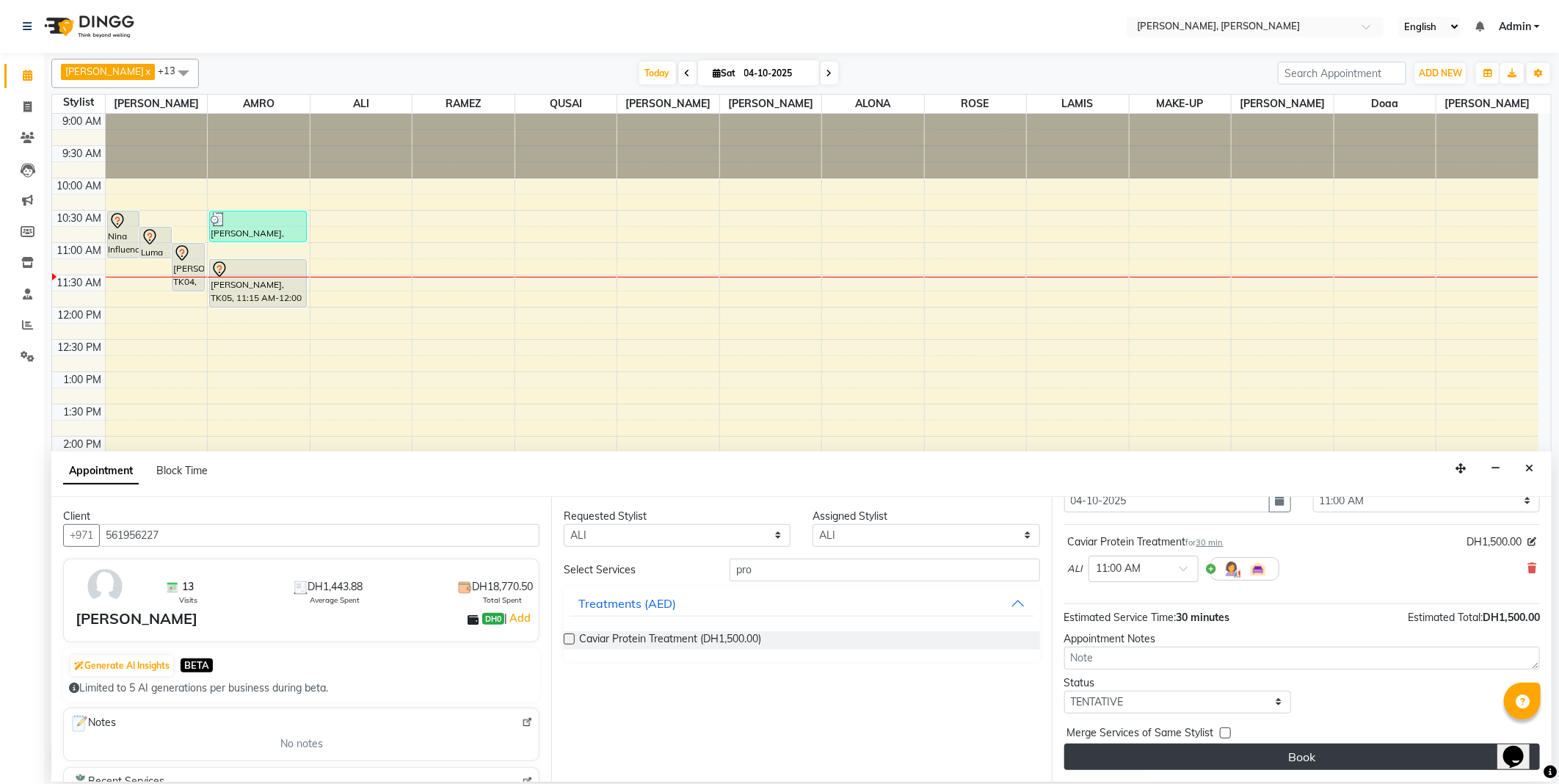
click at [1216, 753] on button "Book" at bounding box center [1302, 757] width 475 height 27
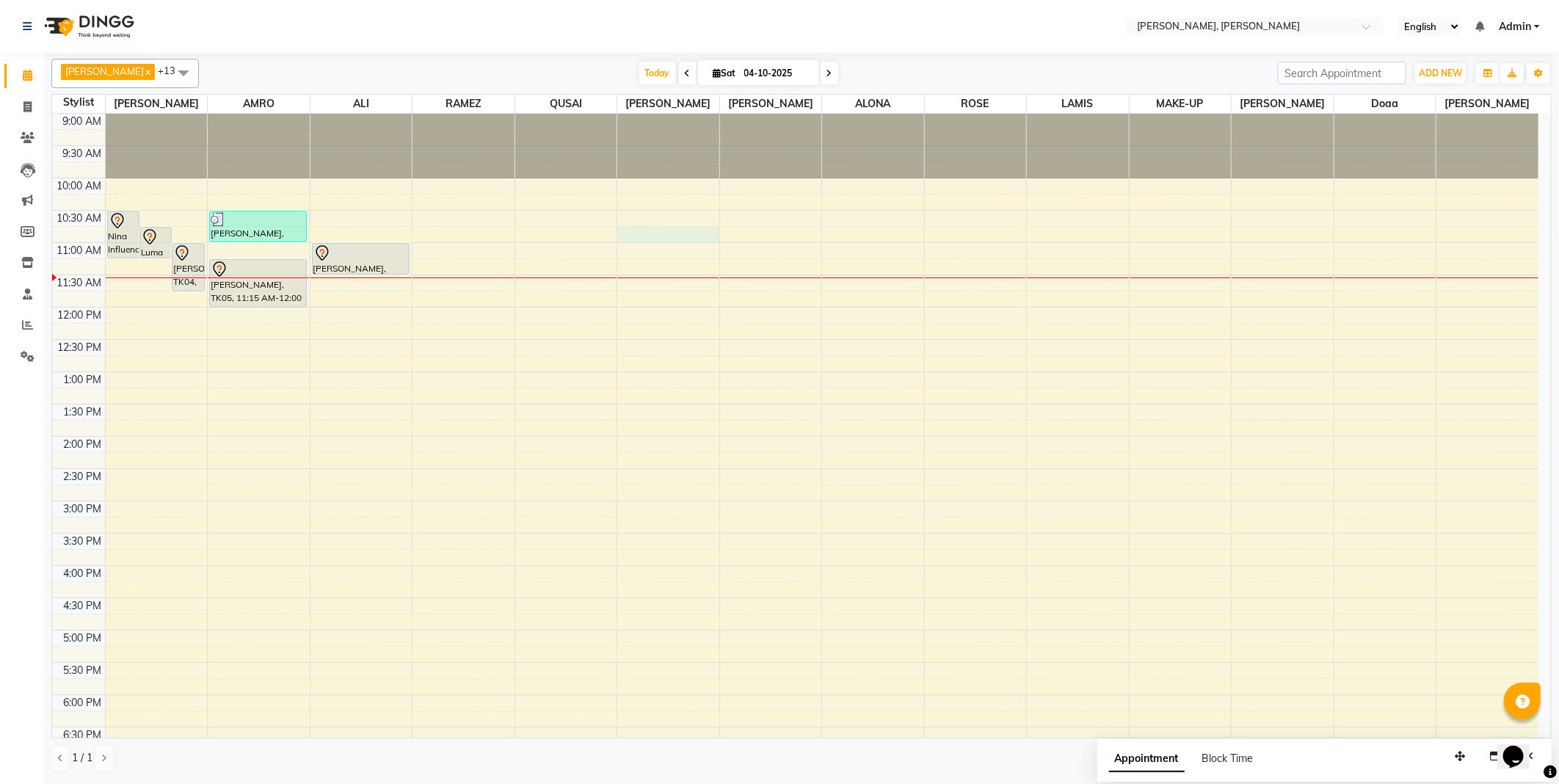
click at [664, 231] on div at bounding box center [669, 234] width 102 height 16
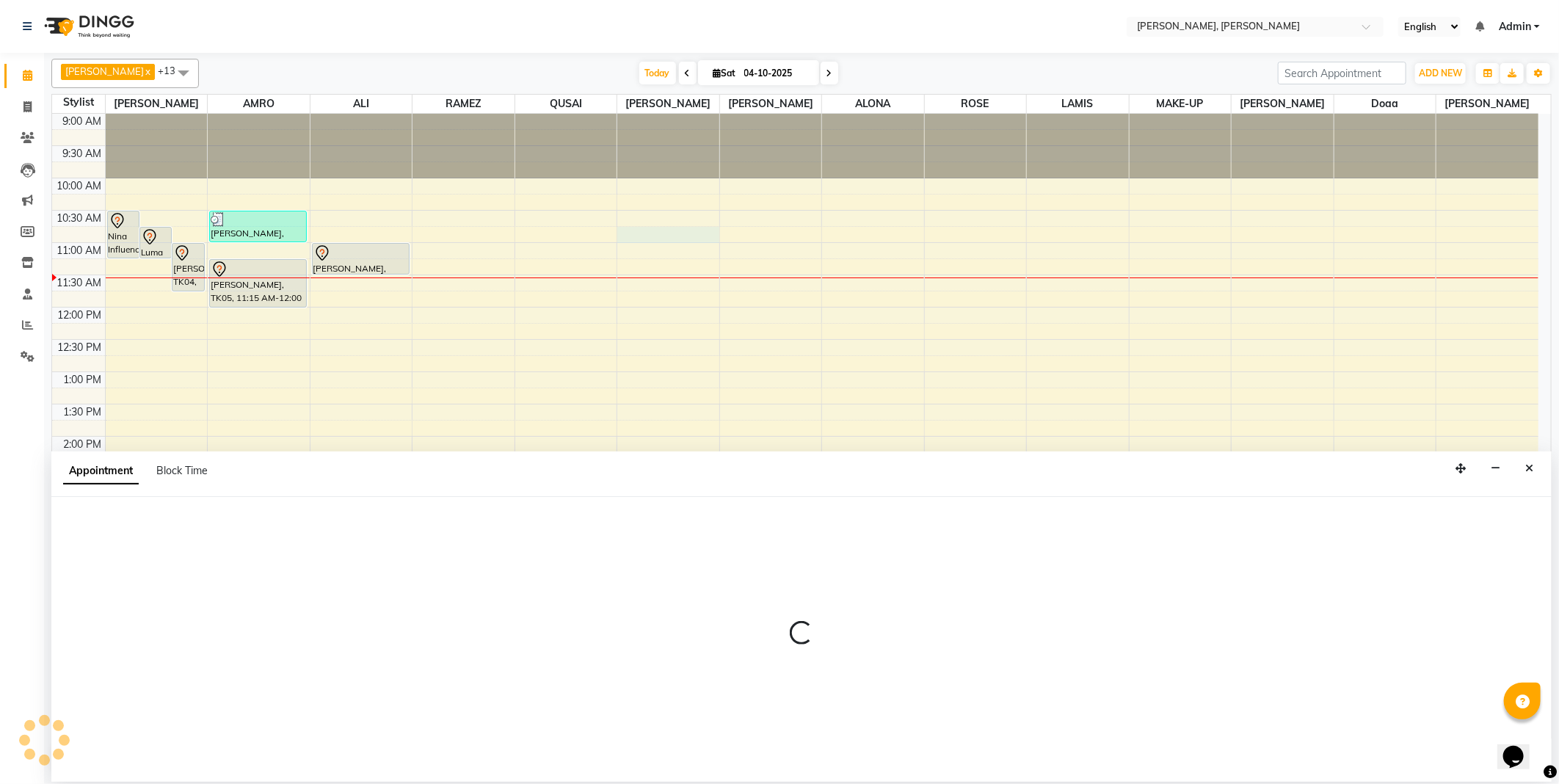
select select "59752"
select select "645"
select select "tentative"
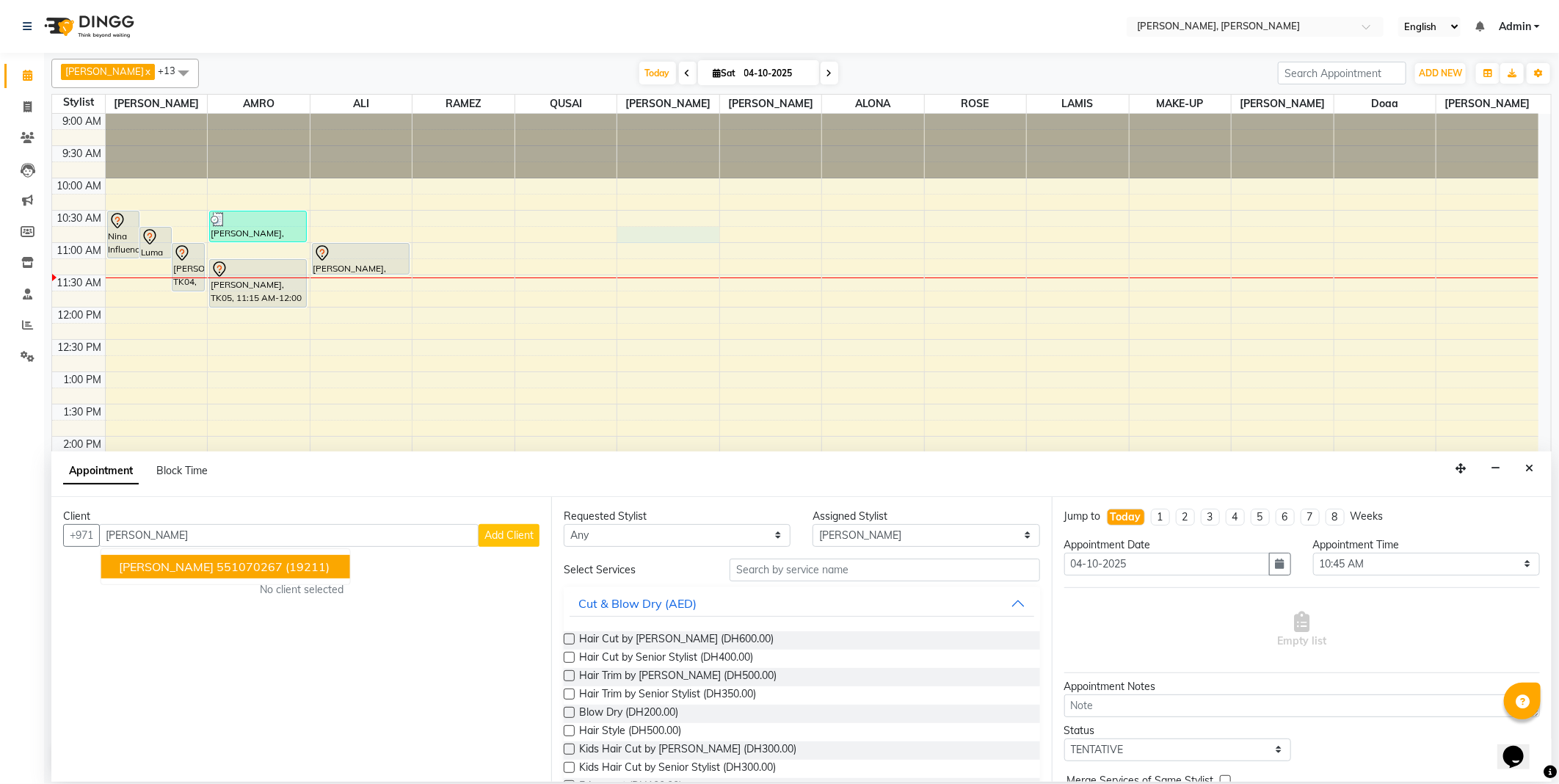
click at [286, 559] on span "(19211)" at bounding box center [308, 566] width 44 height 14
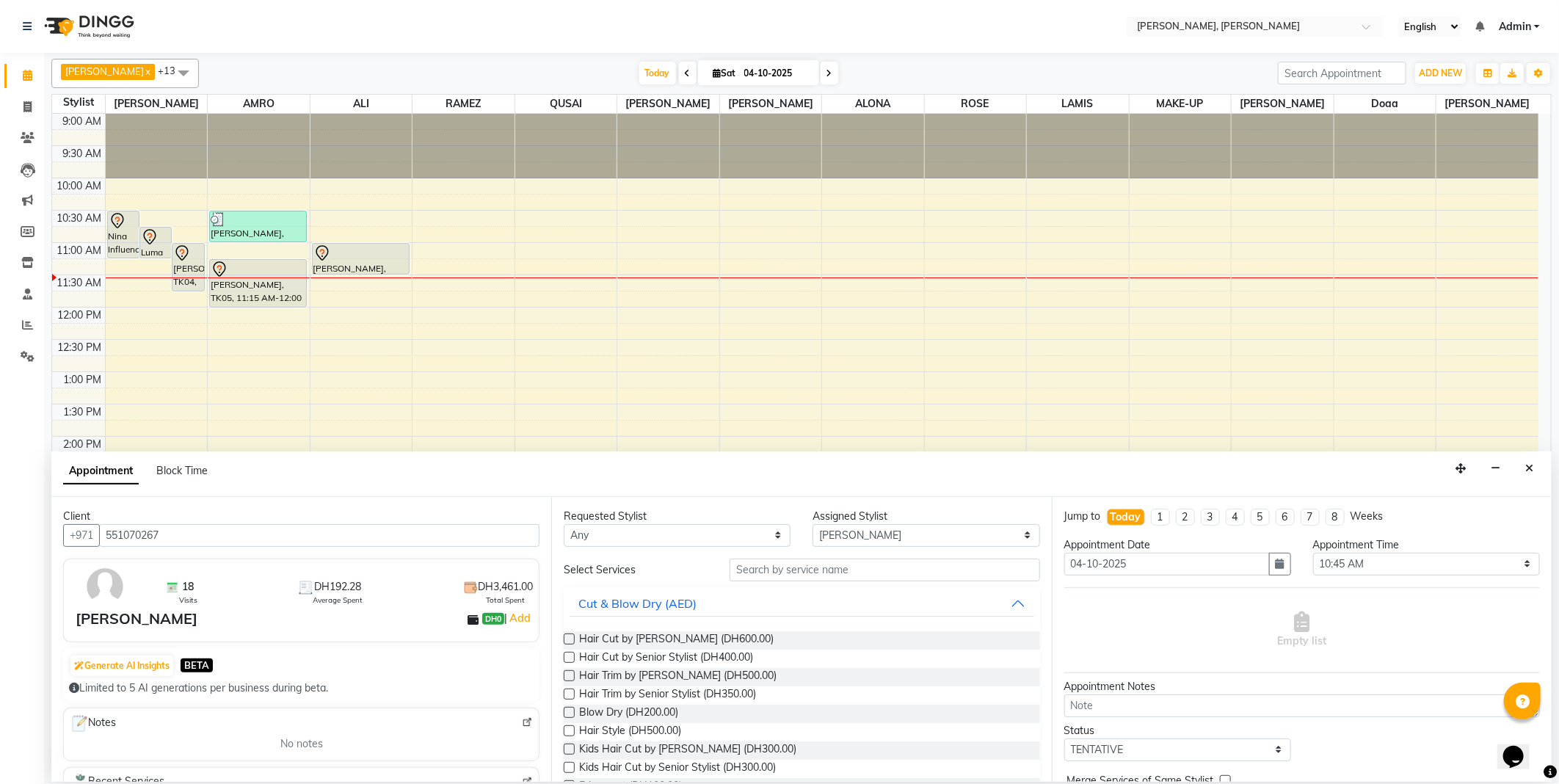
scroll to position [485, 0]
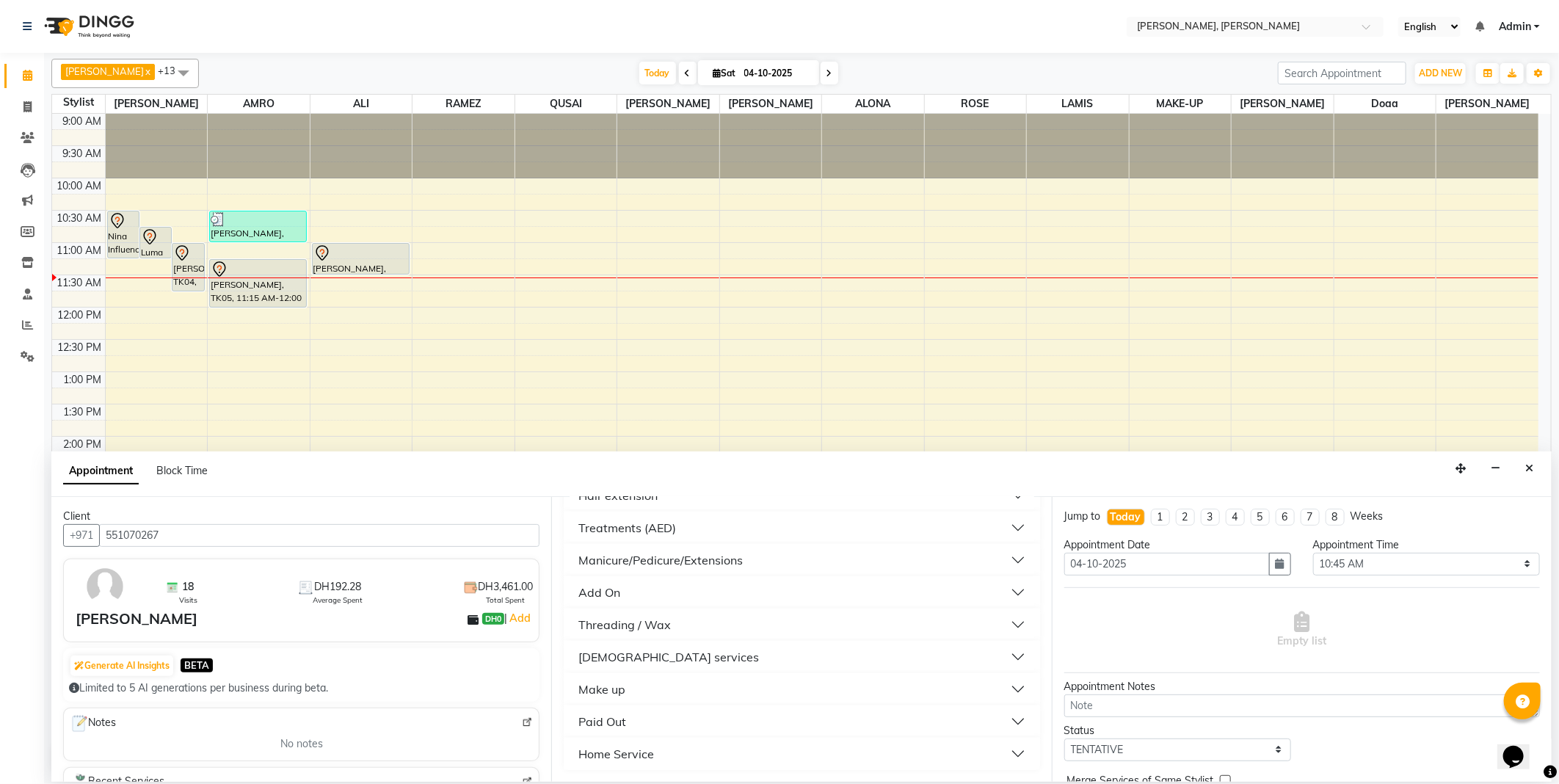
type input "551070267"
click at [610, 662] on div "[DEMOGRAPHIC_DATA] services" at bounding box center [669, 657] width 181 height 17
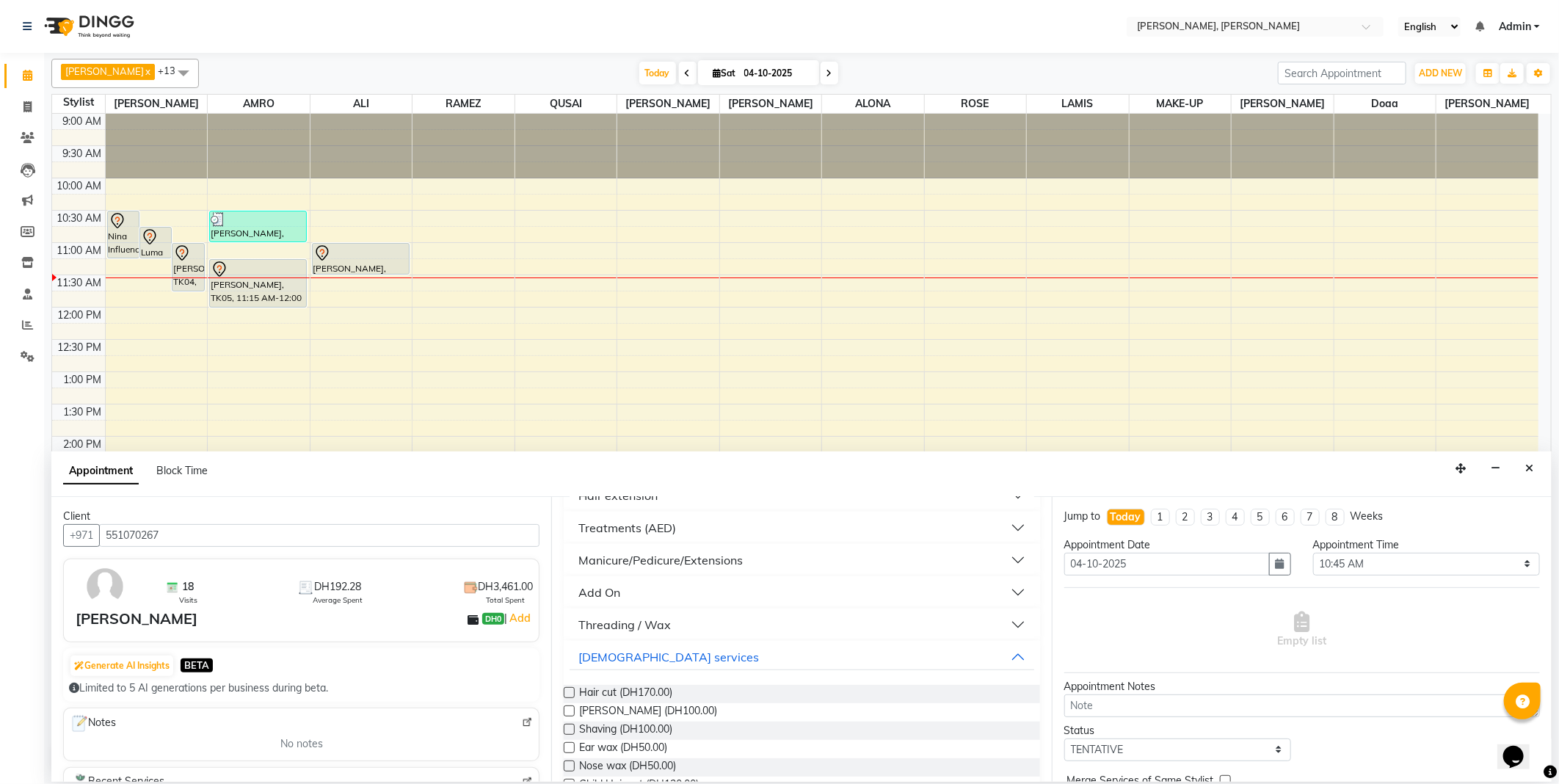
click at [570, 692] on label at bounding box center [569, 692] width 11 height 11
click at [570, 692] on input "checkbox" at bounding box center [568, 694] width 10 height 10
checkbox input "false"
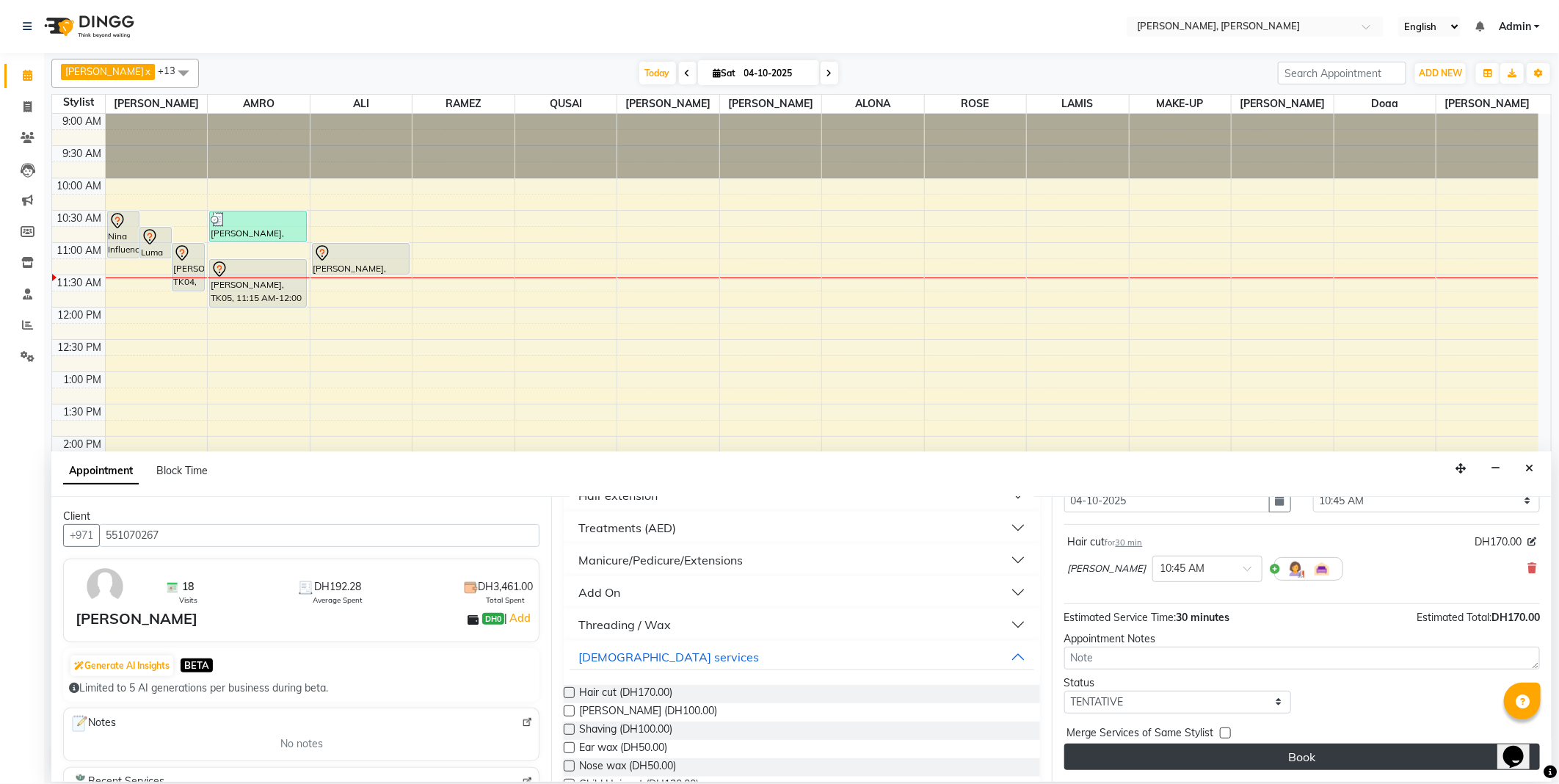
click at [1222, 752] on button "Book" at bounding box center [1302, 757] width 475 height 27
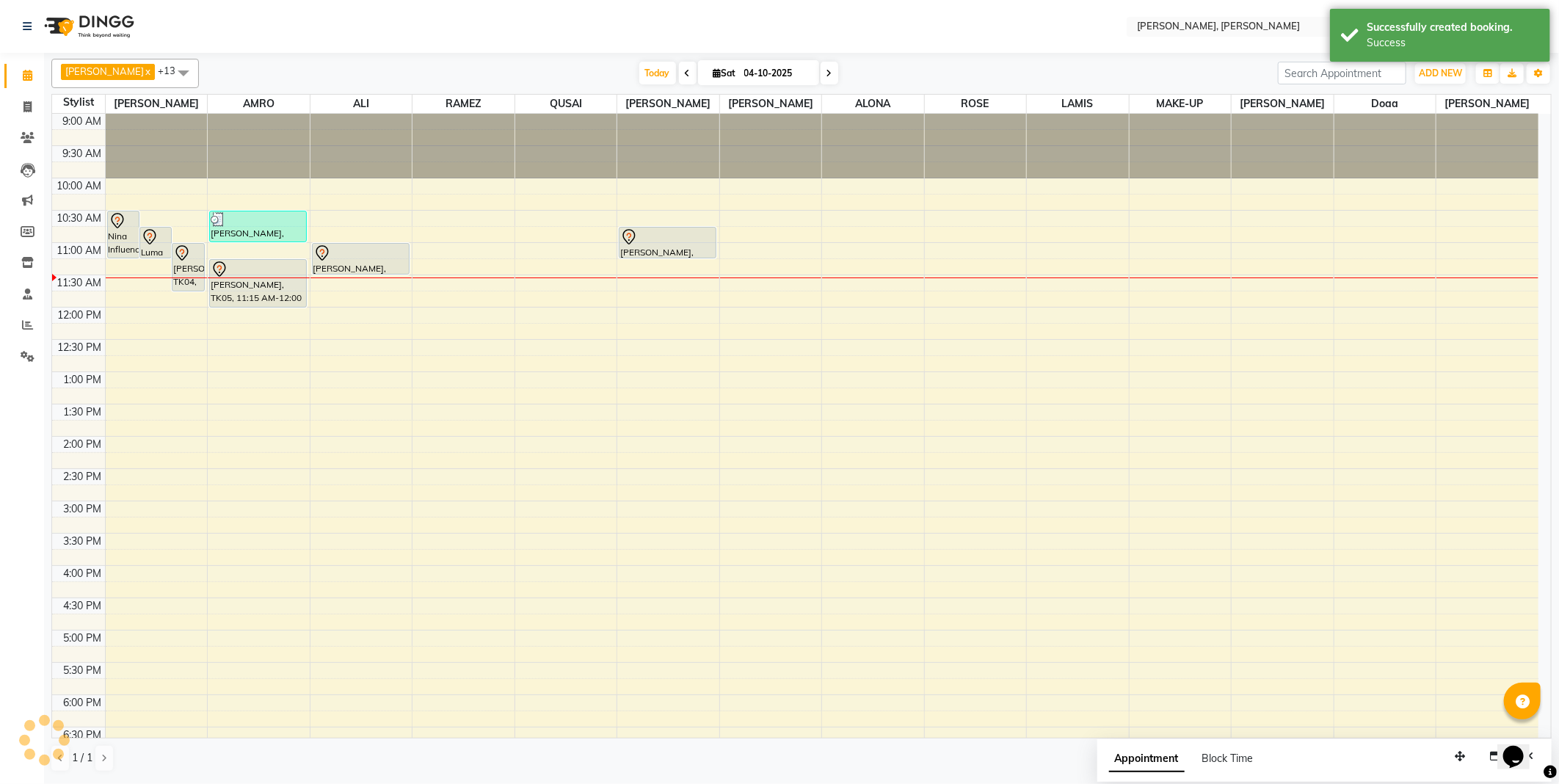
click at [657, 238] on div at bounding box center [668, 237] width 95 height 17
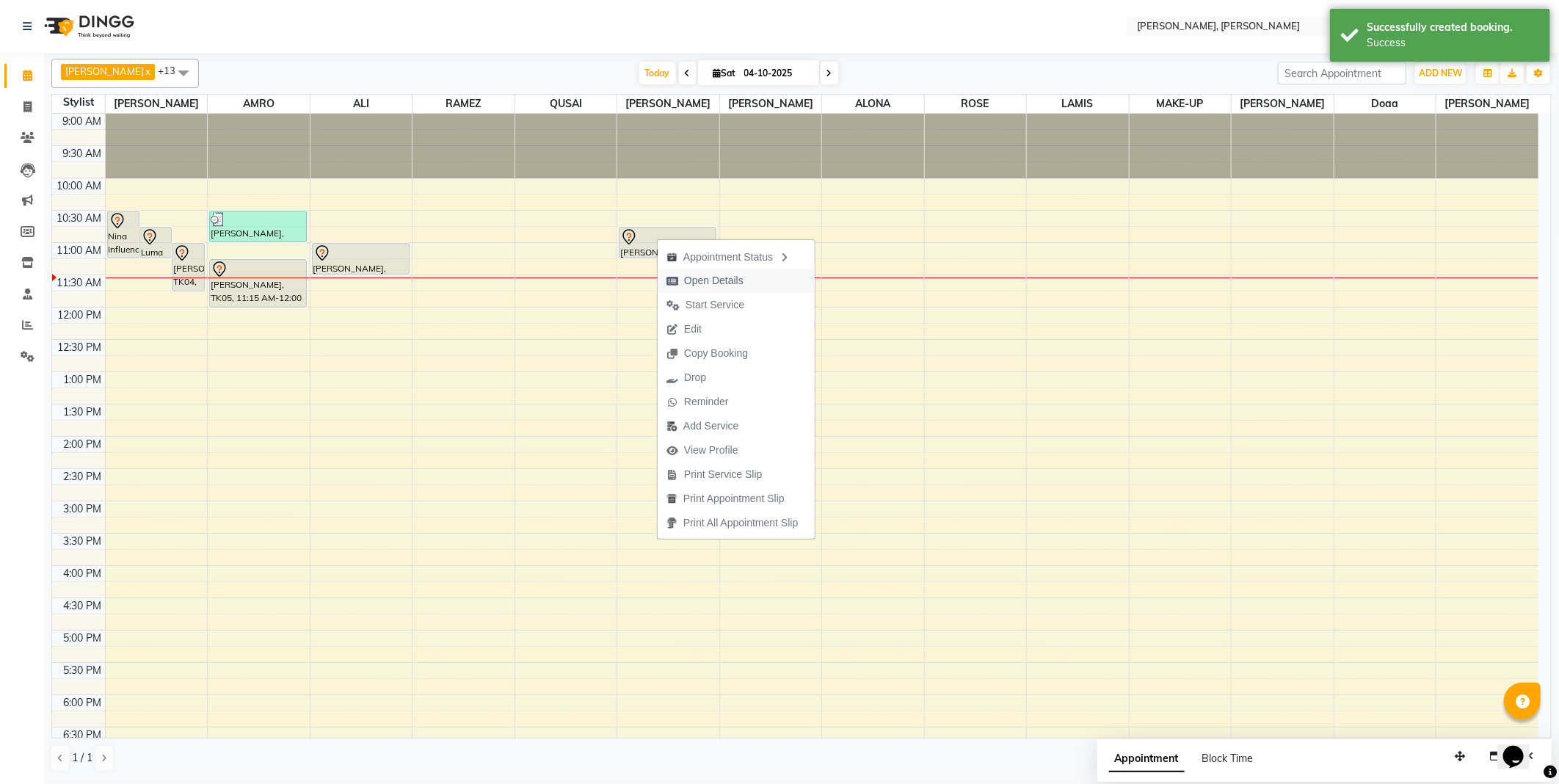
click at [706, 280] on span "Open Details" at bounding box center [714, 281] width 59 height 15
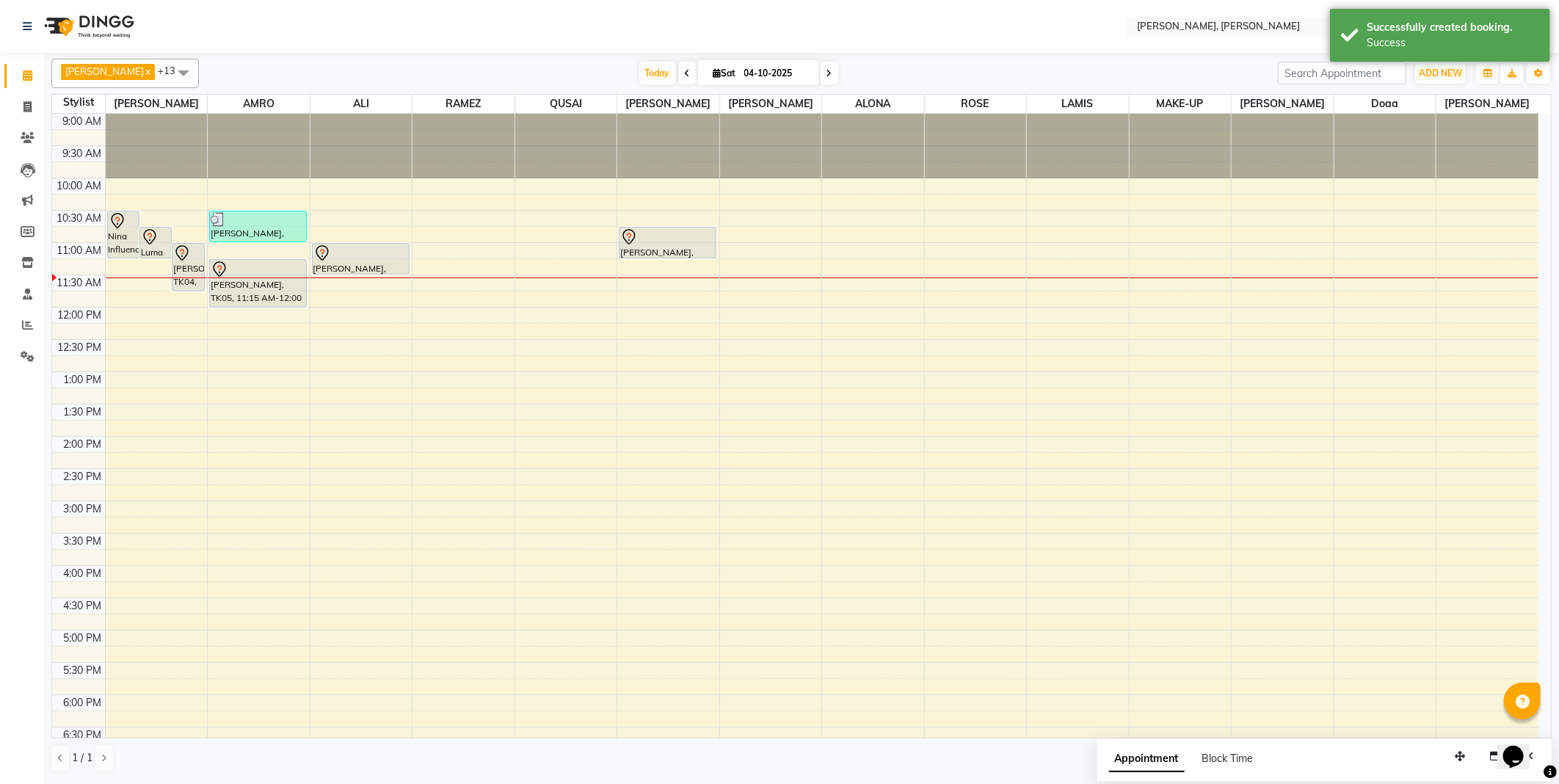
click at [670, 251] on div "[PERSON_NAME], TK07, 10:45 AM-11:15 AM, Hair cut" at bounding box center [668, 242] width 97 height 30
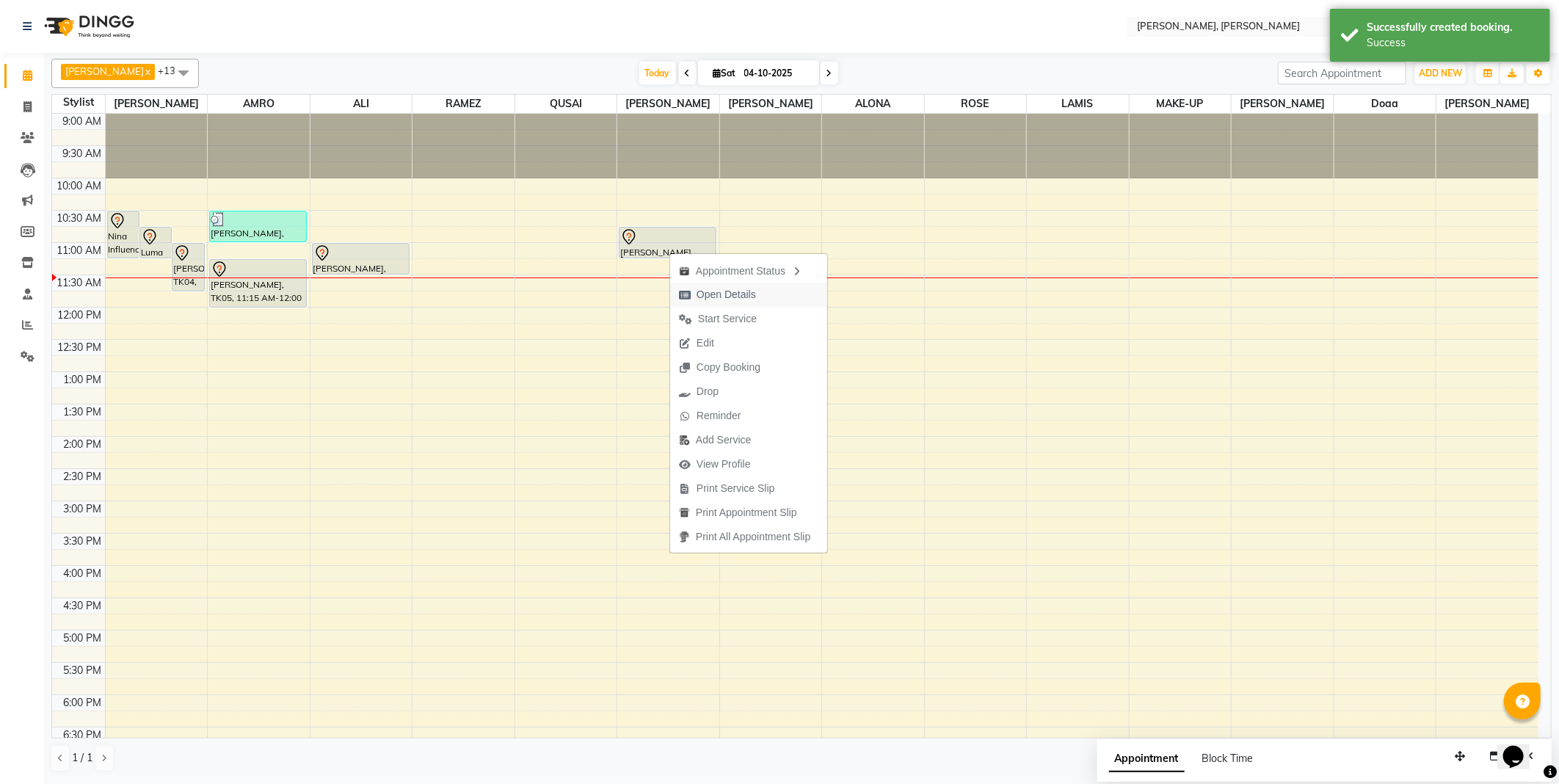
click at [720, 292] on span "Open Details" at bounding box center [726, 294] width 59 height 15
select select "7"
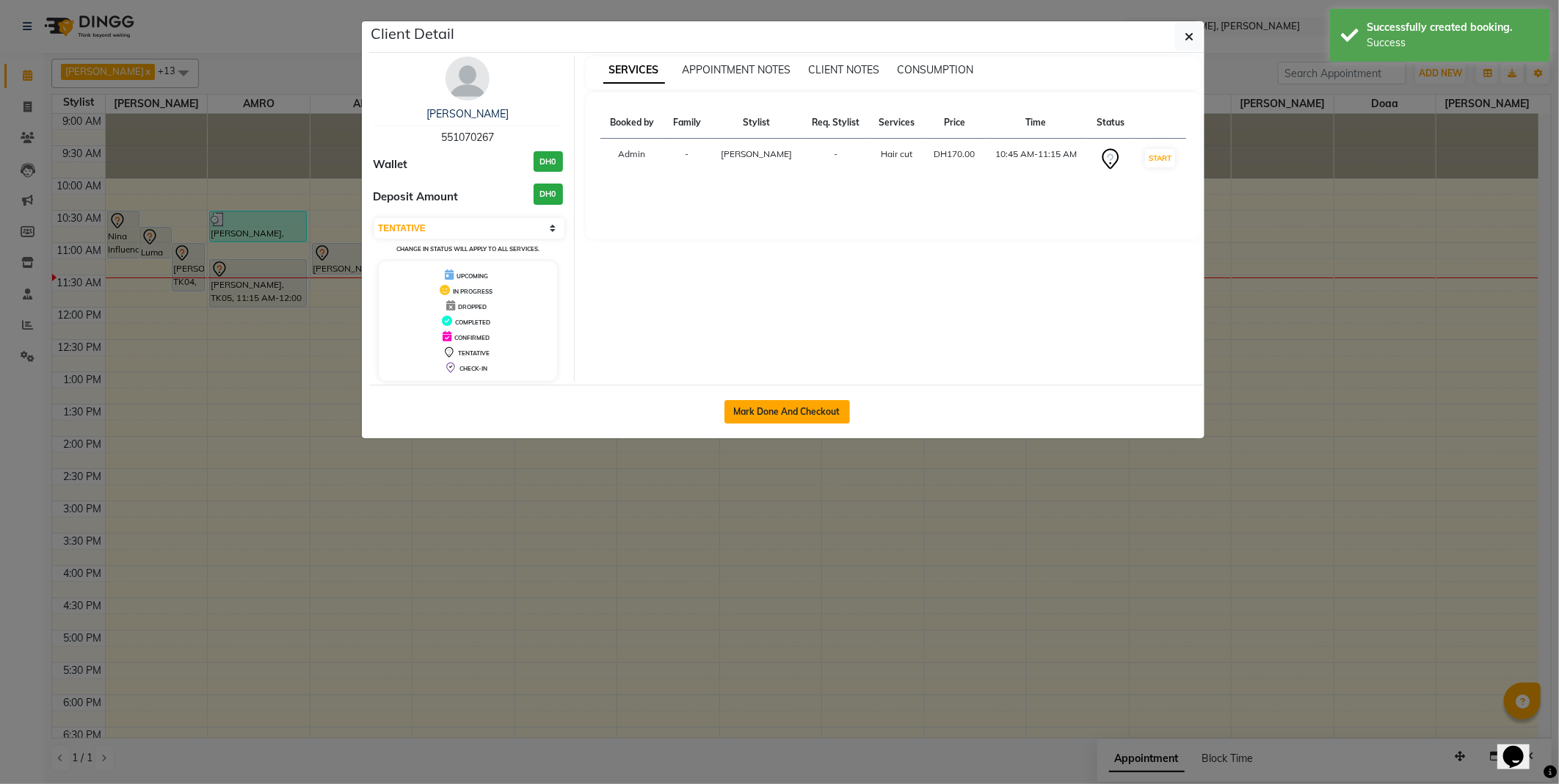
click at [781, 409] on button "Mark Done And Checkout" at bounding box center [787, 411] width 125 height 24
select select "service"
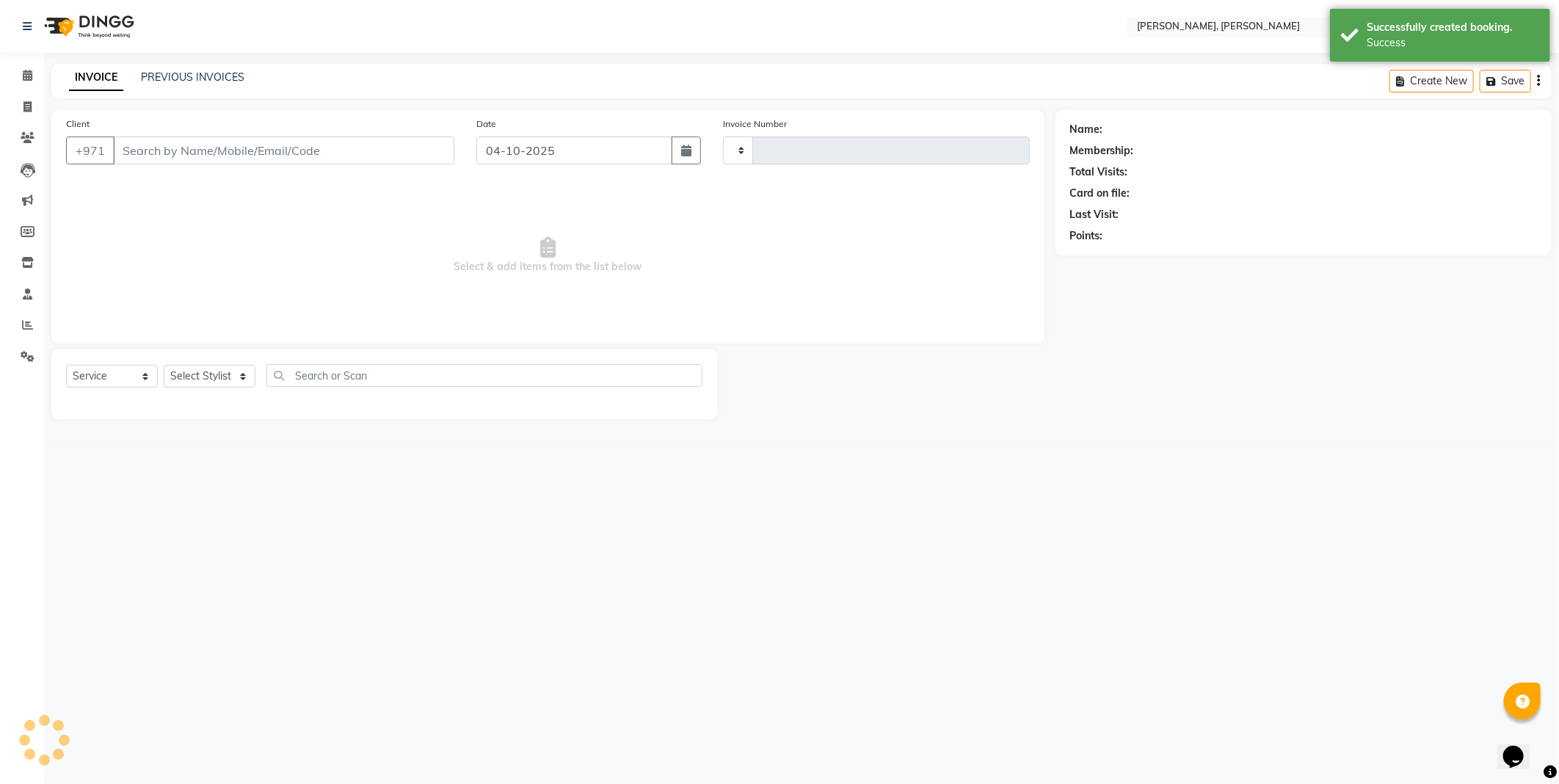
type input "2804"
select select "7142"
type input "551070267"
select select "59752"
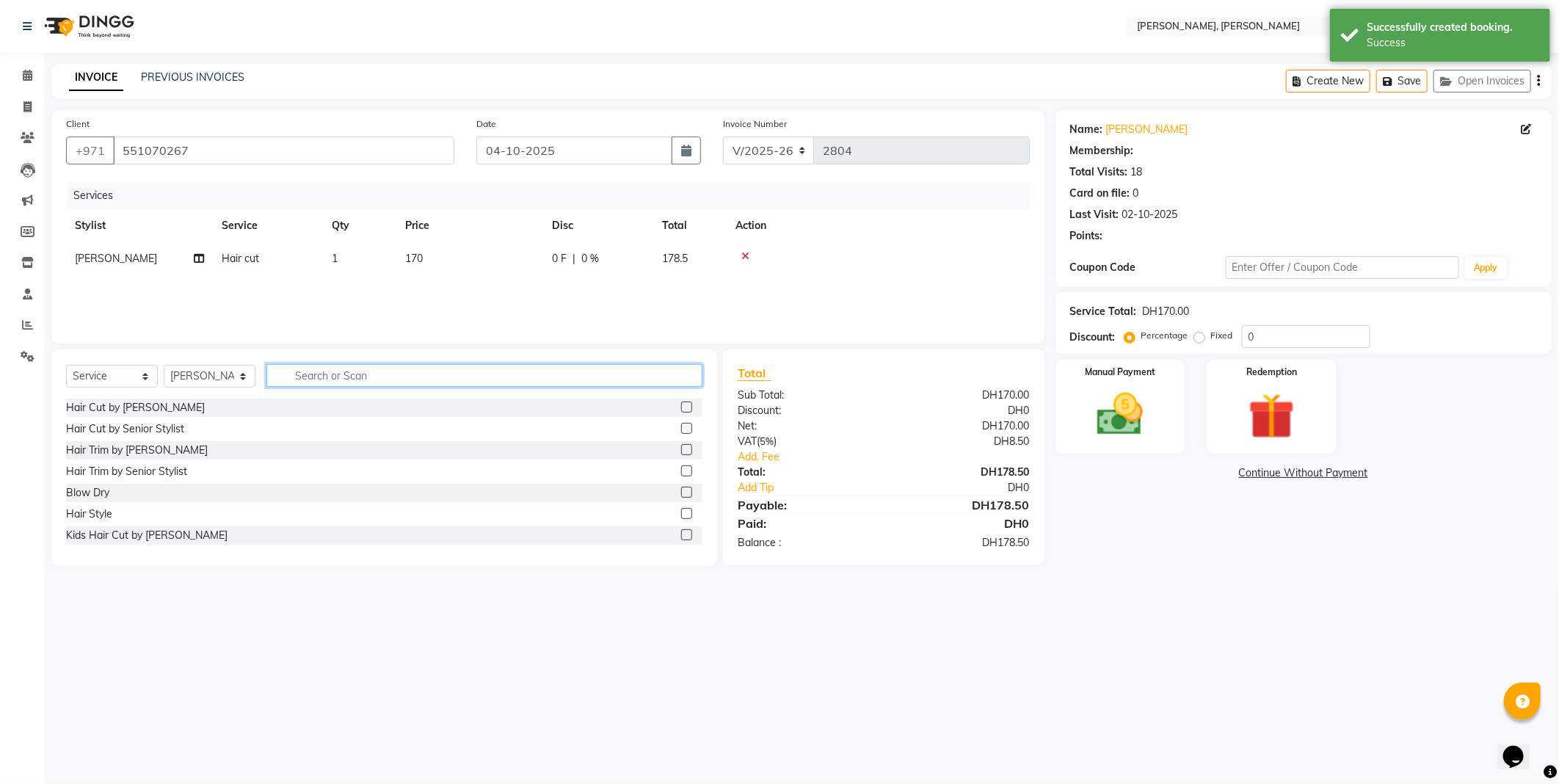
click at [532, 376] on input "text" at bounding box center [485, 376] width 436 height 23
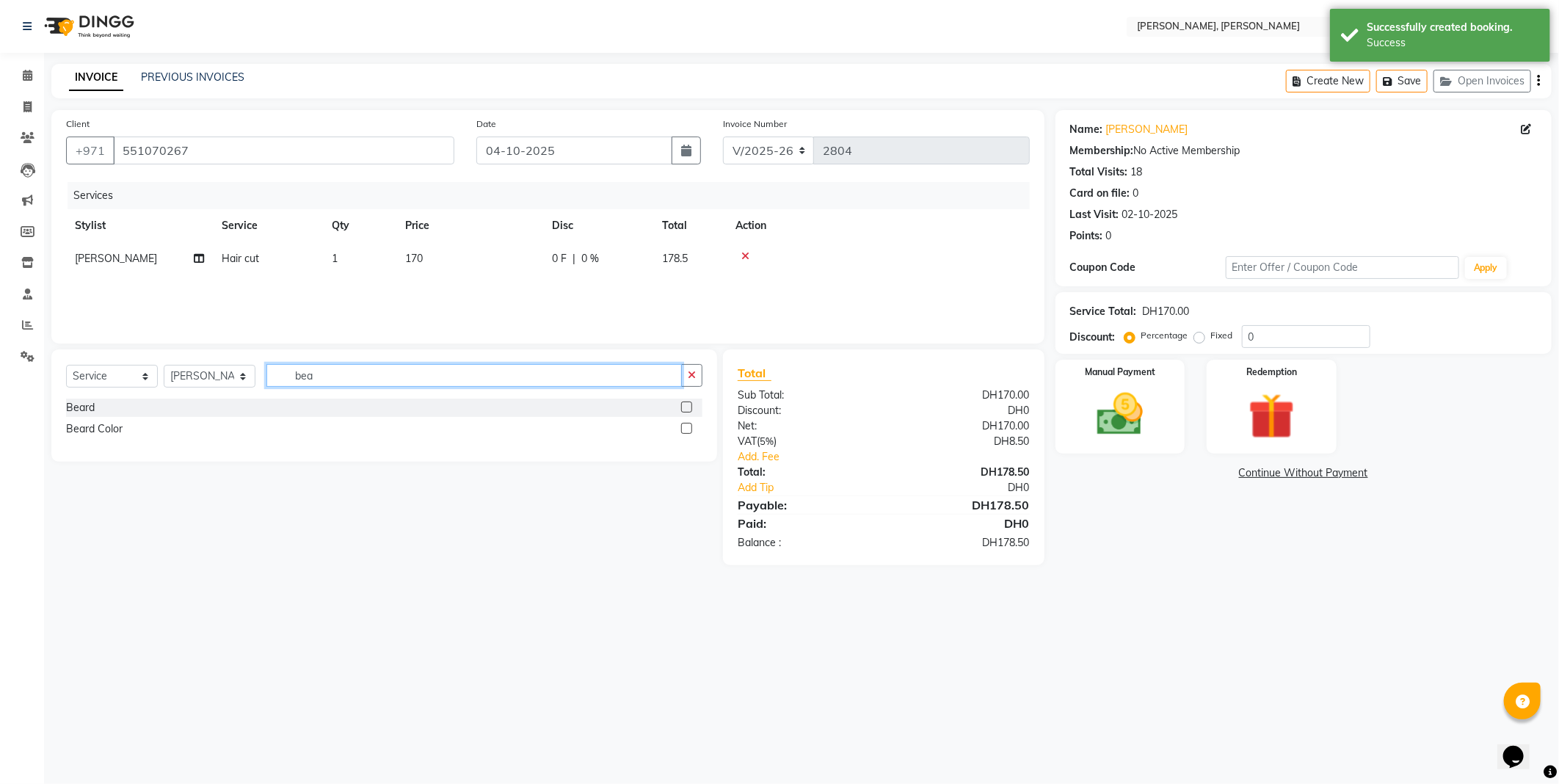
type input "bea"
click at [687, 407] on label at bounding box center [687, 407] width 11 height 11
click at [687, 407] on input "checkbox" at bounding box center [686, 407] width 10 height 10
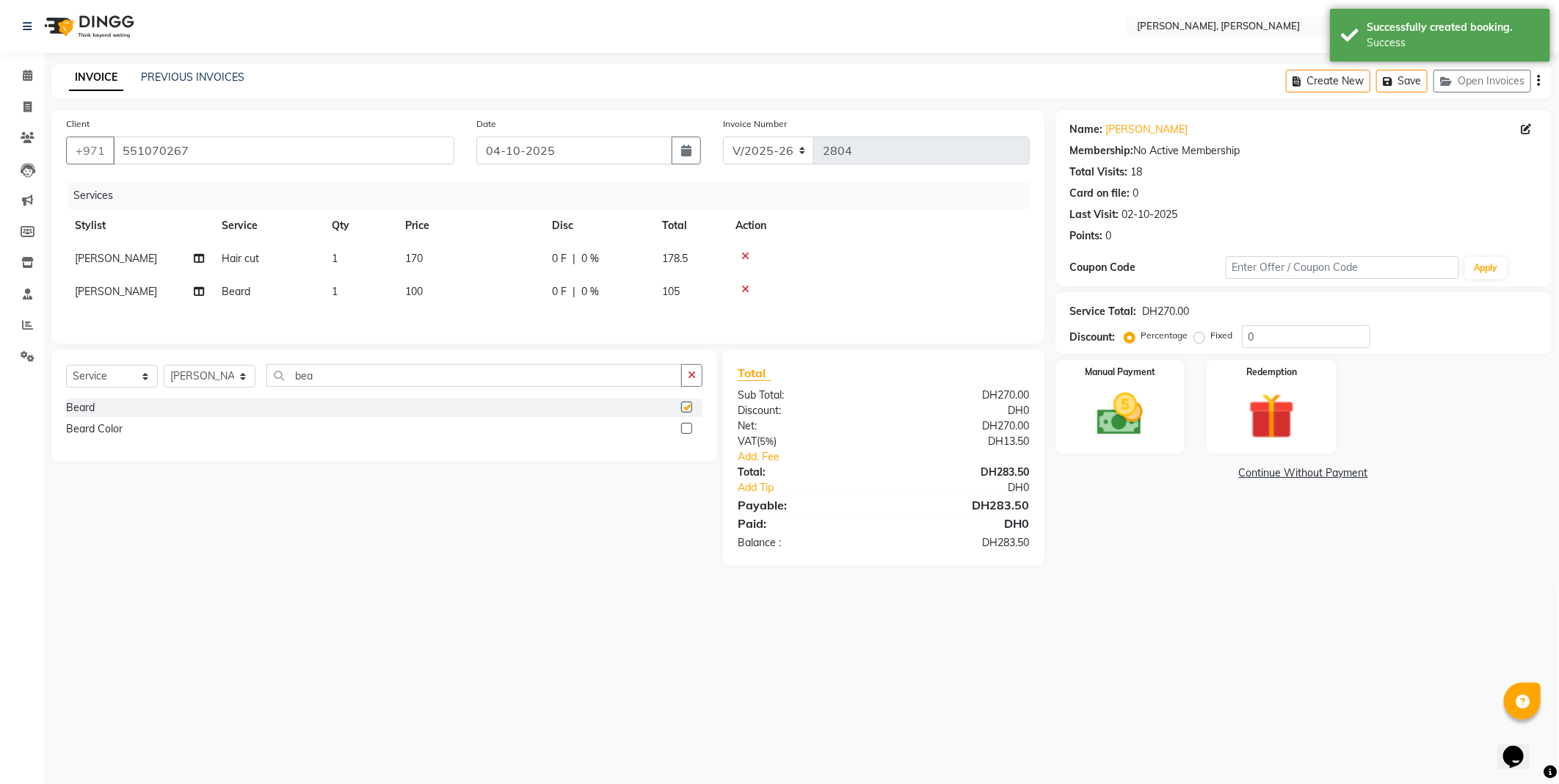
checkbox input "false"
click at [1100, 377] on label "Manual Payment" at bounding box center [1120, 371] width 74 height 14
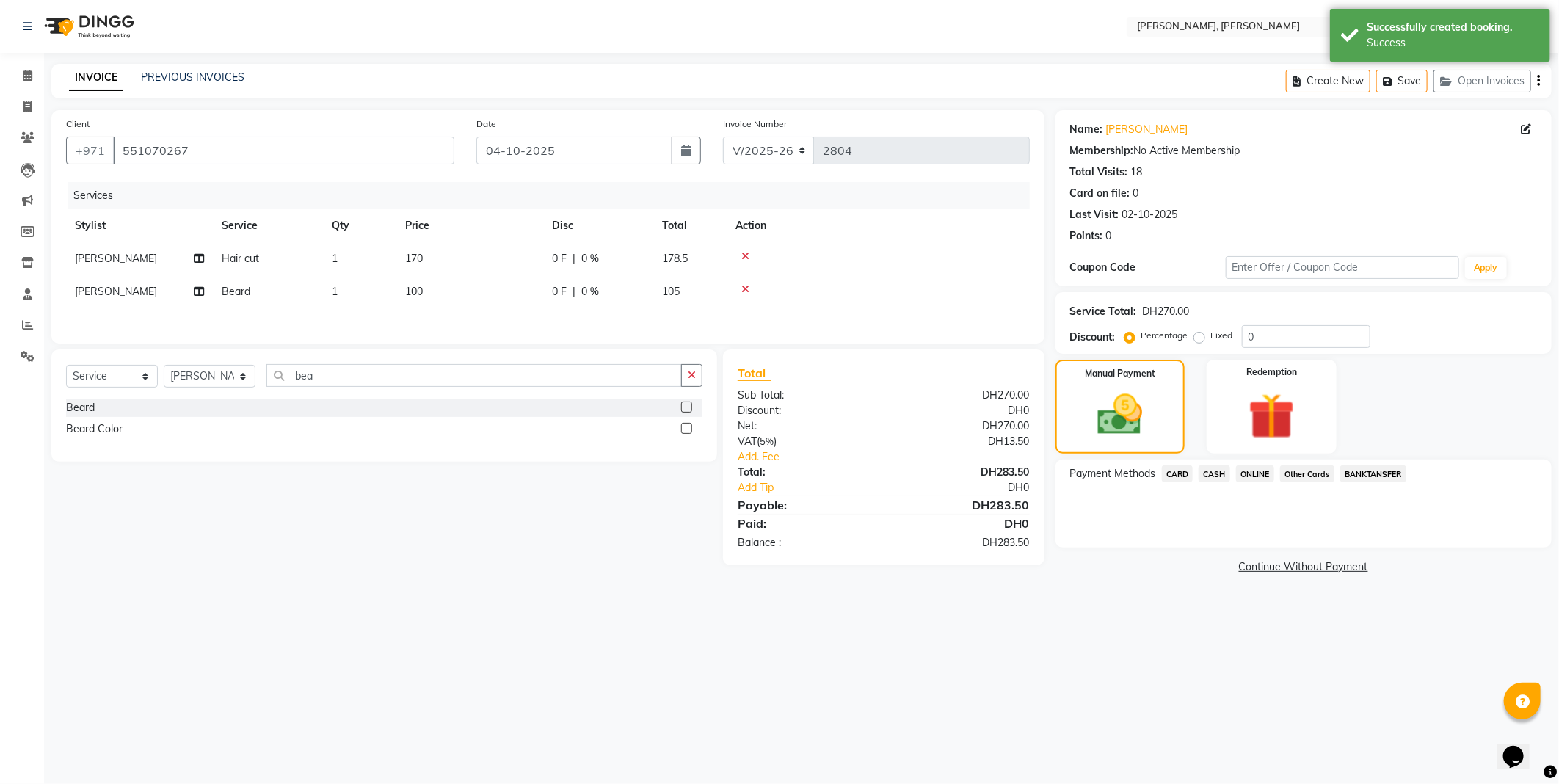
click at [1169, 471] on span "CARD" at bounding box center [1177, 474] width 32 height 17
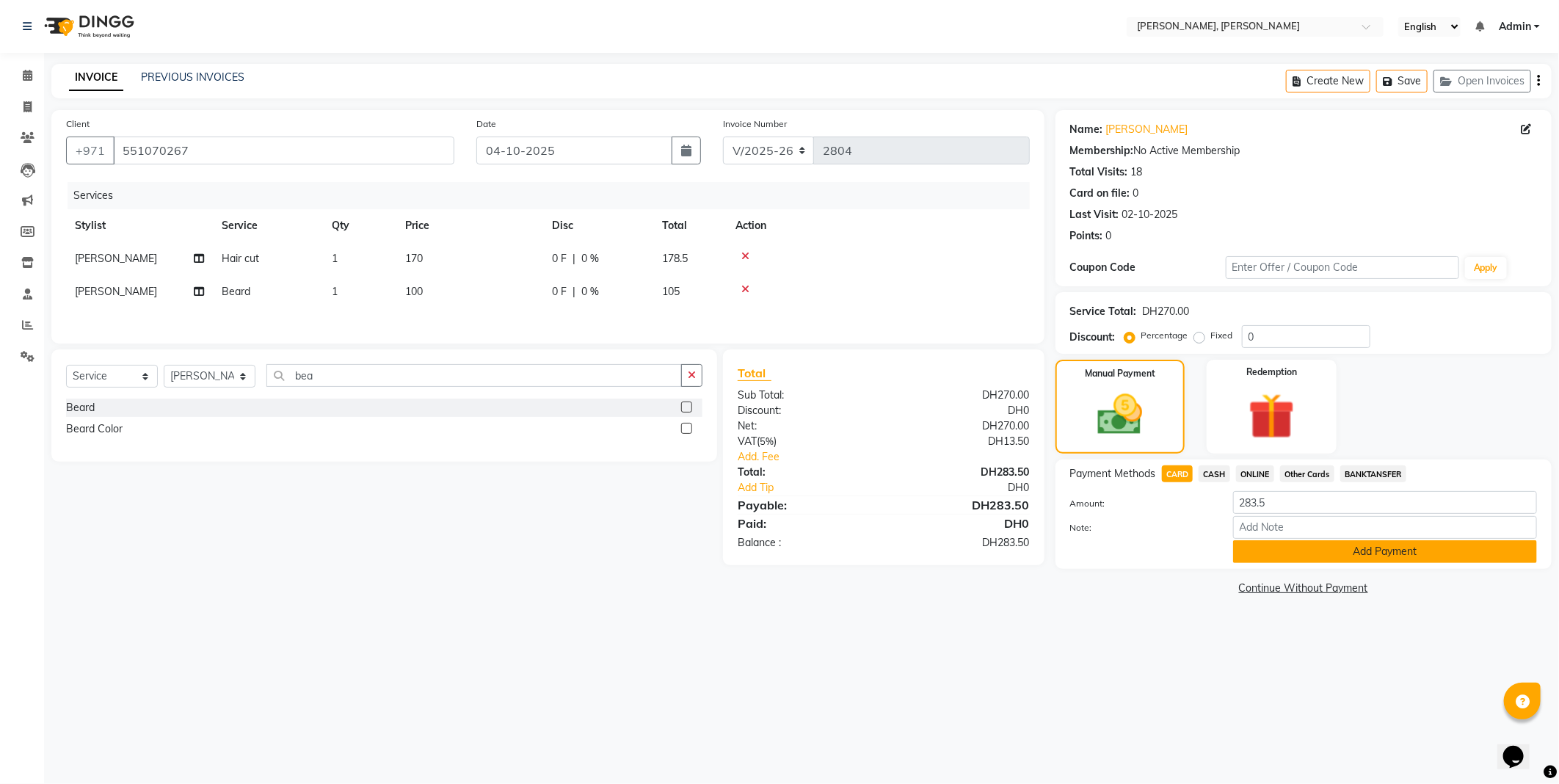
click at [1320, 551] on button "Add Payment" at bounding box center [1385, 552] width 304 height 23
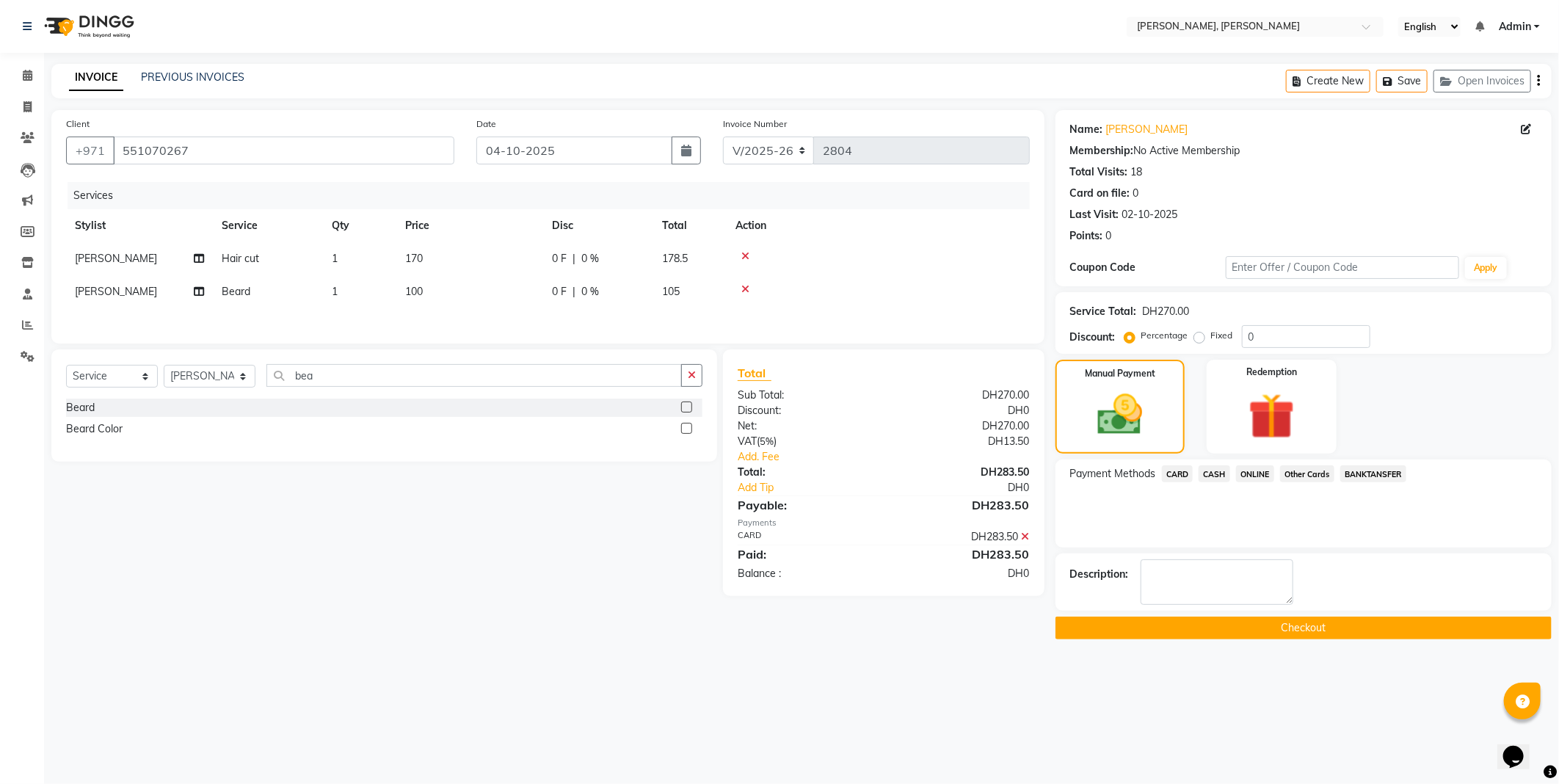
click at [1266, 636] on button "Checkout" at bounding box center [1304, 628] width 496 height 23
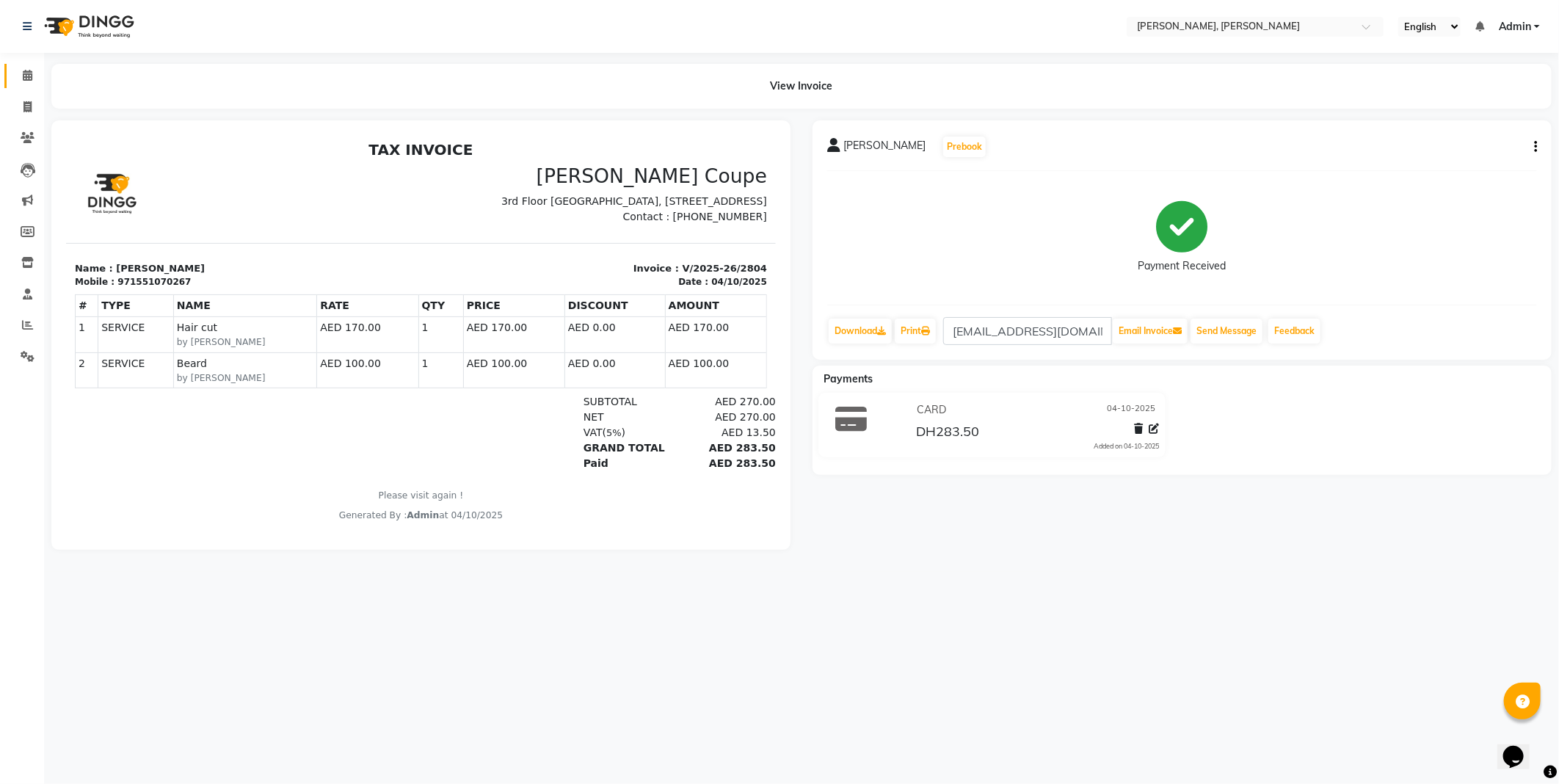
click at [24, 77] on icon at bounding box center [28, 76] width 10 height 11
